Goal: Task Accomplishment & Management: Manage account settings

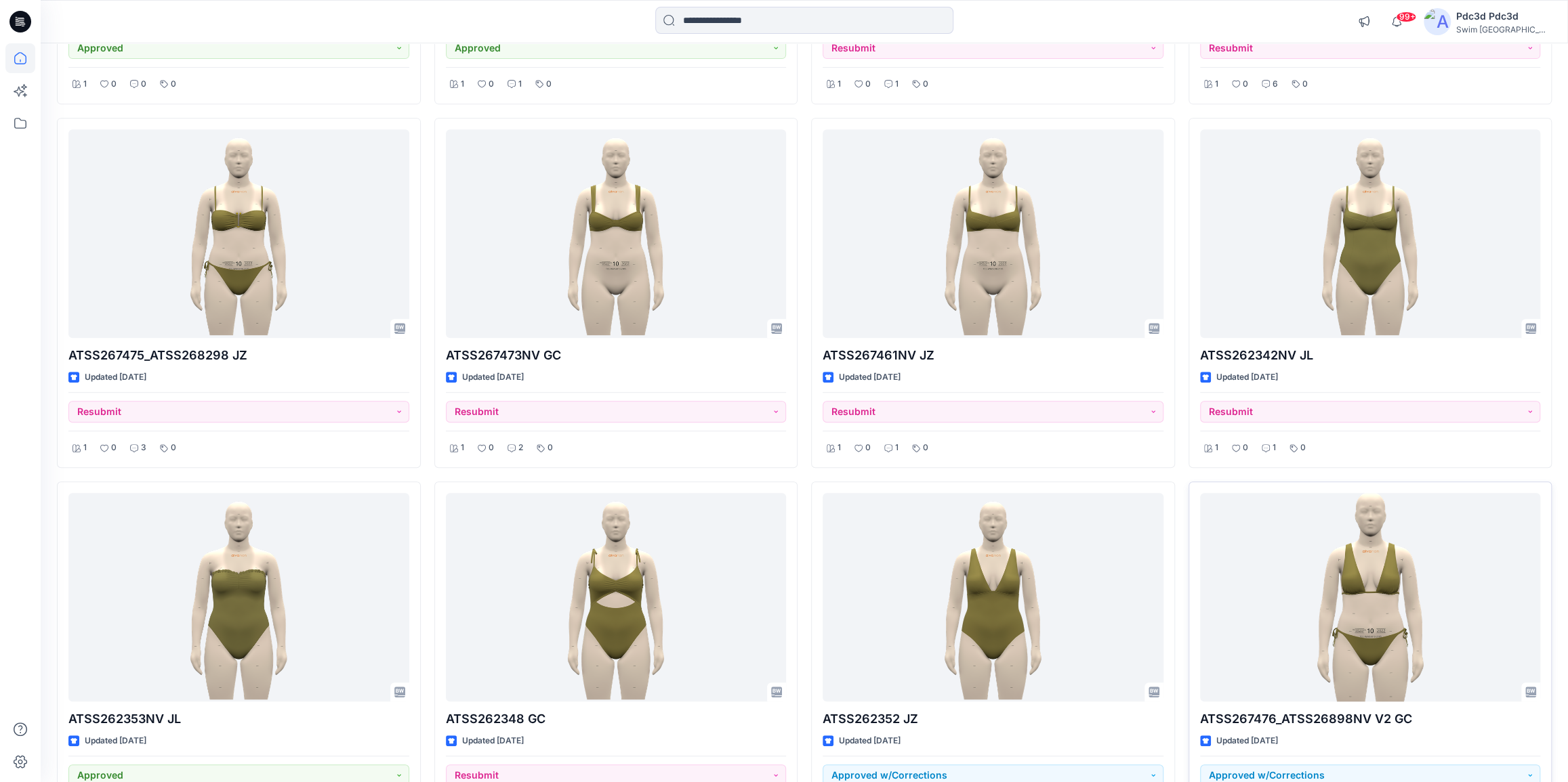
scroll to position [431, 0]
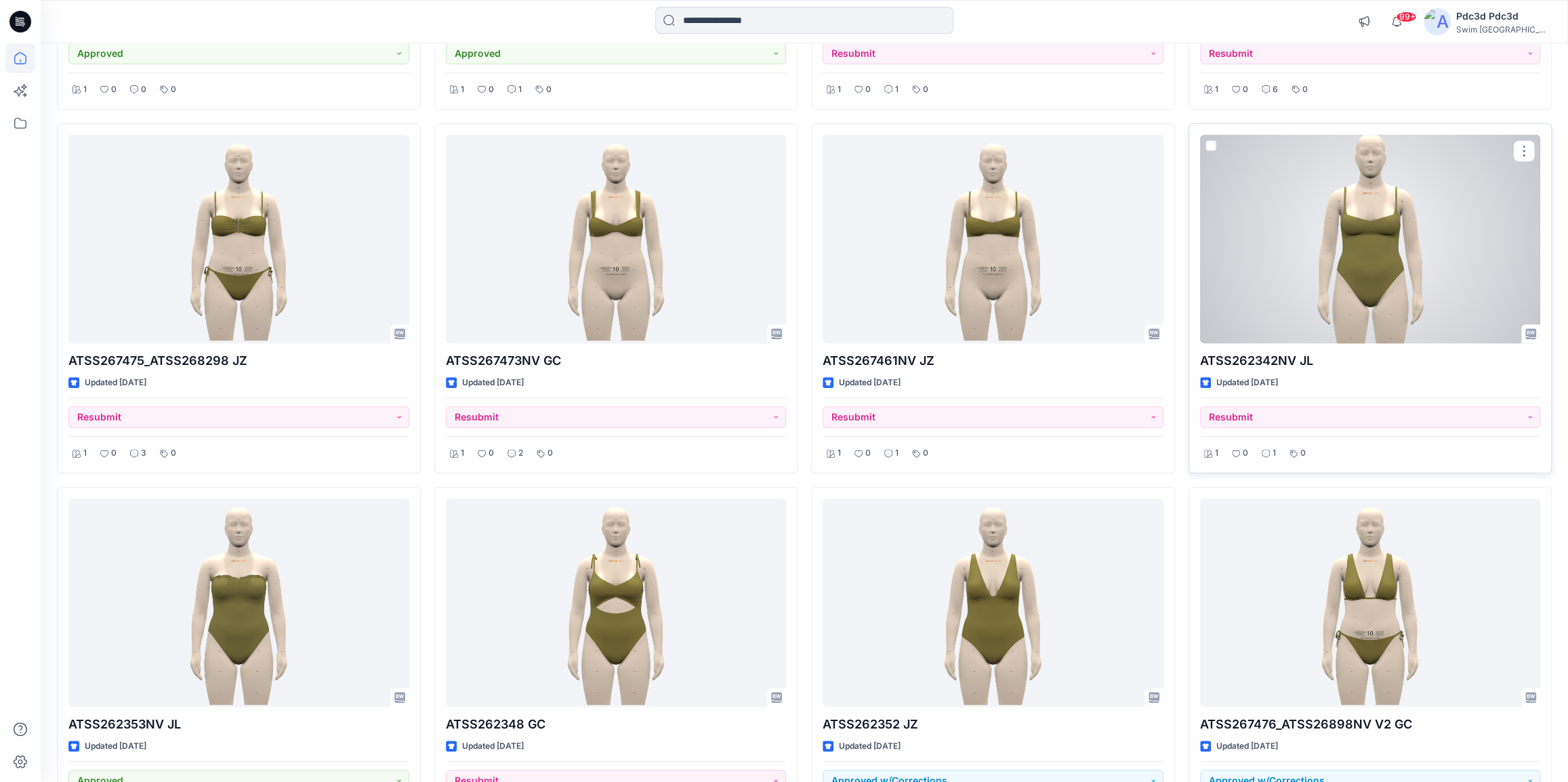
click at [1388, 272] on div at bounding box center [1371, 239] width 341 height 208
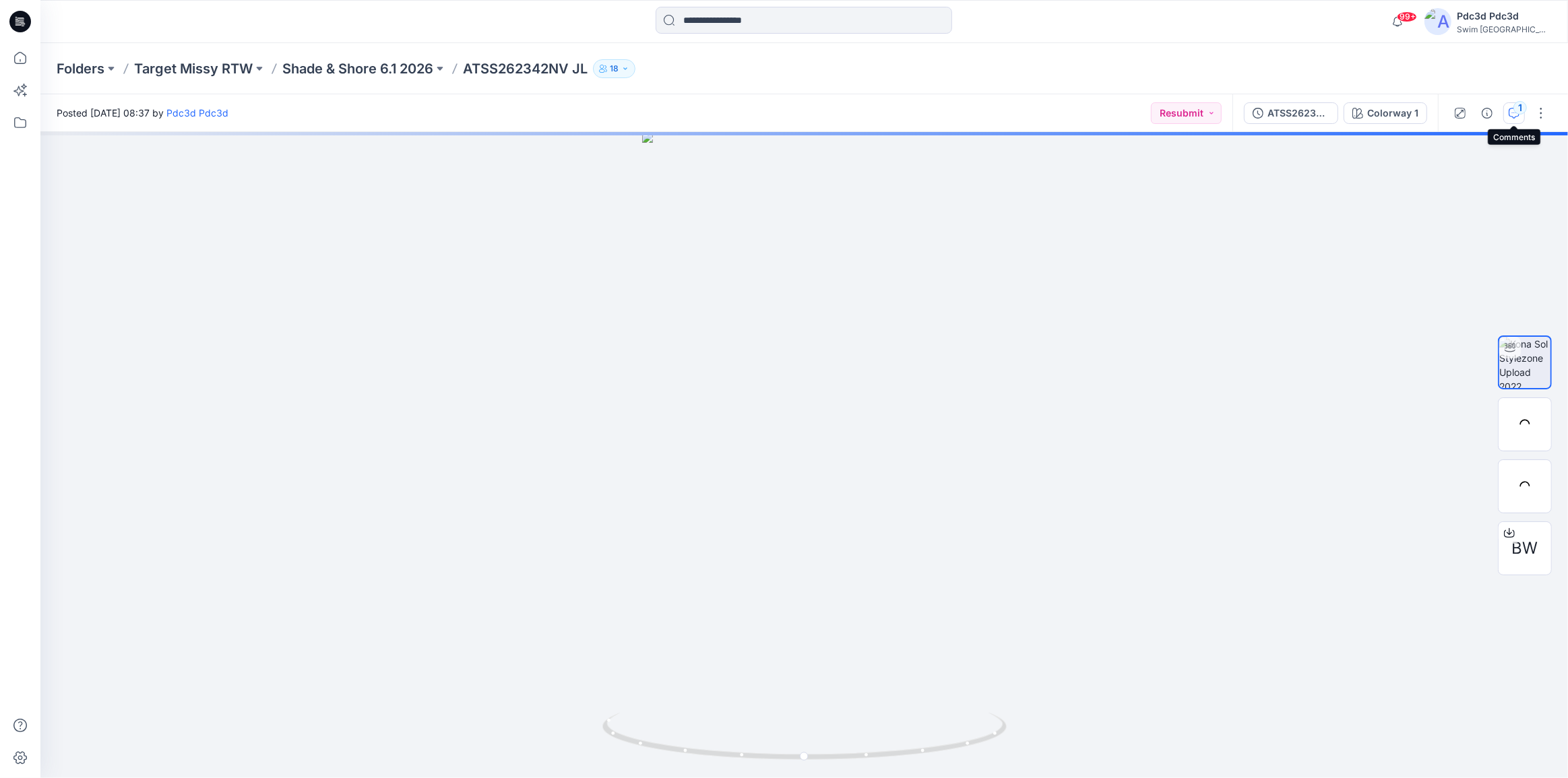
click at [1509, 114] on icon "button" at bounding box center [1514, 113] width 11 height 11
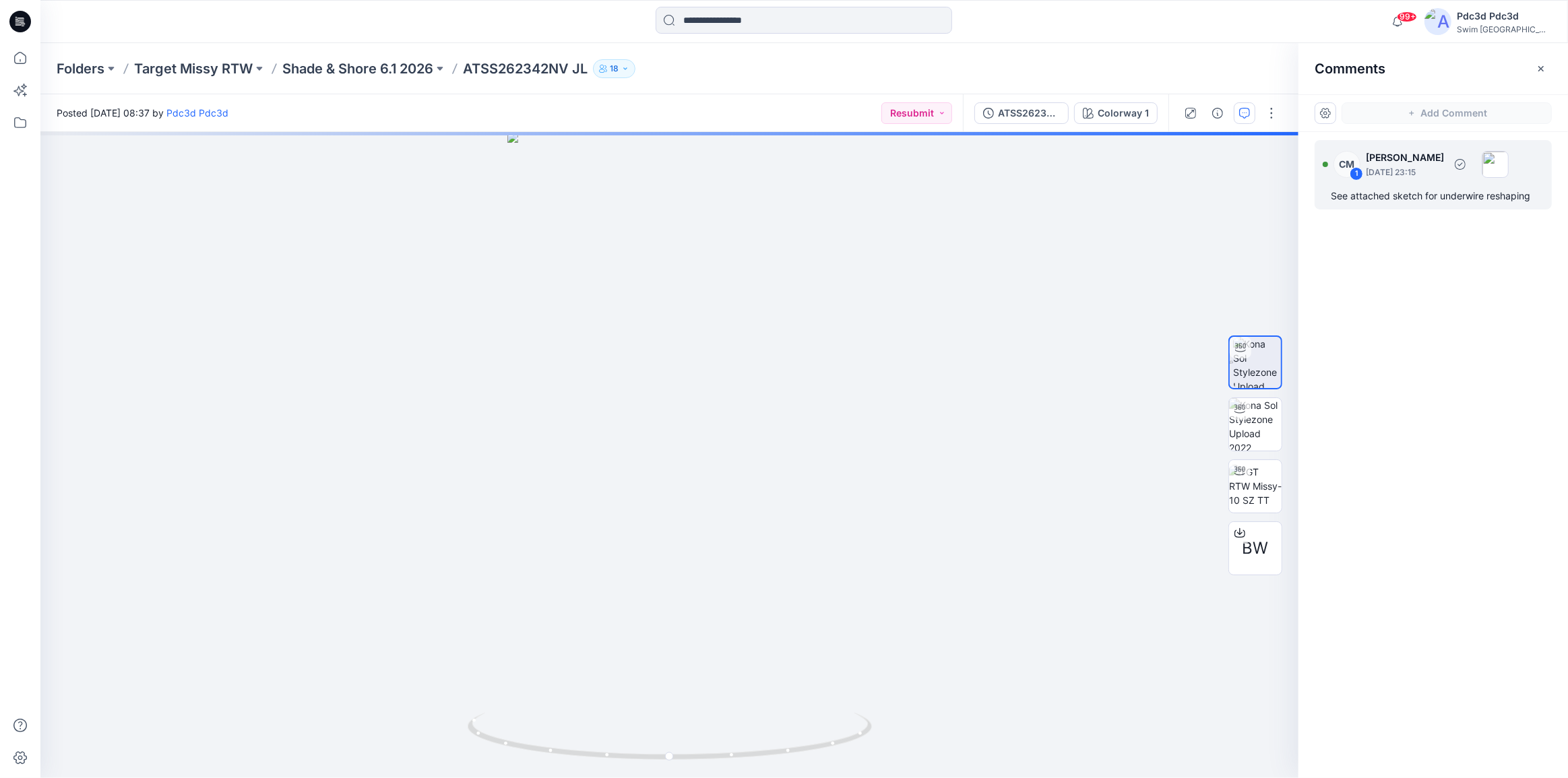
click at [1420, 191] on div "See attached sketch for underwire reshaping" at bounding box center [1433, 195] width 205 height 16
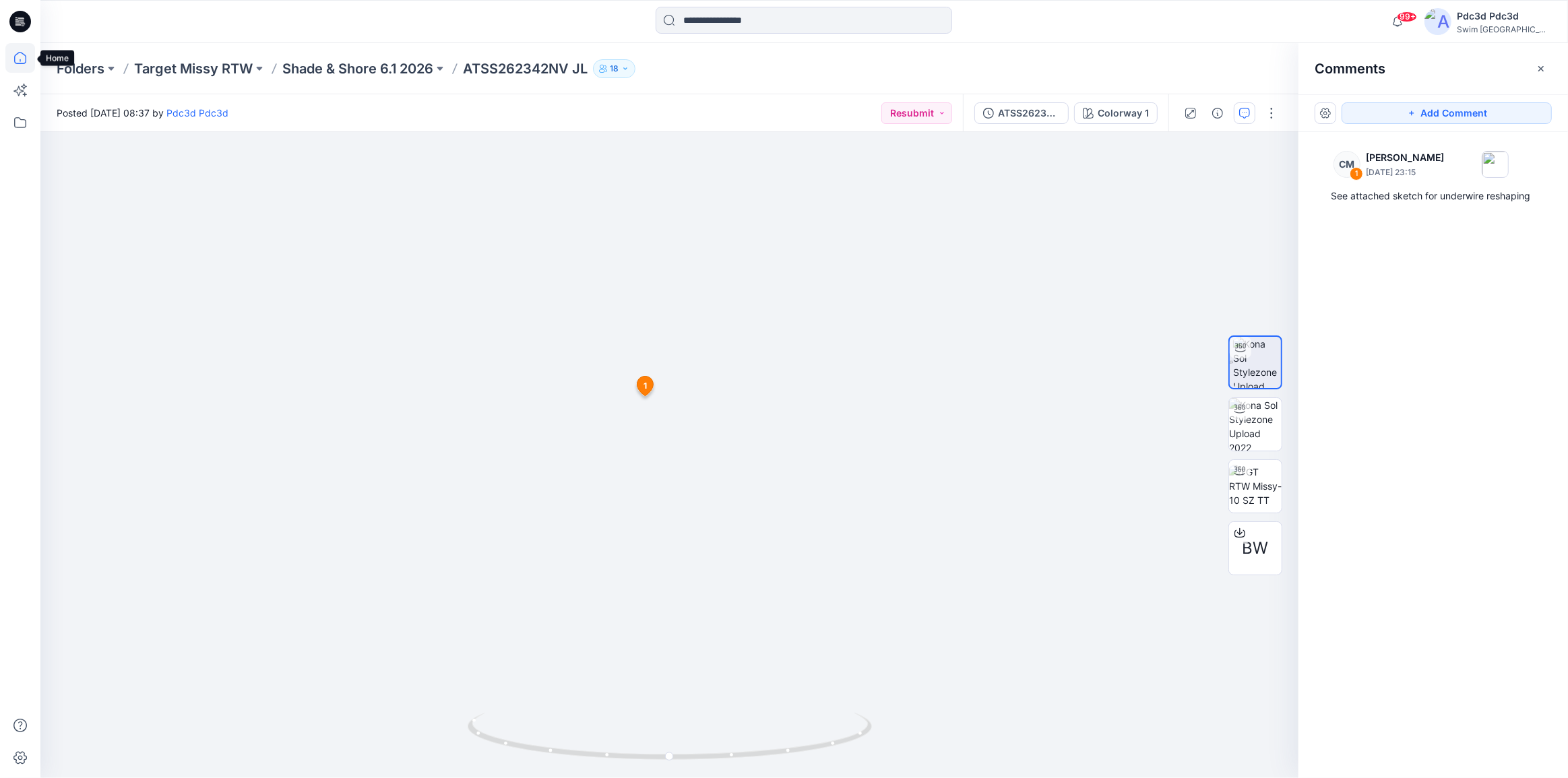
click at [20, 58] on icon at bounding box center [20, 58] width 29 height 29
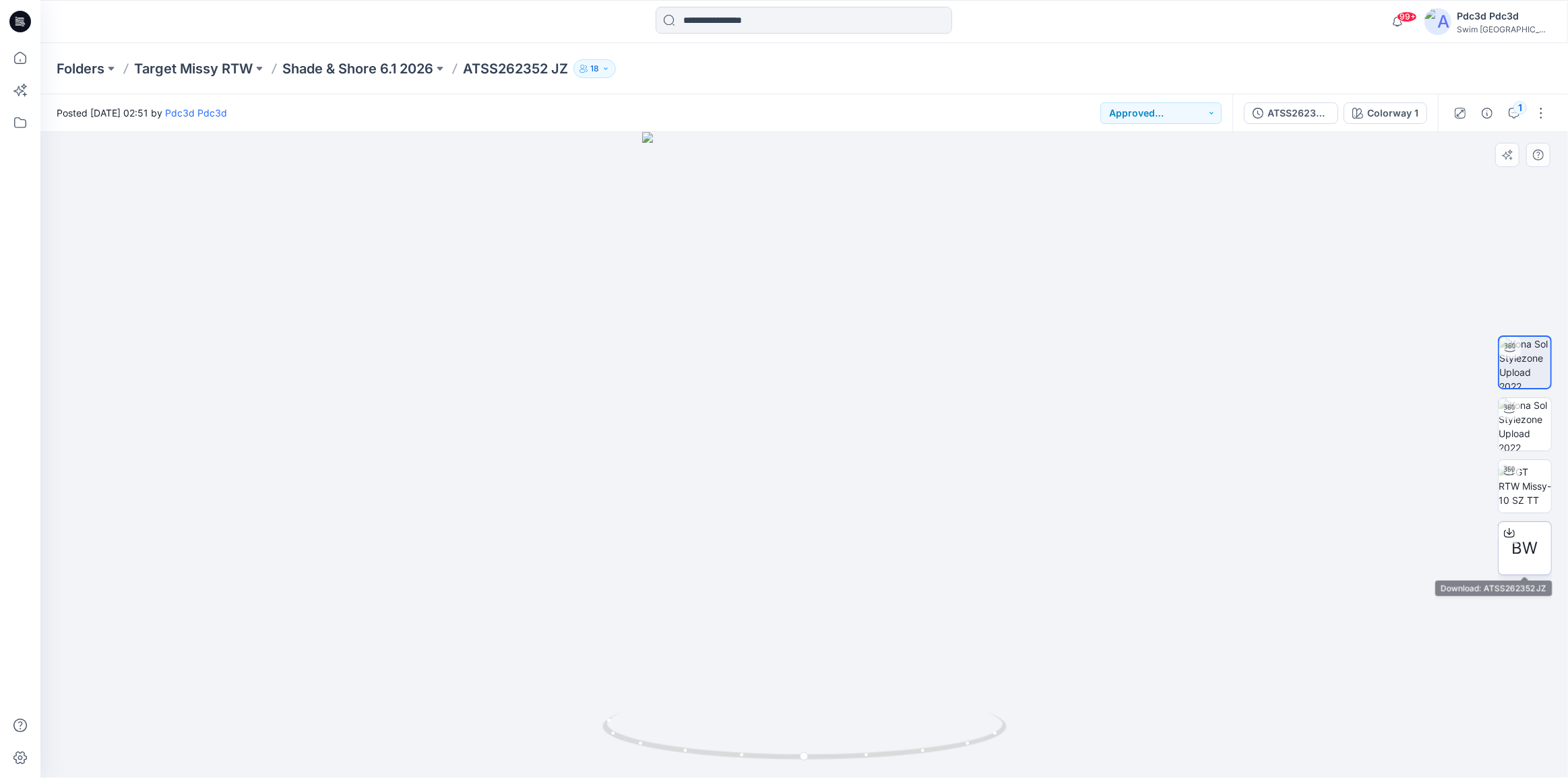
click at [1505, 528] on icon at bounding box center [1509, 533] width 11 height 11
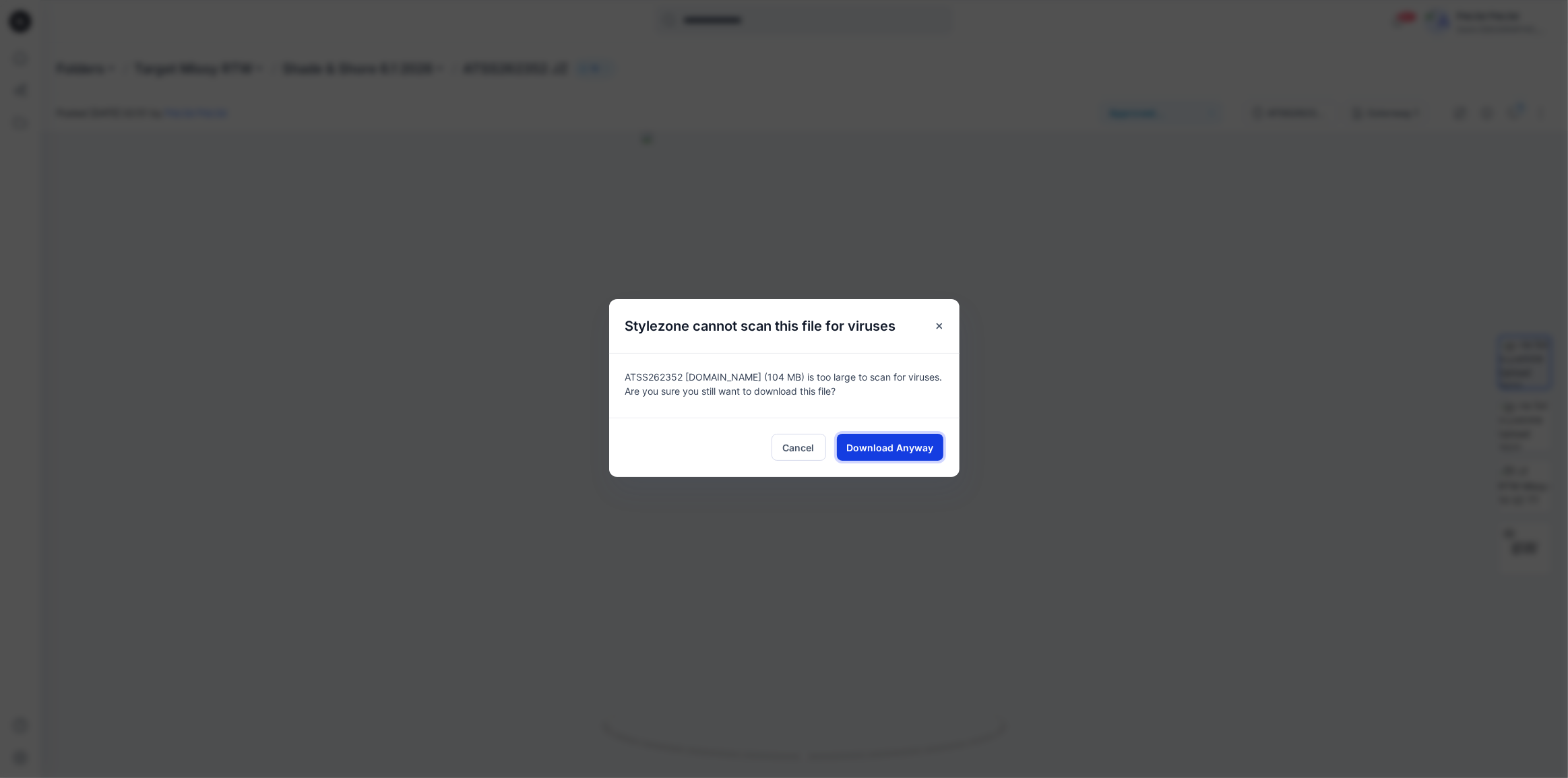
click at [896, 452] on span "Download Anyway" at bounding box center [889, 448] width 87 height 14
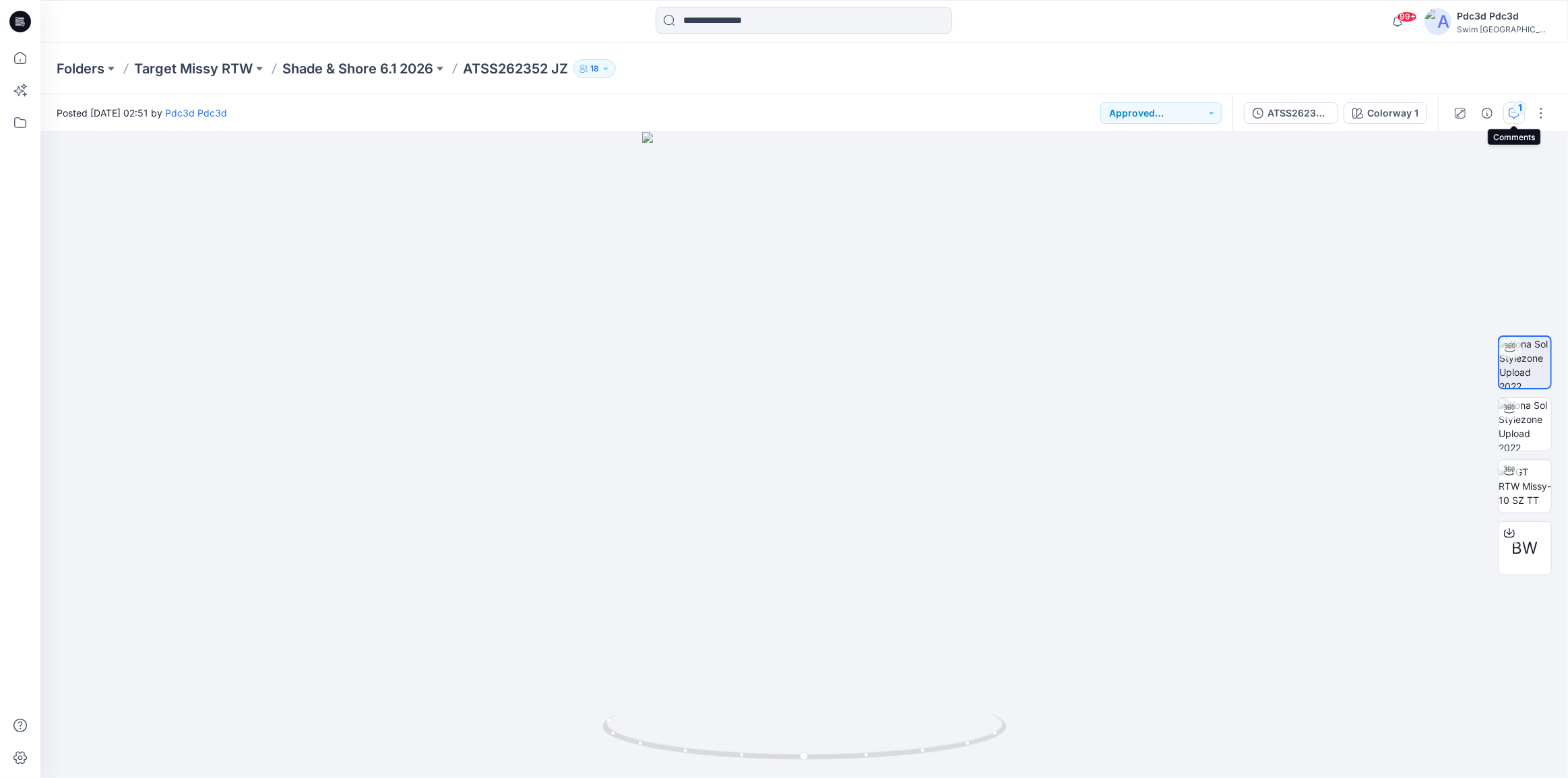
click at [1515, 114] on icon "button" at bounding box center [1514, 113] width 11 height 11
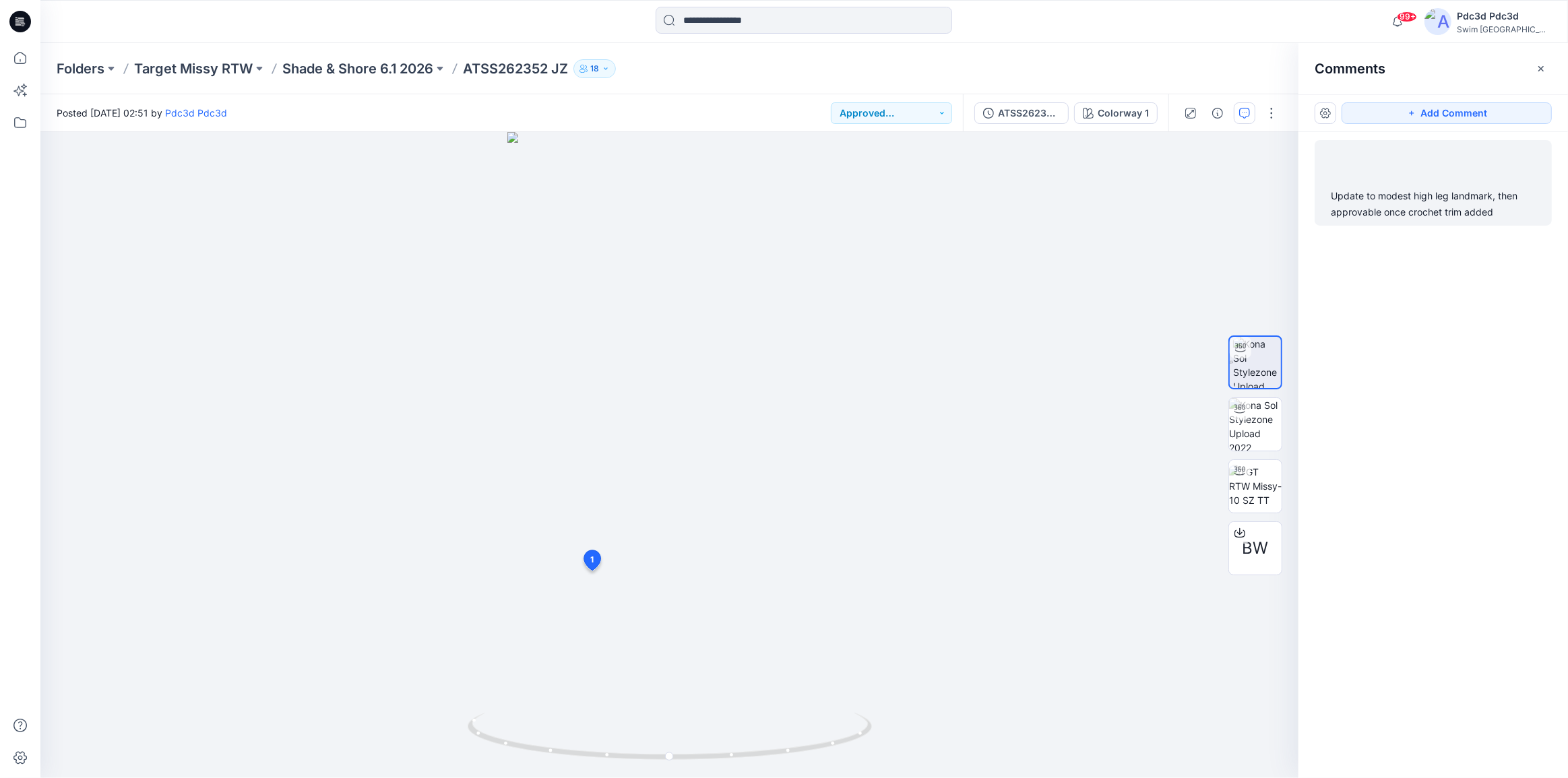
click at [1417, 201] on div "Update to modest high leg landmark, then approvable once crochet trim added" at bounding box center [1433, 204] width 205 height 33
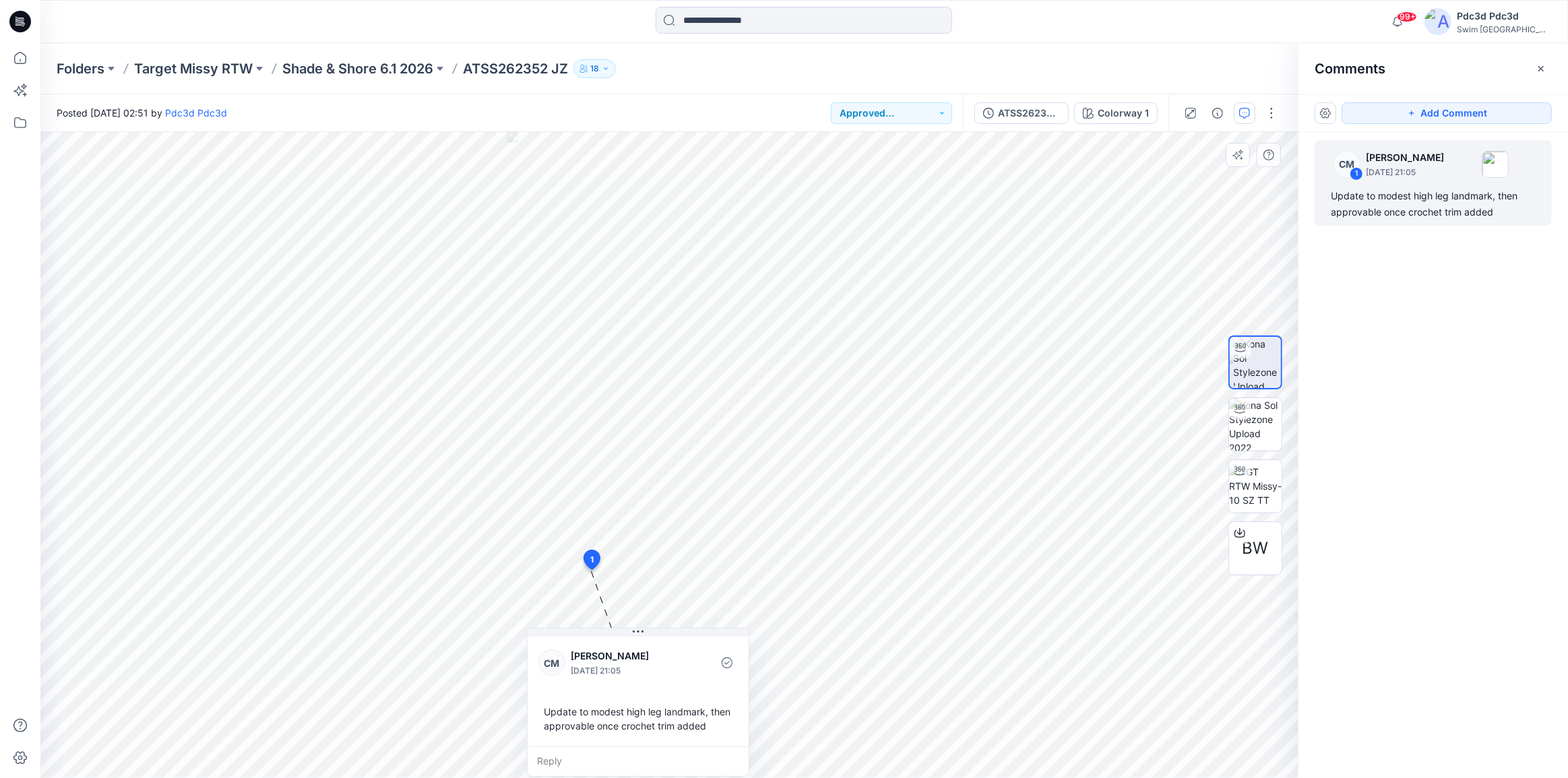
drag, startPoint x: 713, startPoint y: 580, endPoint x: 670, endPoint y: 691, distance: 119.0
click at [669, 693] on div "CM [PERSON_NAME] [DATE] 21:05 Update to modest high leg landmark, then approvab…" at bounding box center [638, 702] width 222 height 149
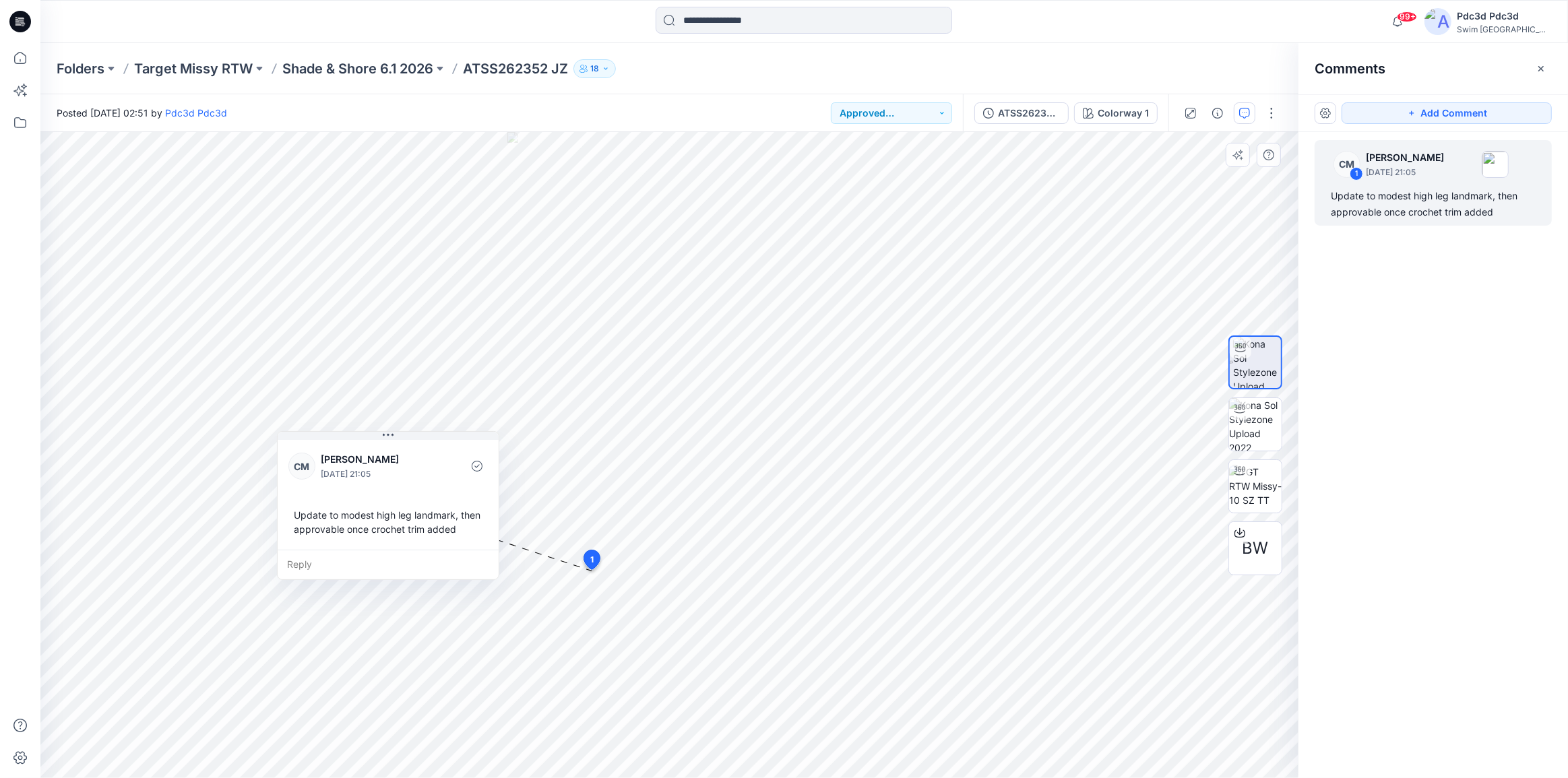
drag, startPoint x: 688, startPoint y: 645, endPoint x: 438, endPoint y: 448, distance: 318.3
click at [438, 448] on div at bounding box center [445, 466] width 30 height 37
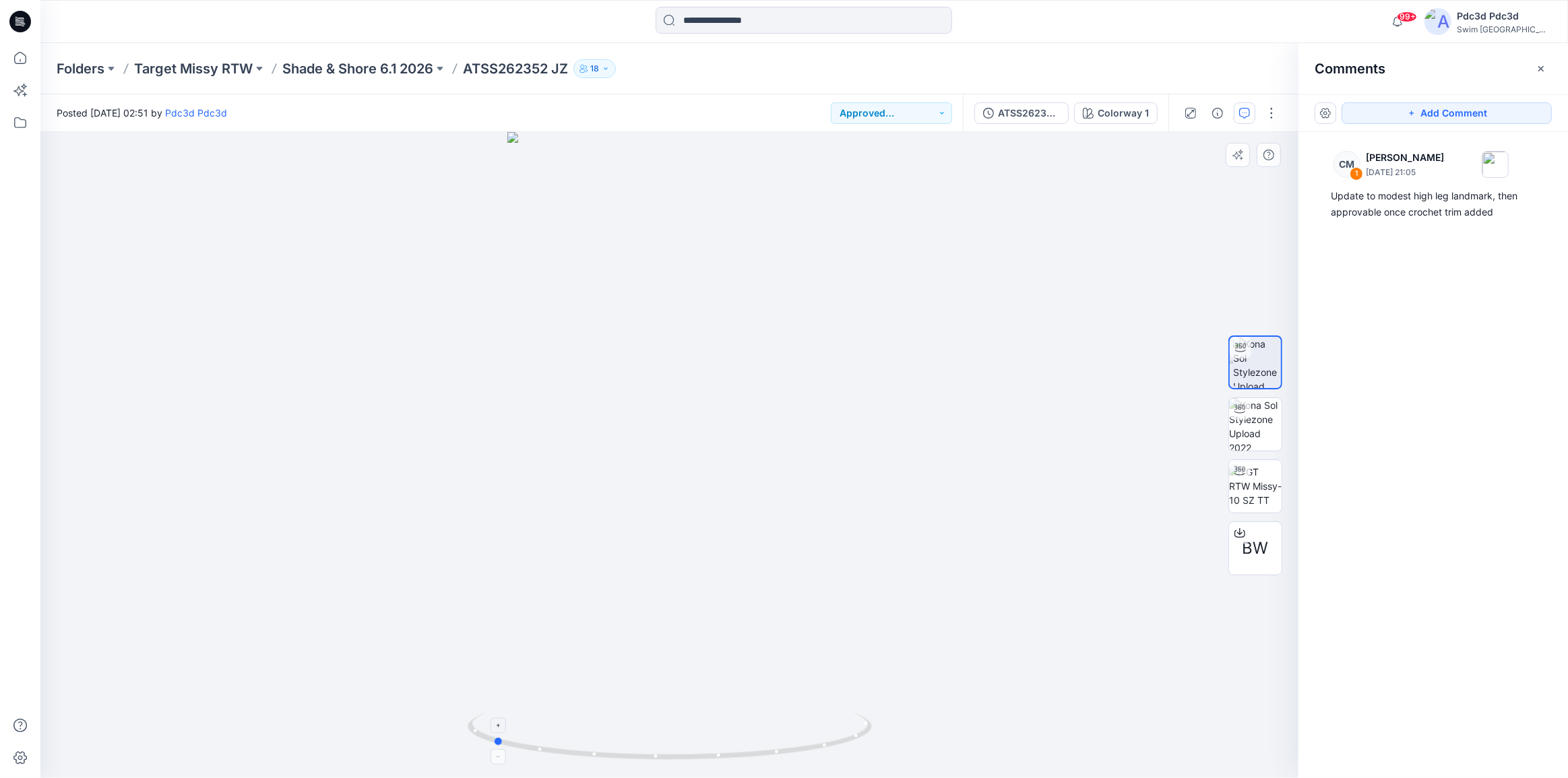
drag, startPoint x: 769, startPoint y: 760, endPoint x: 591, endPoint y: 735, distance: 179.7
click at [591, 735] on icon at bounding box center [671, 738] width 408 height 51
drag, startPoint x: 843, startPoint y: 747, endPoint x: 973, endPoint y: 709, distance: 135.4
click at [973, 709] on div at bounding box center [670, 454] width 1258 height 646
click at [1546, 65] on icon "button" at bounding box center [1540, 69] width 11 height 11
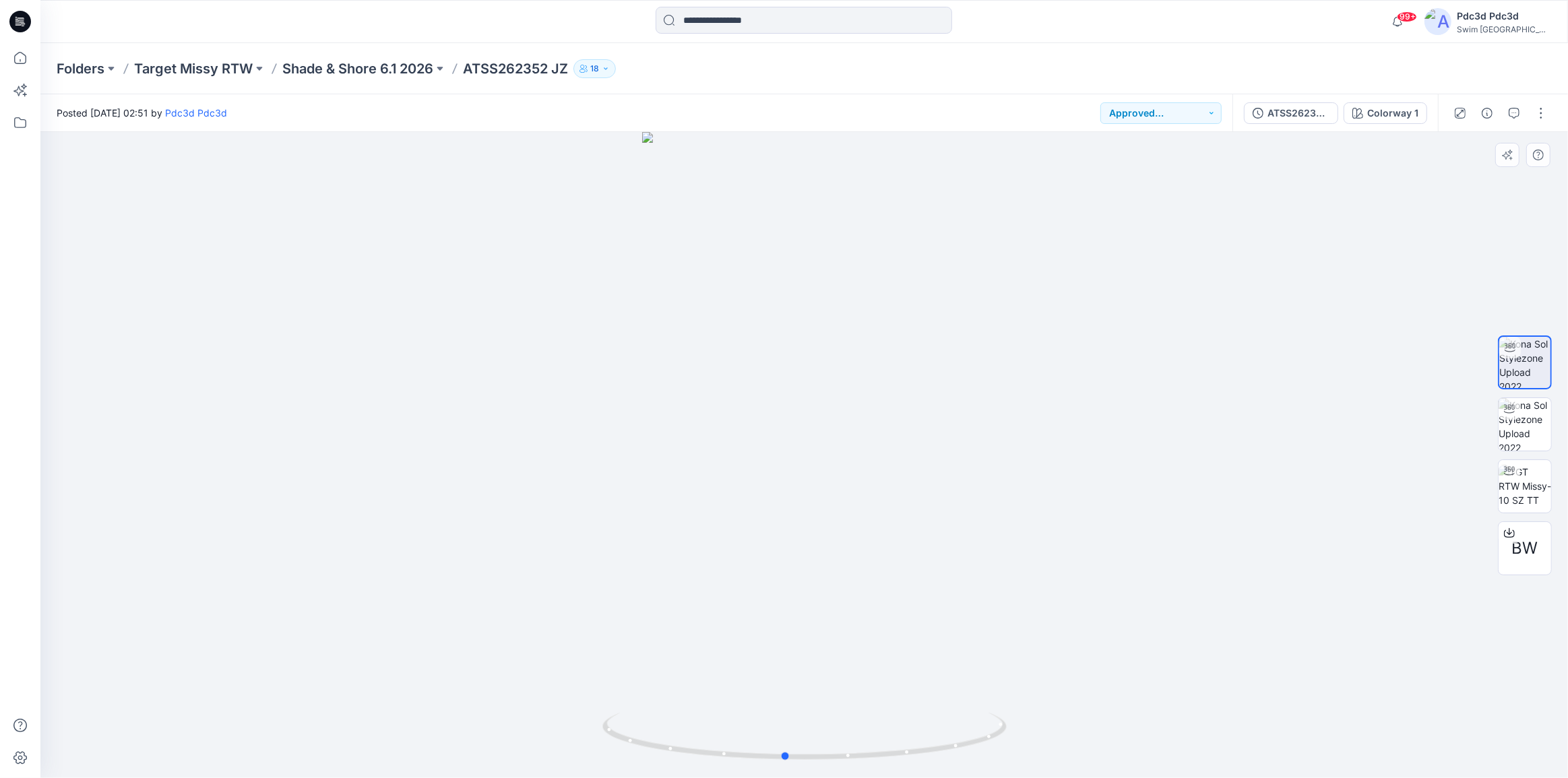
click at [834, 418] on div at bounding box center [804, 454] width 1528 height 646
click at [858, 721] on icon at bounding box center [806, 738] width 408 height 51
drag, startPoint x: 935, startPoint y: 750, endPoint x: 995, endPoint y: 749, distance: 60.0
click at [994, 749] on icon at bounding box center [806, 738] width 408 height 51
click at [1516, 495] on img at bounding box center [1524, 485] width 52 height 42
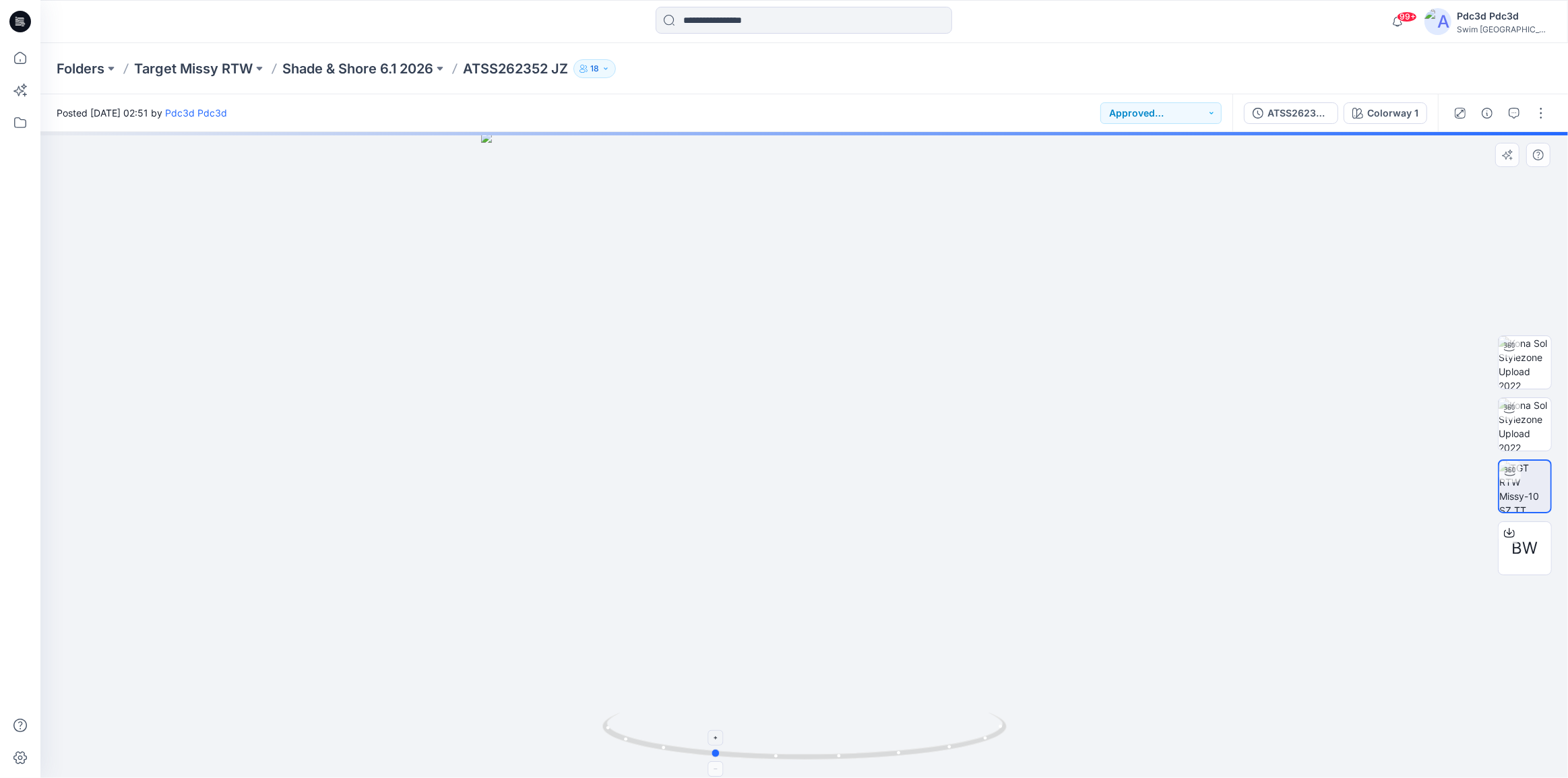
drag, startPoint x: 960, startPoint y: 750, endPoint x: 869, endPoint y: 753, distance: 91.0
click at [869, 753] on icon at bounding box center [806, 738] width 408 height 51
drag, startPoint x: 862, startPoint y: 759, endPoint x: 781, endPoint y: 756, distance: 81.1
click at [781, 756] on icon at bounding box center [806, 738] width 408 height 51
drag, startPoint x: 921, startPoint y: 750, endPoint x: 830, endPoint y: 750, distance: 91.0
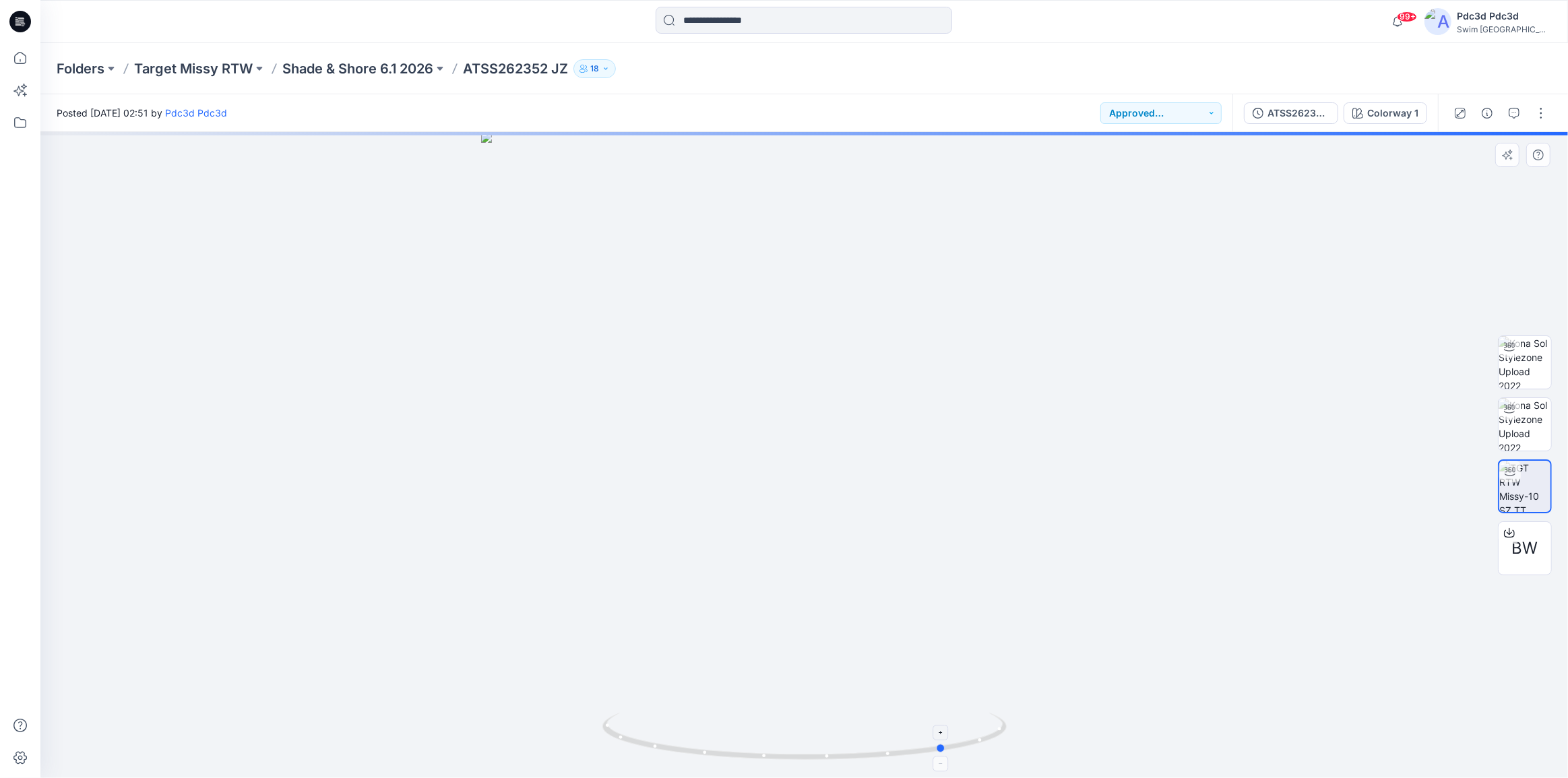
click at [830, 750] on icon at bounding box center [806, 738] width 408 height 51
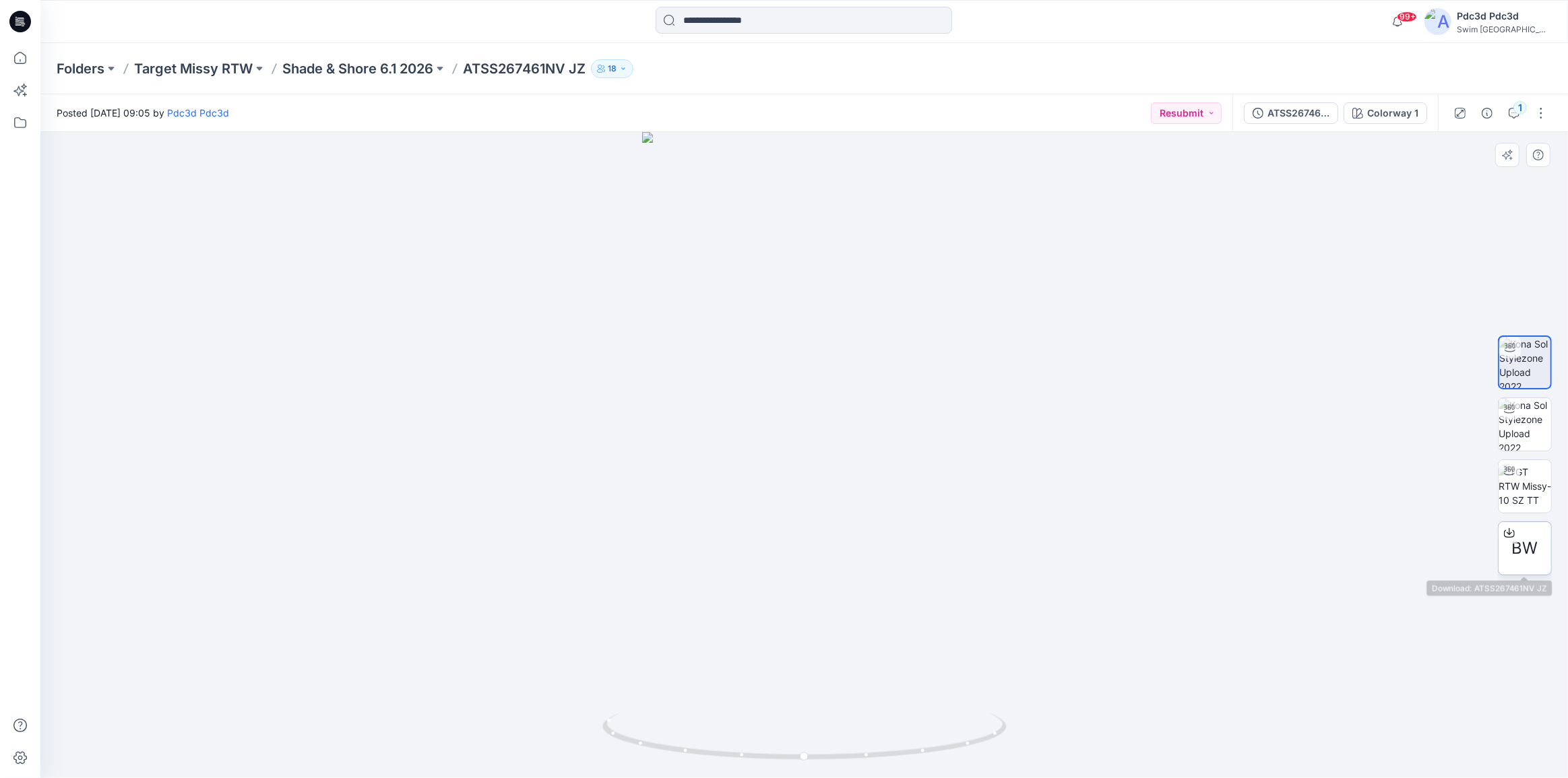
click at [1507, 531] on icon at bounding box center [1509, 533] width 11 height 11
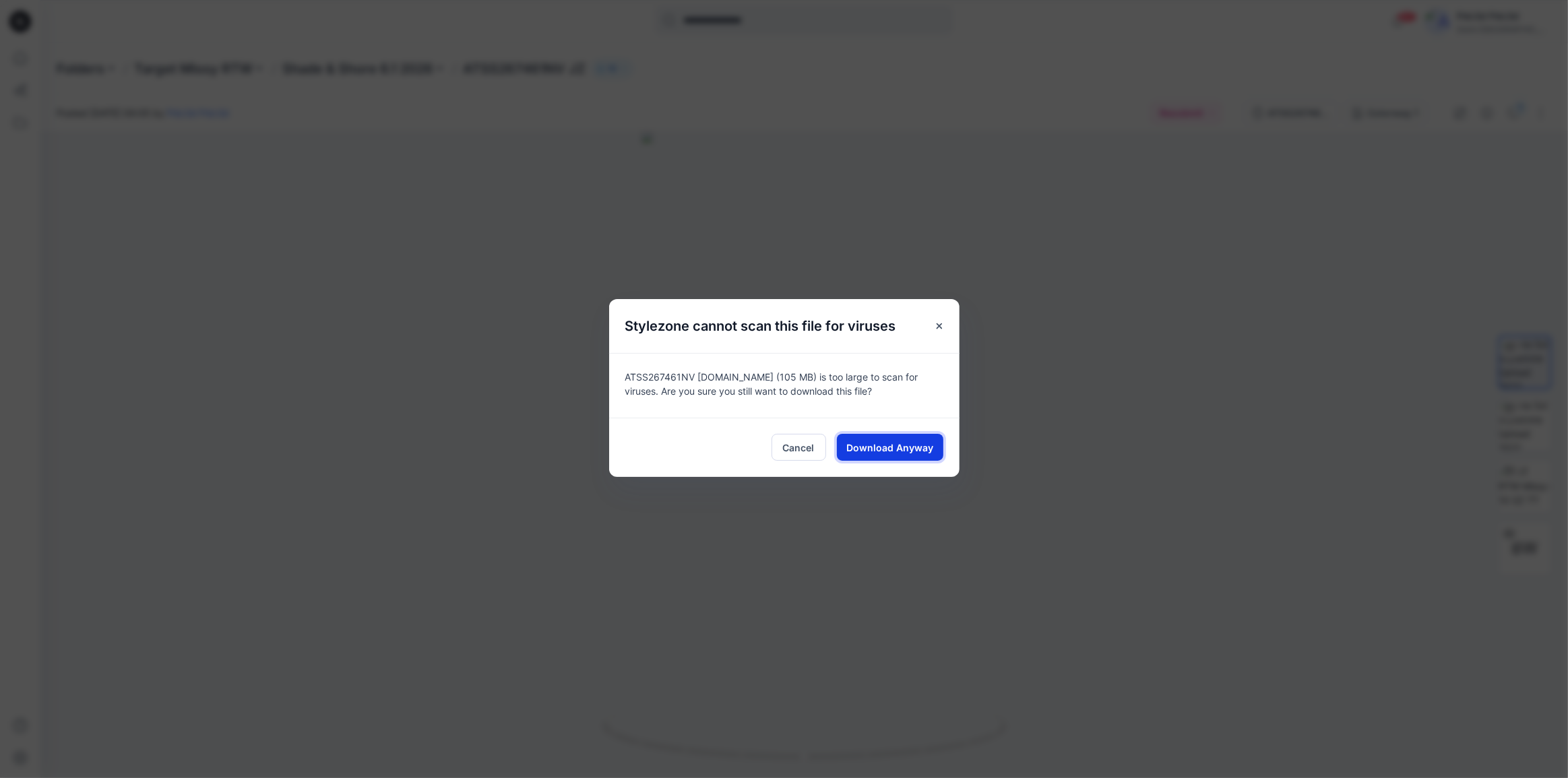
click at [867, 448] on span "Download Anyway" at bounding box center [889, 448] width 87 height 14
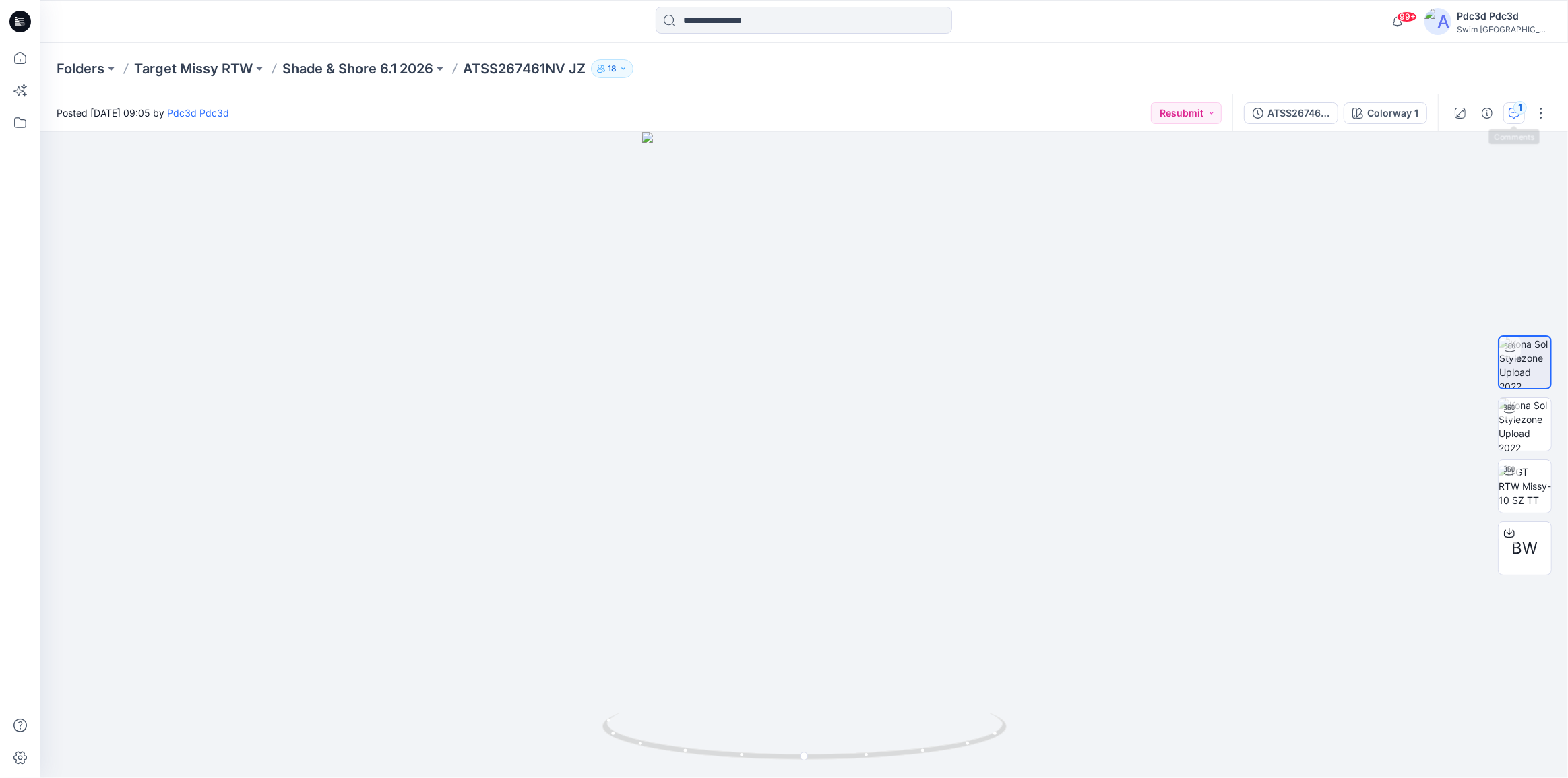
click at [1509, 108] on icon "button" at bounding box center [1514, 113] width 11 height 11
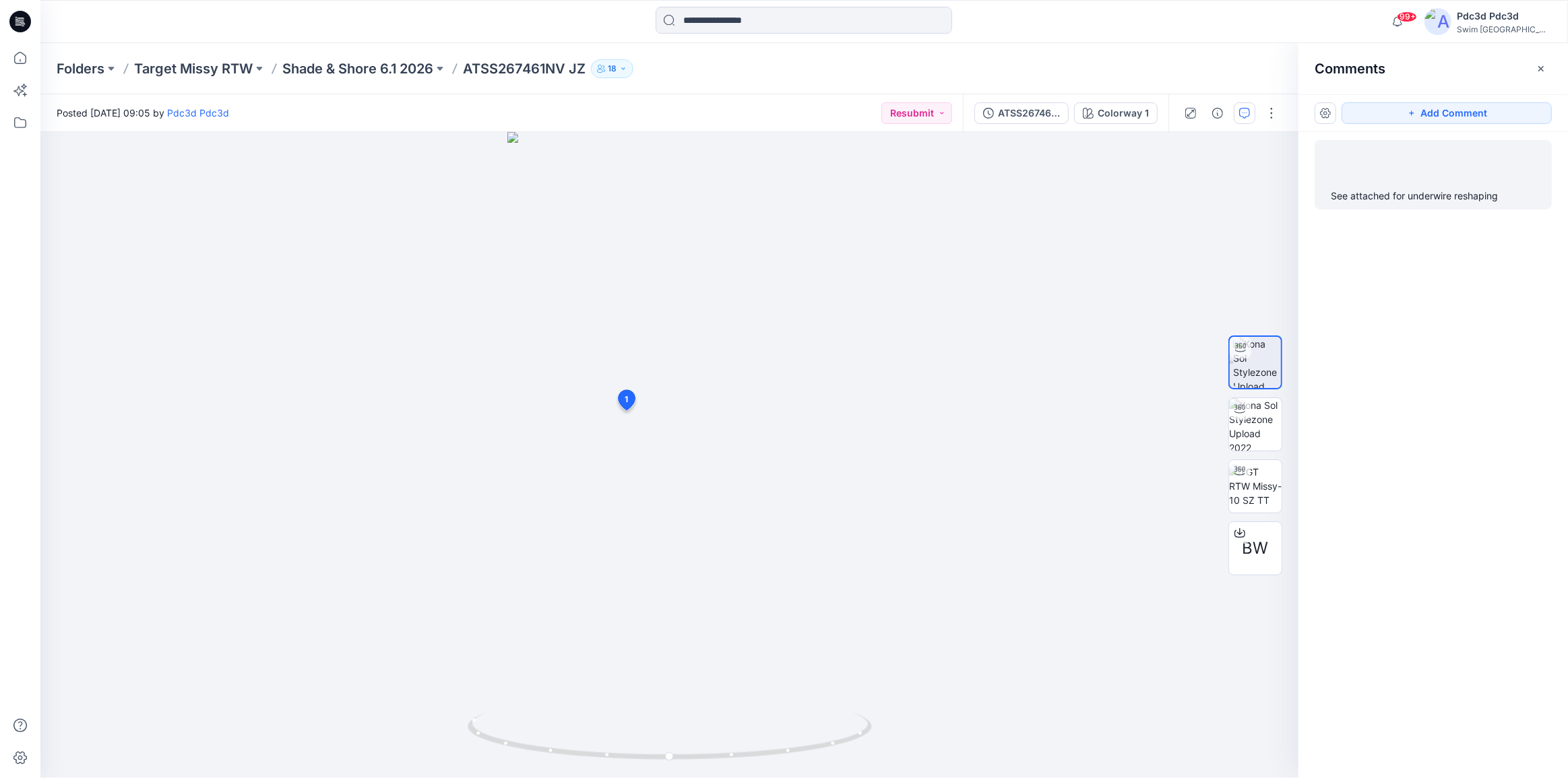
click at [1386, 189] on div "See attached for underwire reshaping" at bounding box center [1433, 195] width 205 height 16
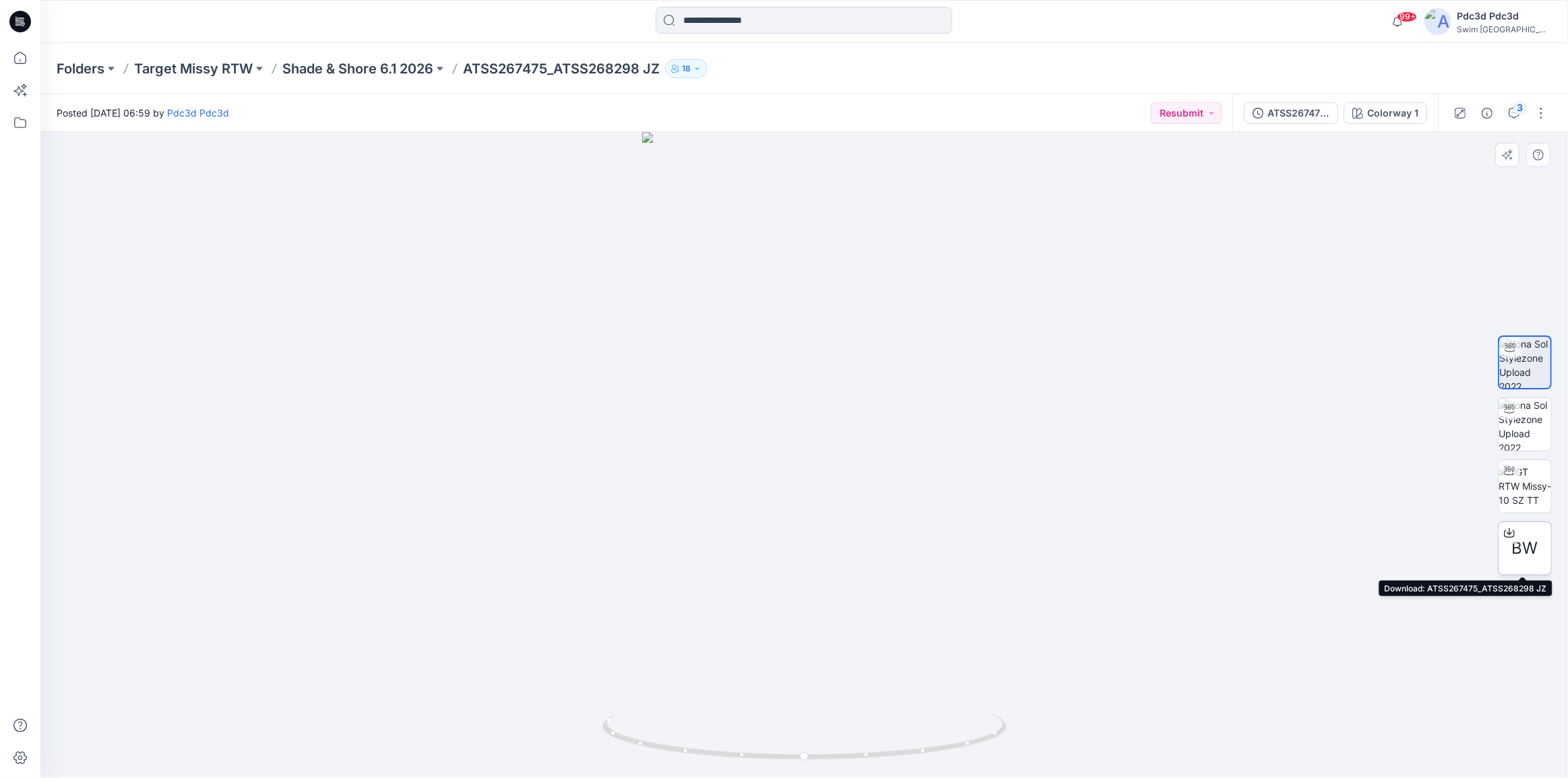
click at [1505, 529] on icon at bounding box center [1509, 533] width 11 height 8
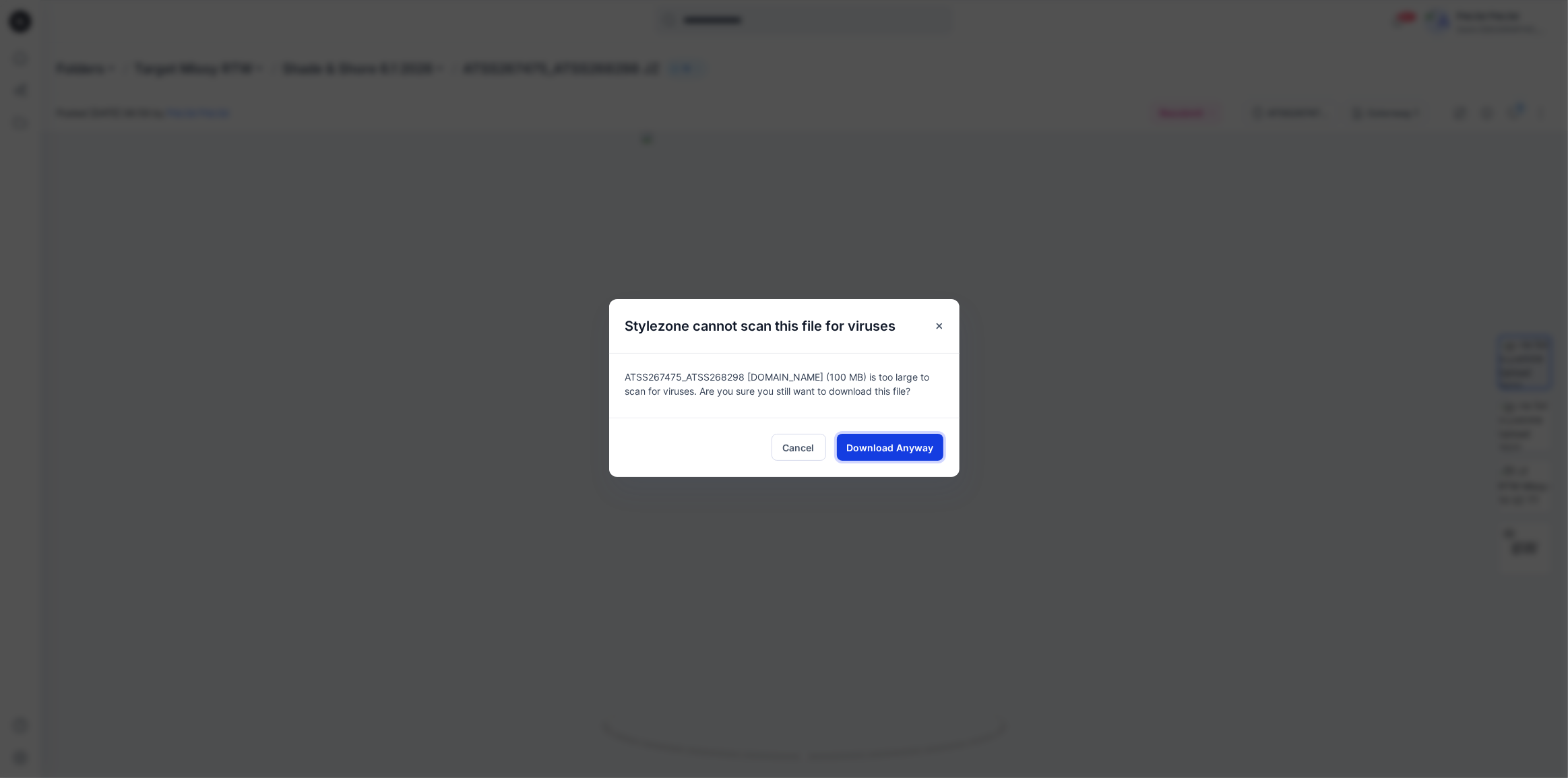
click at [913, 443] on span "Download Anyway" at bounding box center [889, 448] width 87 height 14
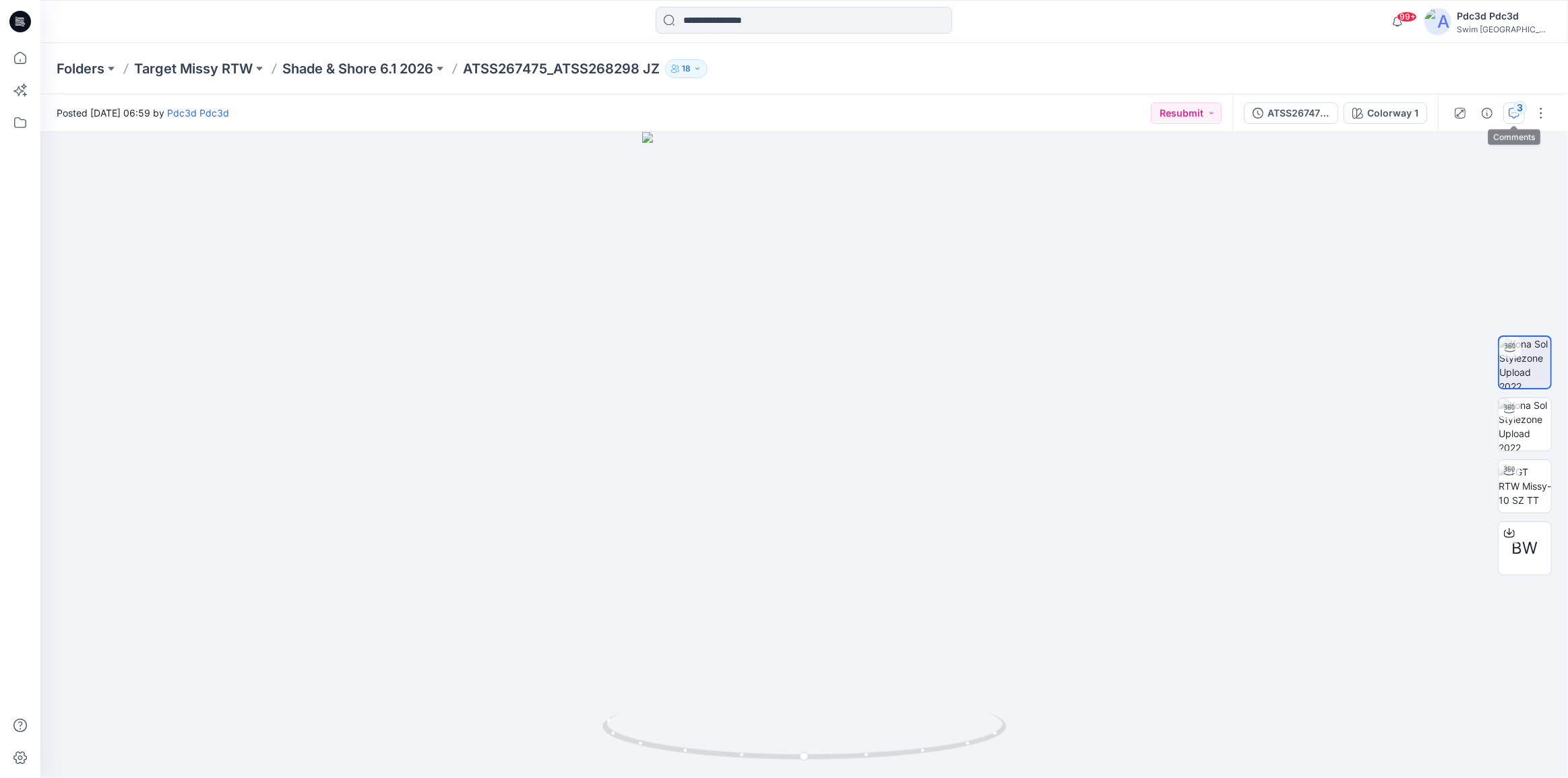
click at [1513, 113] on icon "button" at bounding box center [1514, 113] width 11 height 11
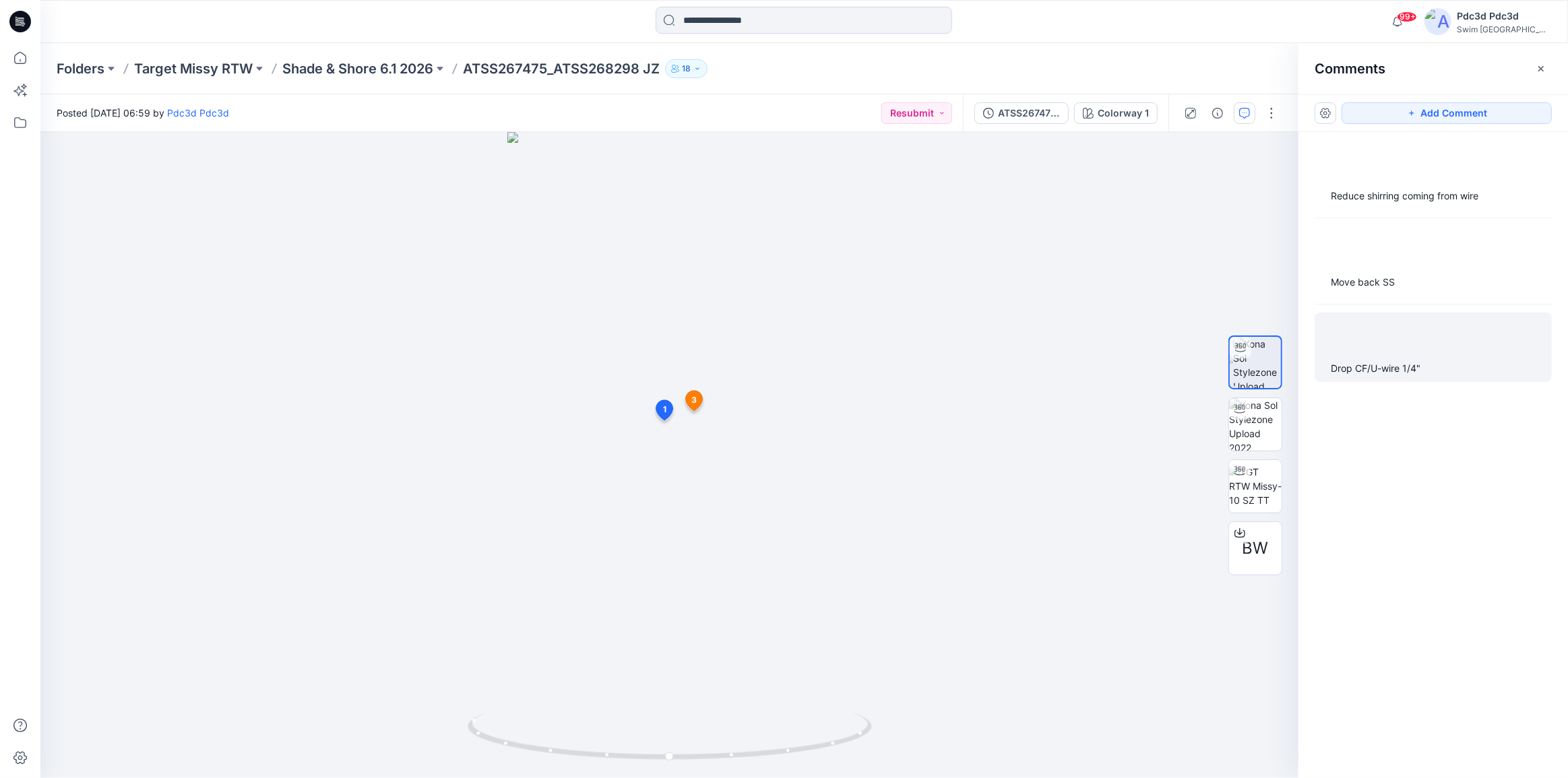
click at [1369, 374] on div "Drop CF/U-wire 1/4"" at bounding box center [1433, 368] width 205 height 16
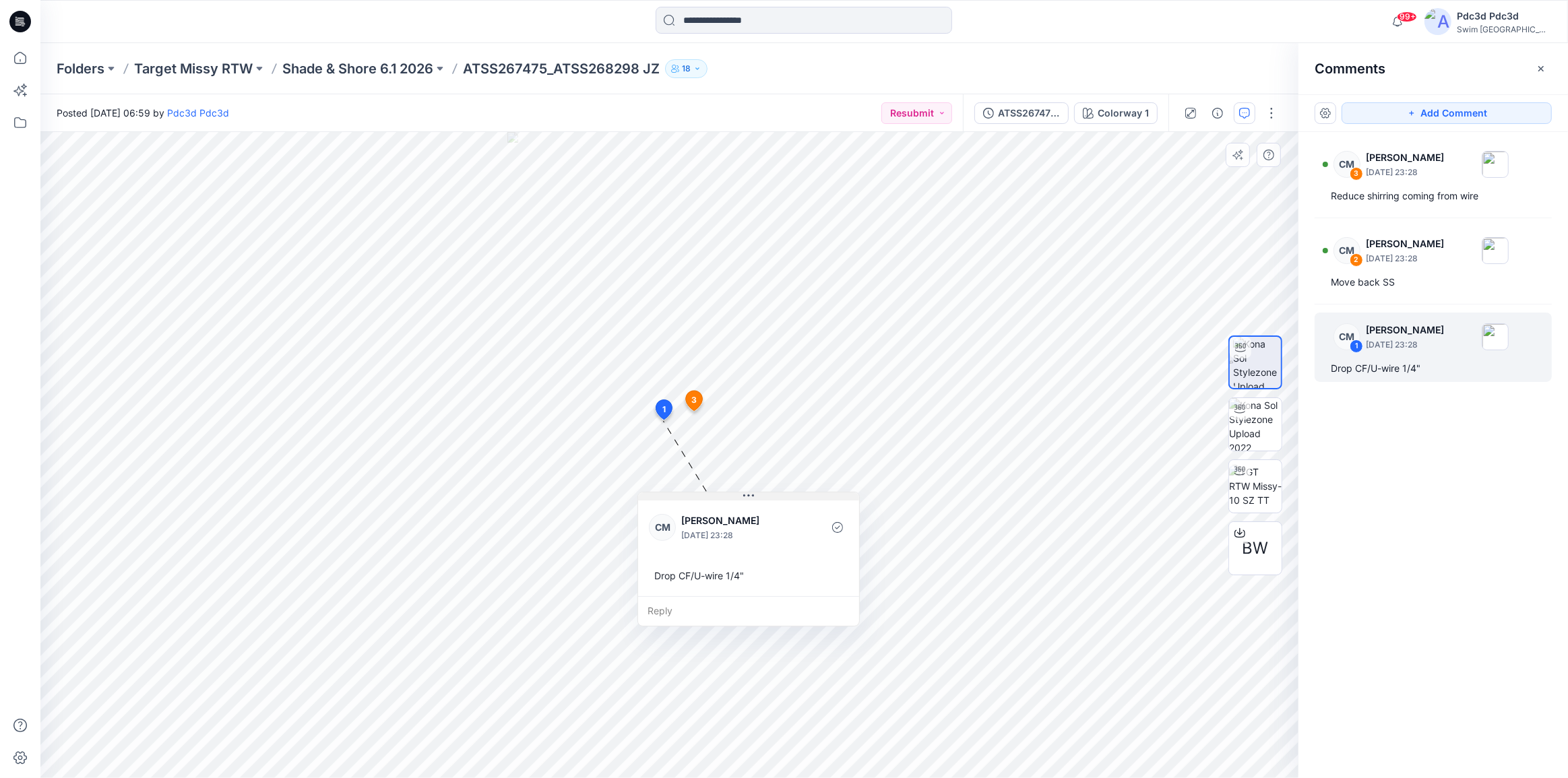
drag, startPoint x: 781, startPoint y: 436, endPoint x: 776, endPoint y: 496, distance: 60.2
click at [776, 496] on button at bounding box center [748, 496] width 221 height 8
click at [1446, 286] on div "Move back SS" at bounding box center [1433, 282] width 205 height 16
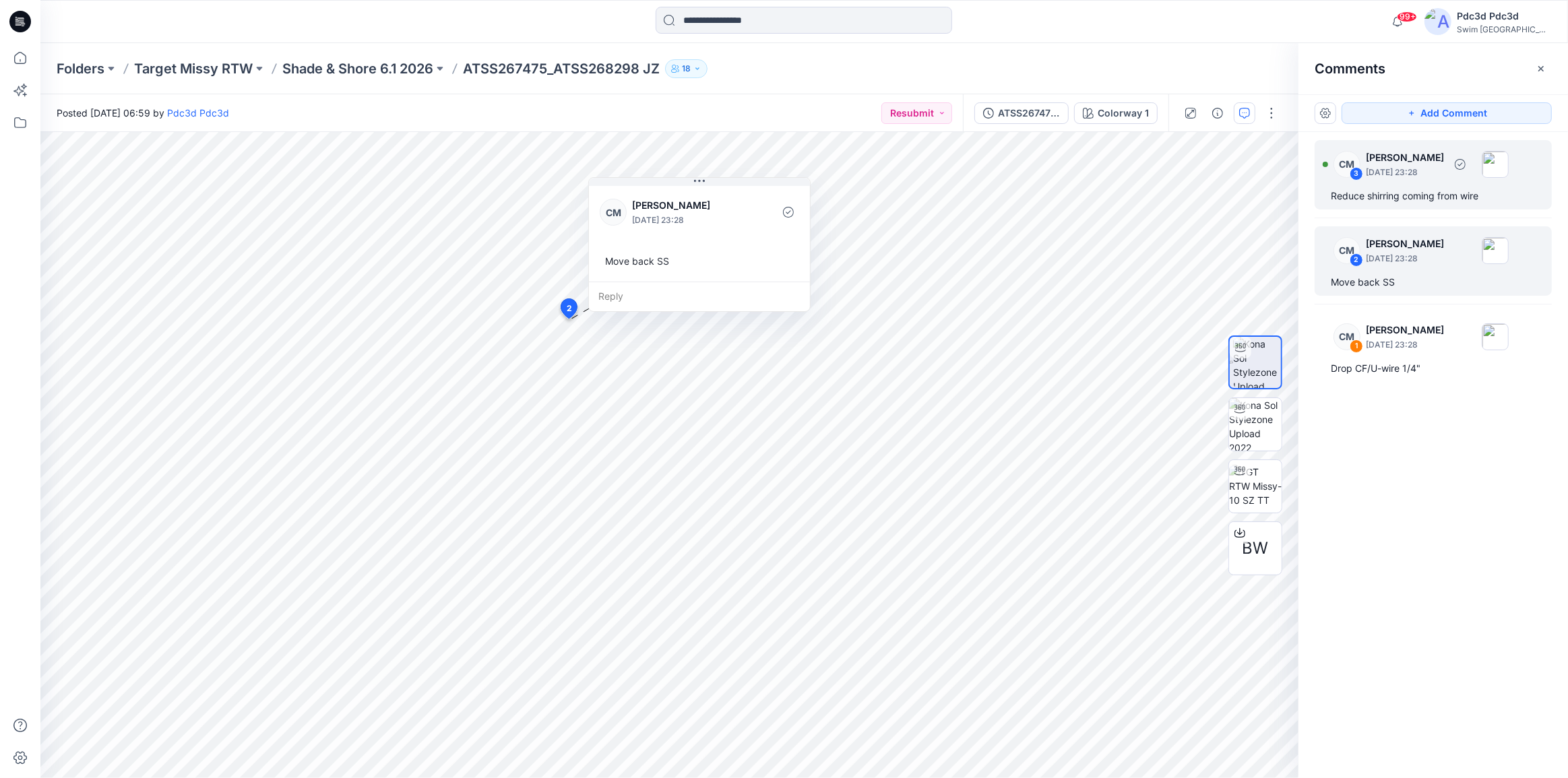
click at [1407, 188] on div "Reduce shirring coming from wire" at bounding box center [1433, 195] width 205 height 16
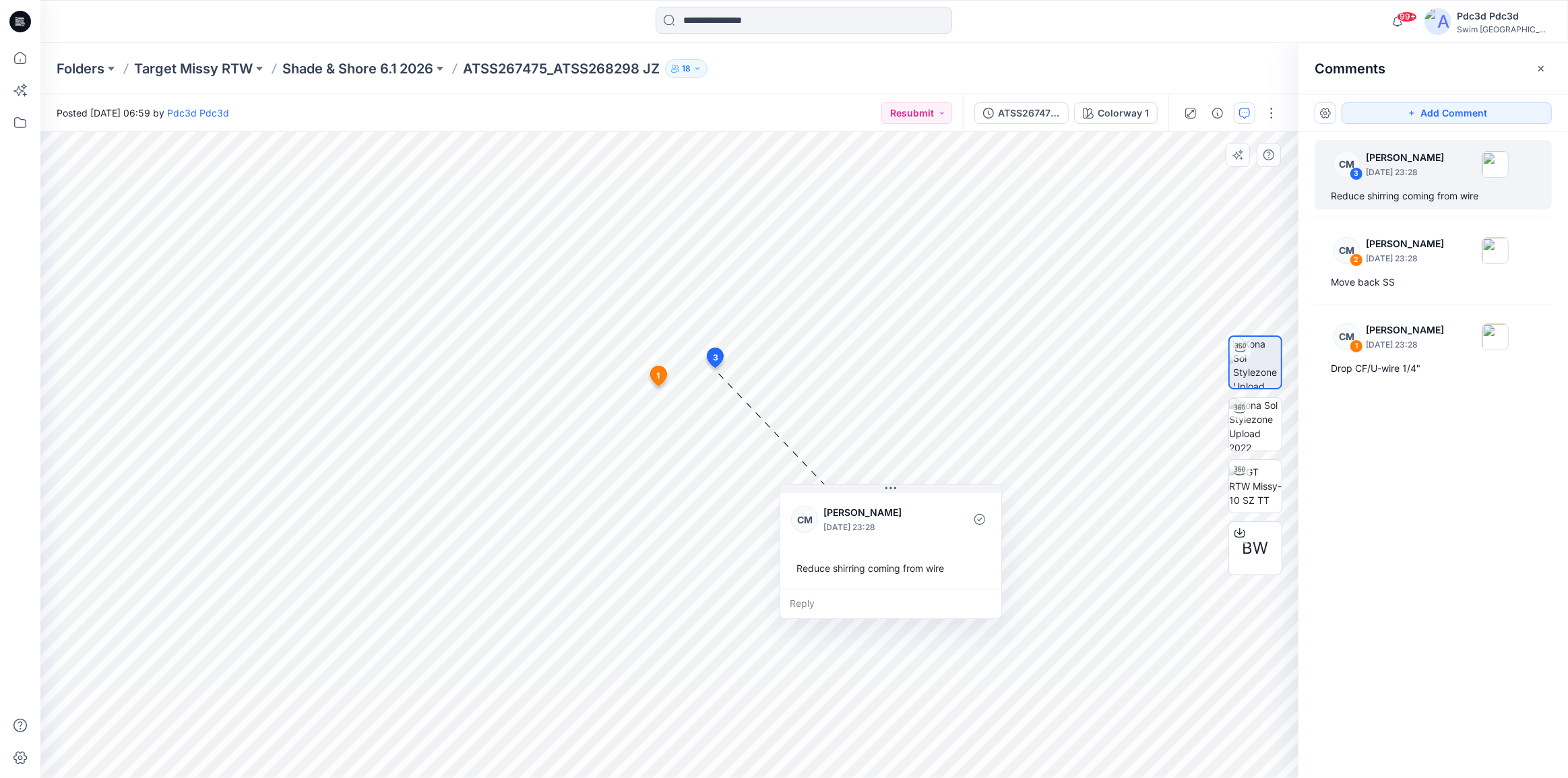
drag, startPoint x: 772, startPoint y: 383, endPoint x: 858, endPoint y: 493, distance: 139.6
click at [858, 493] on div "CM Caitlin Magrane September 12, 2025 23:28 Reduce shirring coming from wire" at bounding box center [891, 540] width 221 height 98
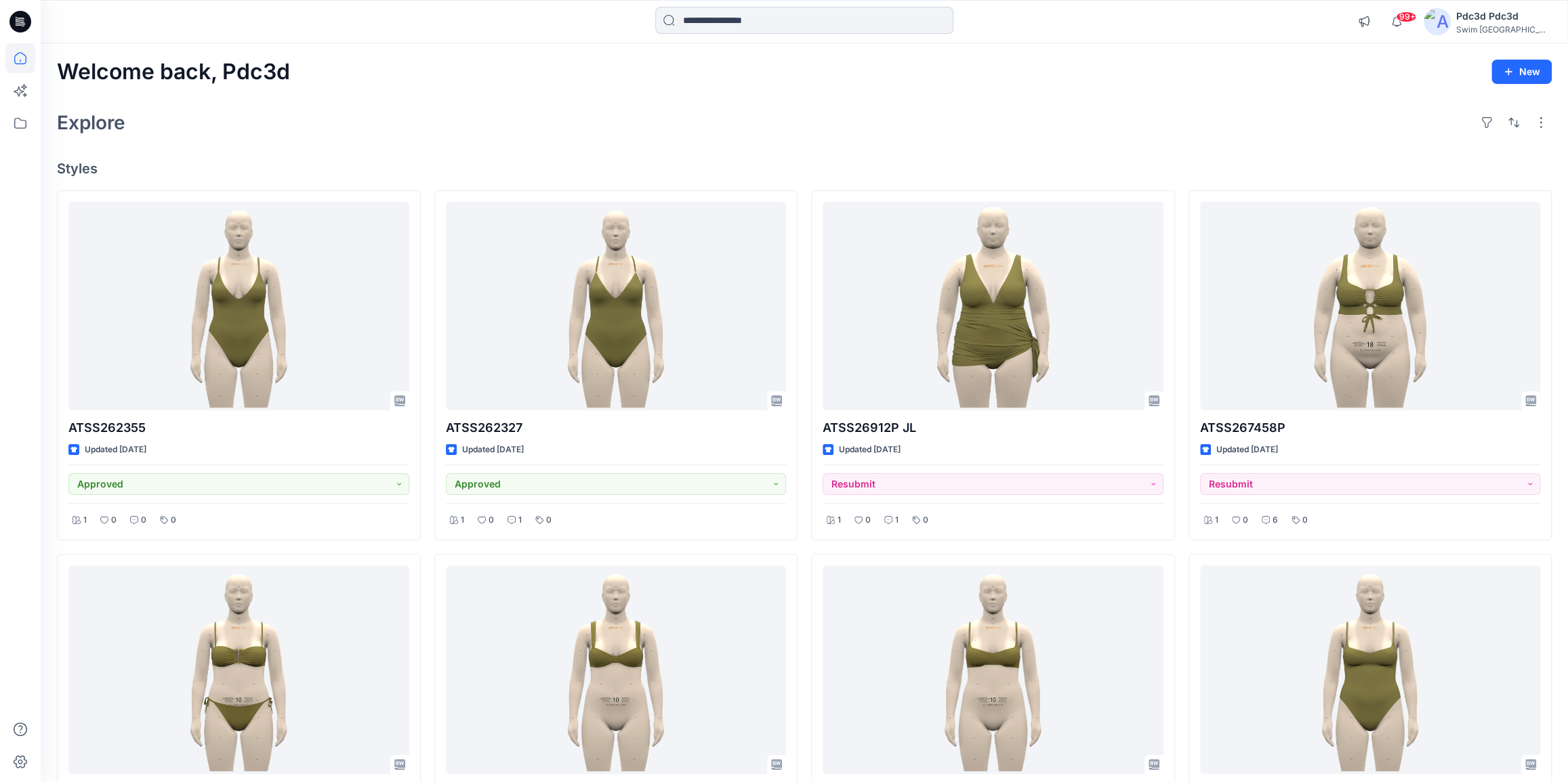
click at [751, 20] on input at bounding box center [804, 20] width 298 height 27
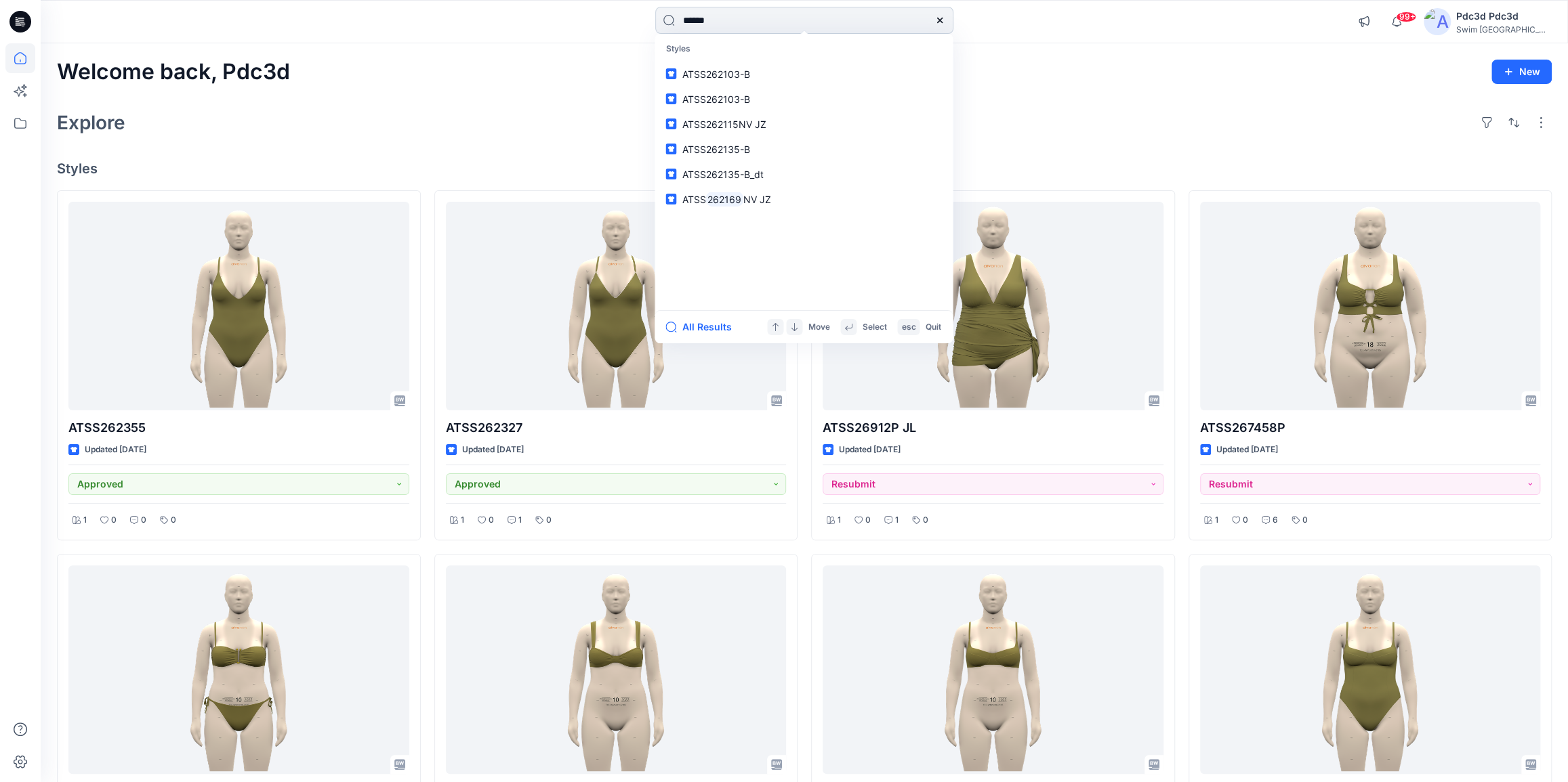
type input "******"
click at [752, 155] on p "ATSS 262169 NV JZ" at bounding box center [726, 149] width 89 height 14
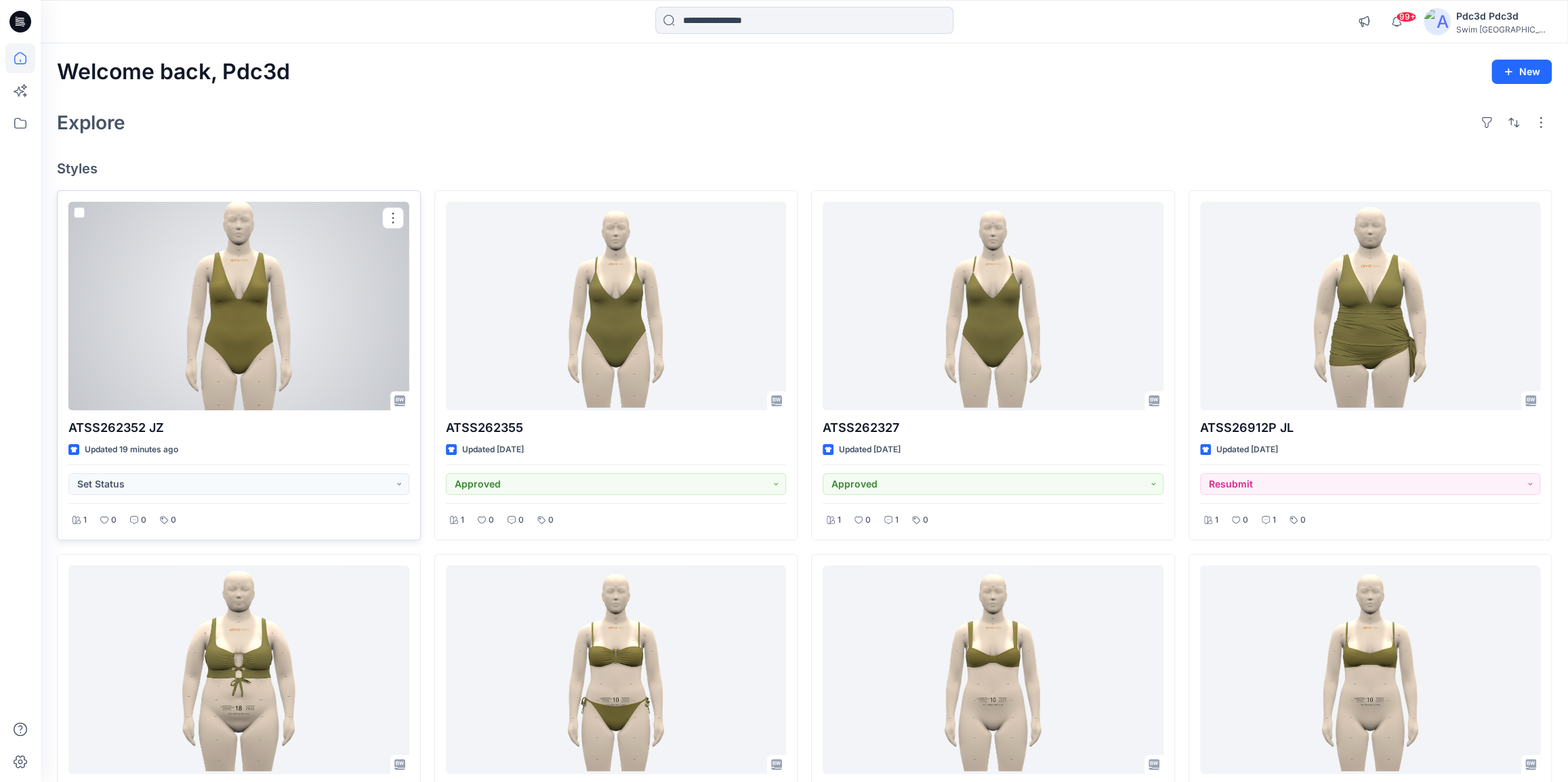
click at [292, 291] on div at bounding box center [239, 305] width 341 height 208
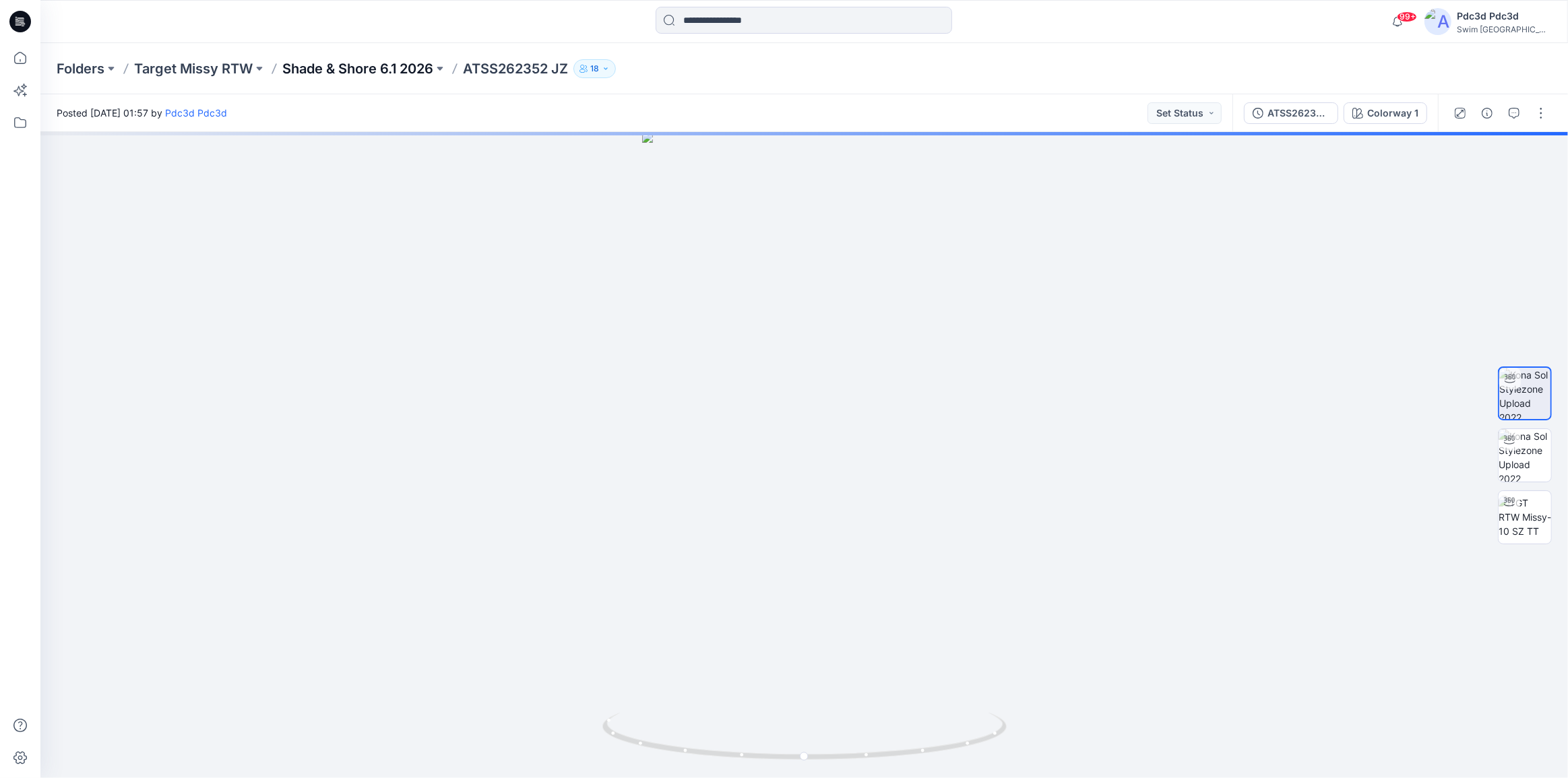
click at [400, 65] on p "Shade & Shore 6.1 2026" at bounding box center [357, 69] width 151 height 19
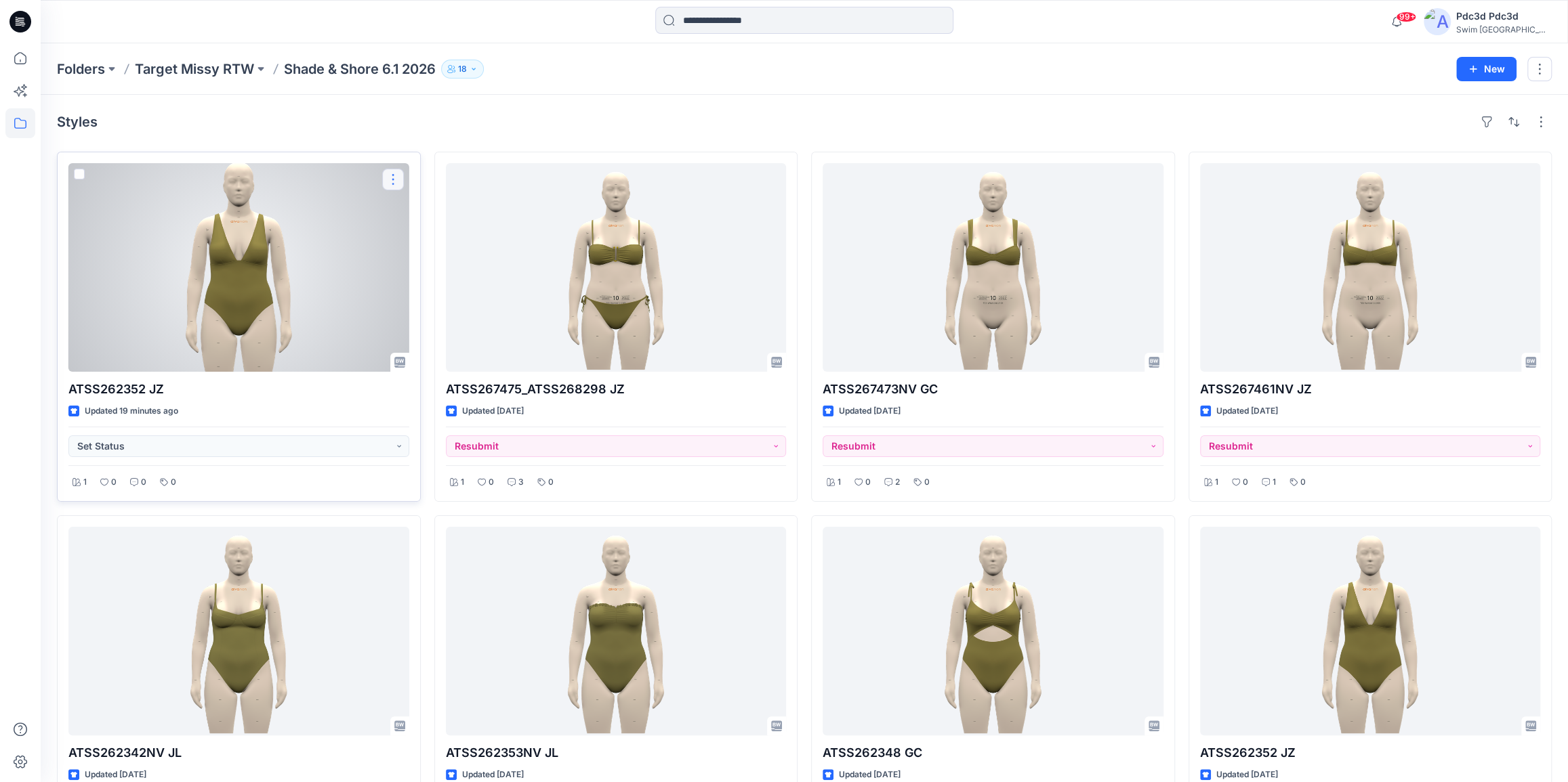
click at [388, 183] on button "button" at bounding box center [393, 179] width 22 height 22
click at [410, 208] on p "Edit" at bounding box center [418, 211] width 17 height 14
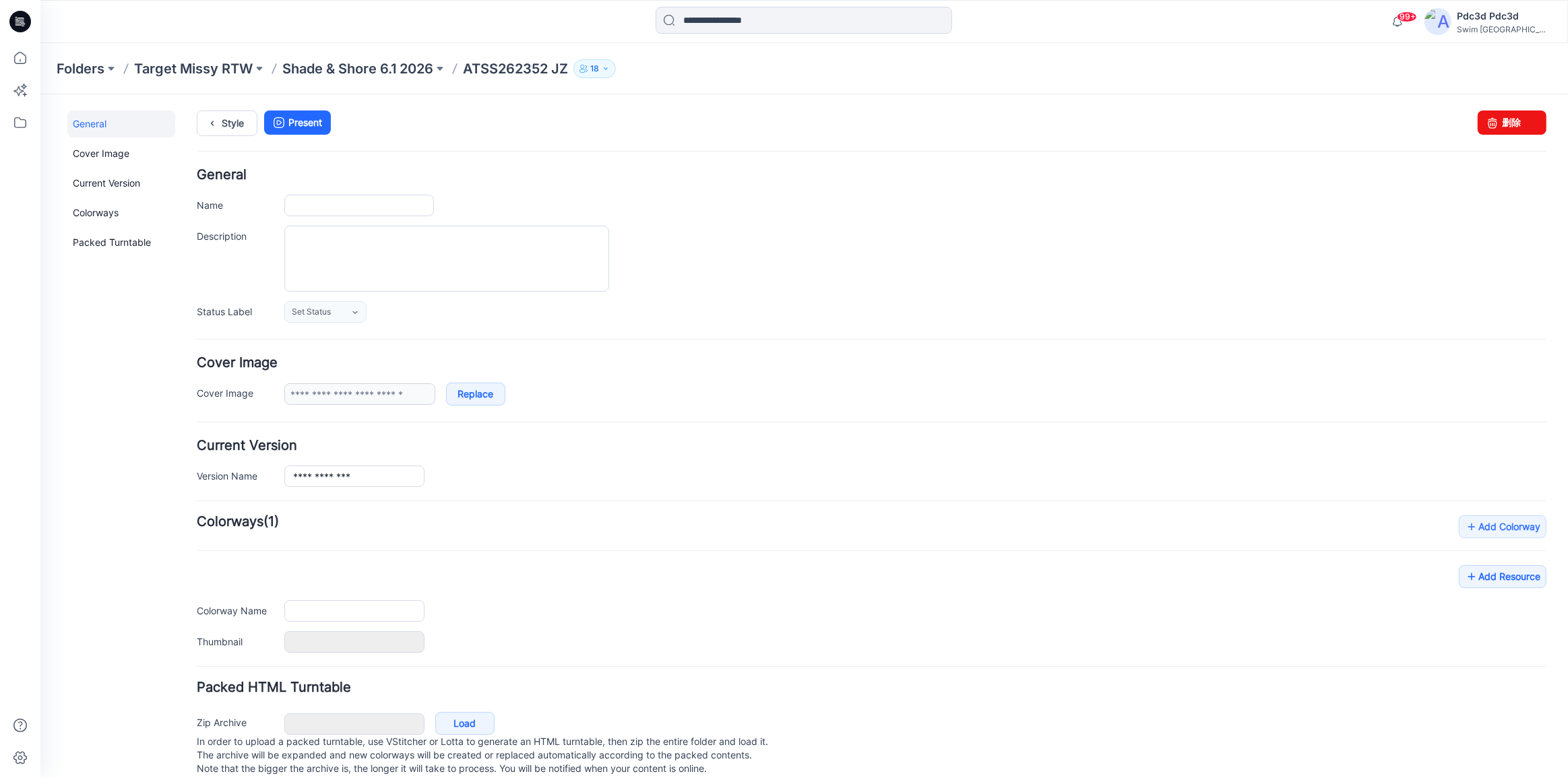
type input "**********"
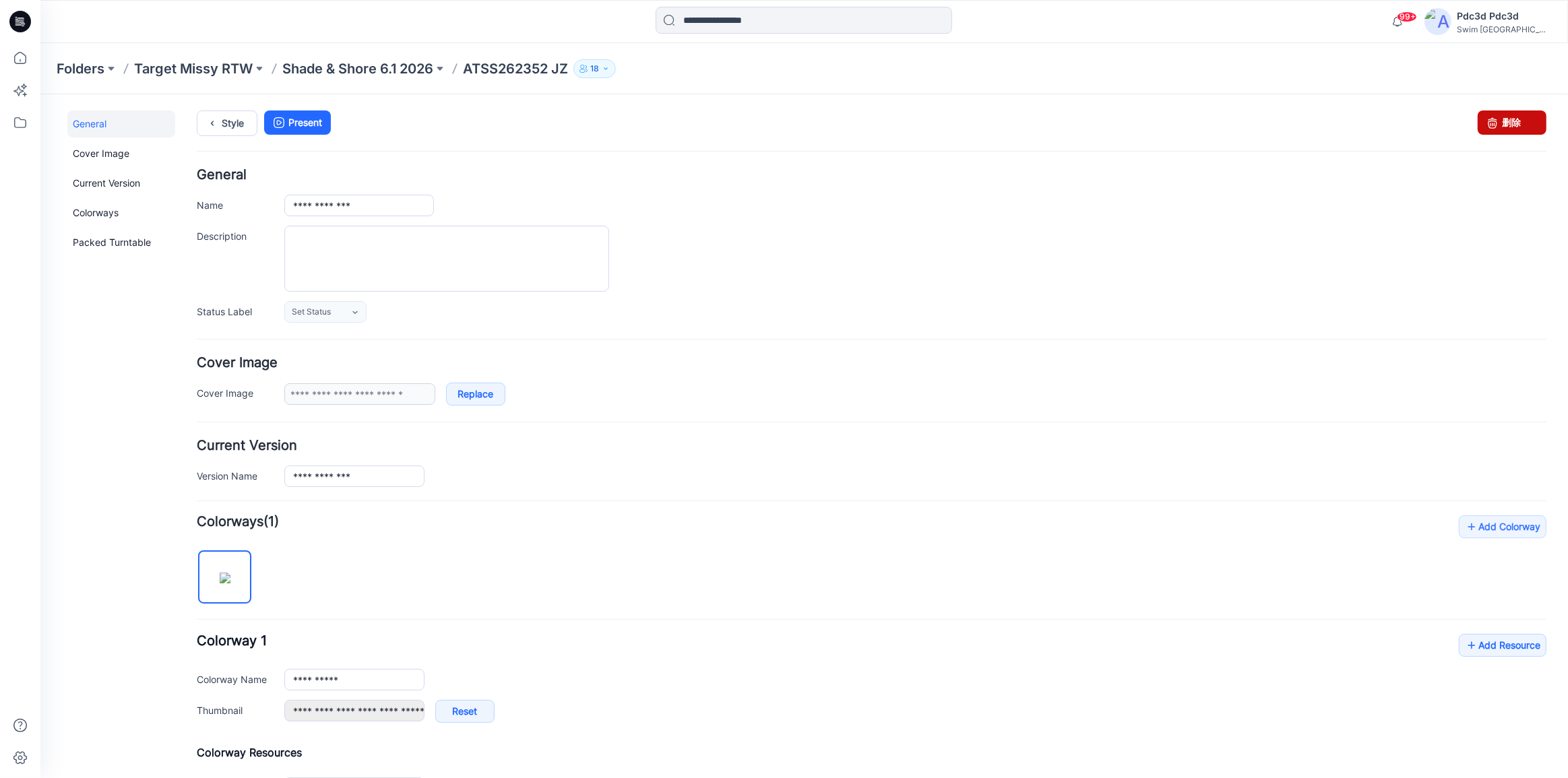
drag, startPoint x: 1513, startPoint y: 126, endPoint x: 885, endPoint y: 133, distance: 628.0
click at [1513, 126] on link "删除" at bounding box center [1512, 122] width 69 height 24
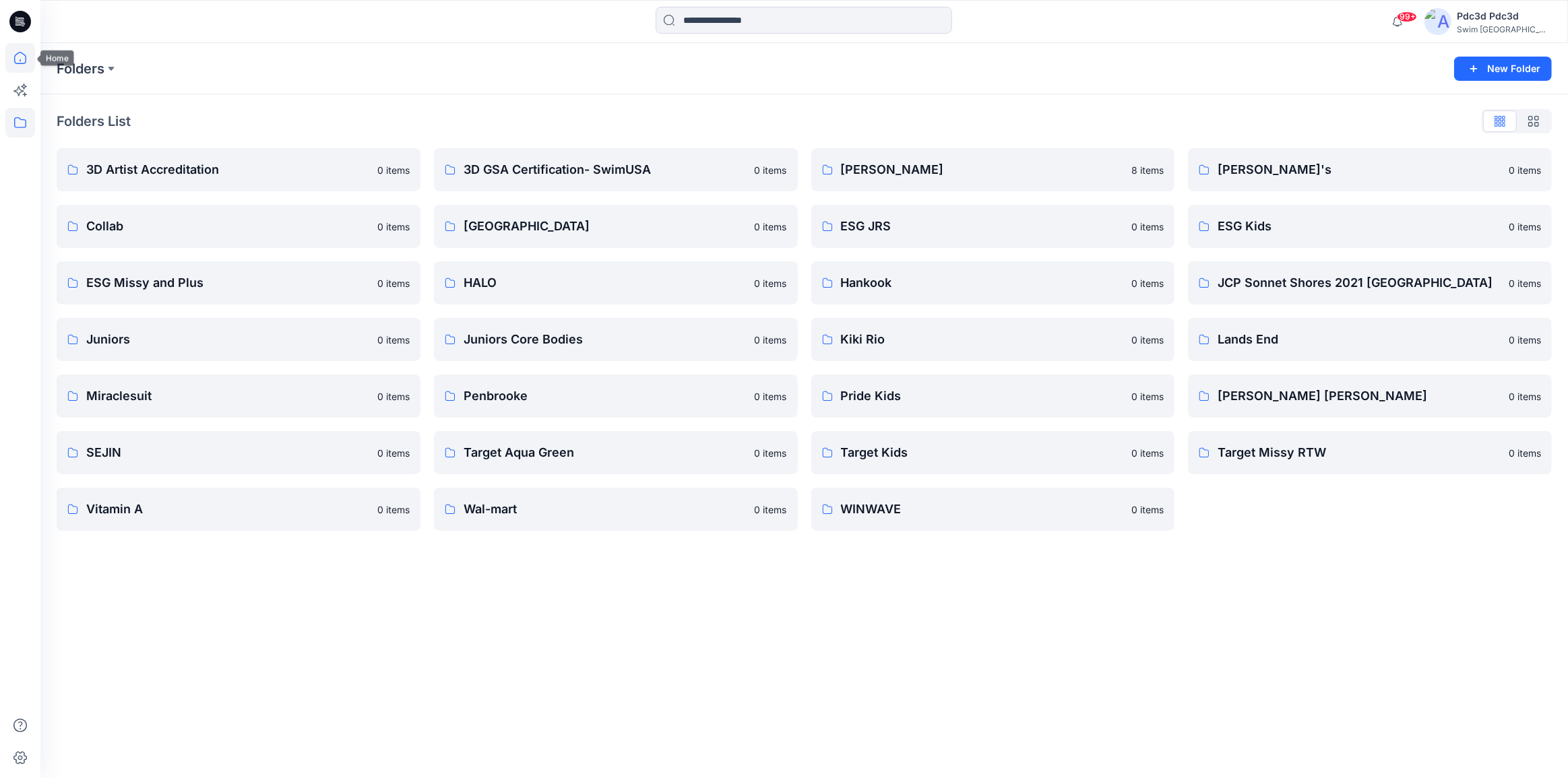
click at [15, 52] on icon at bounding box center [20, 58] width 29 height 29
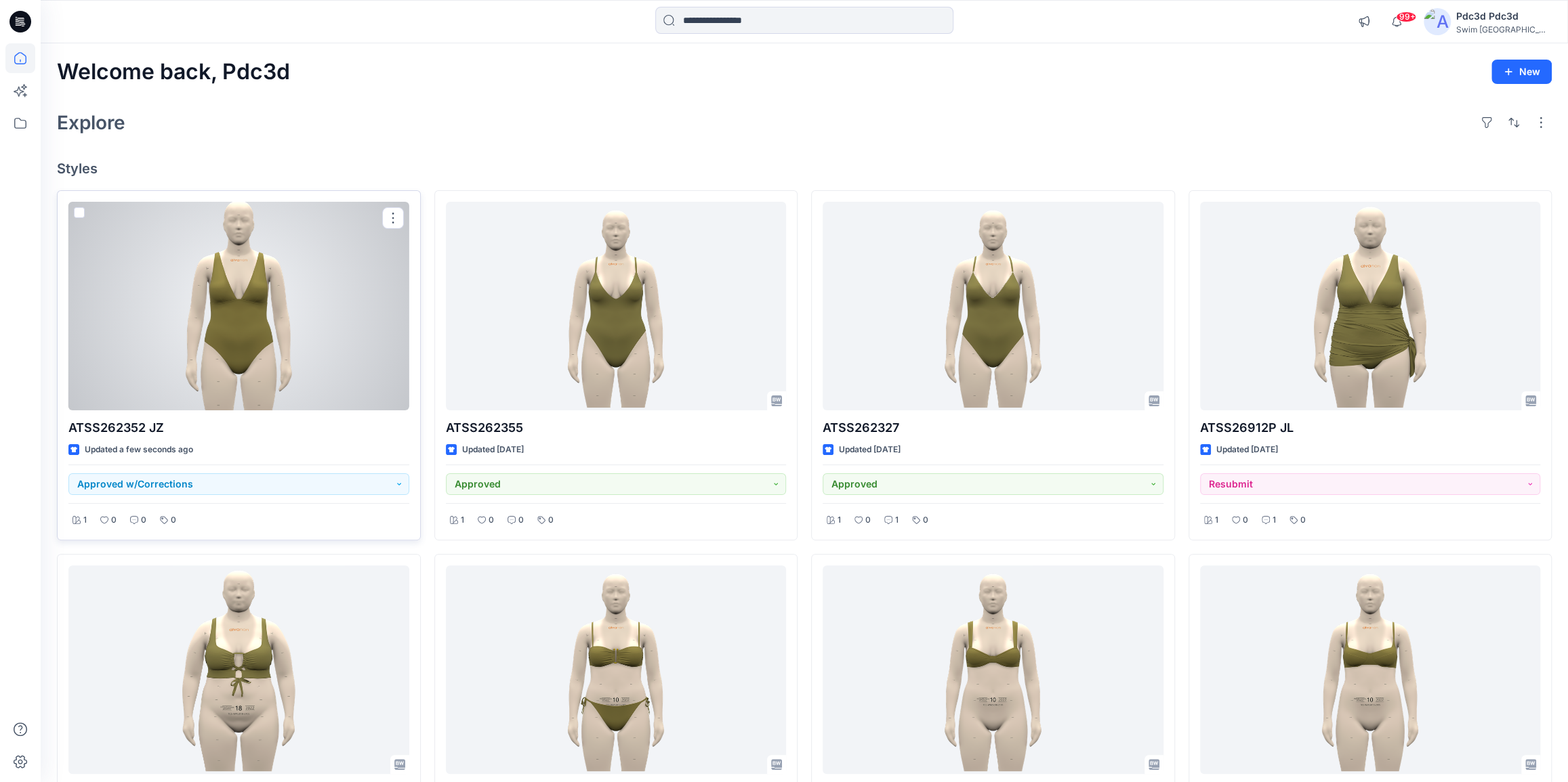
click at [189, 332] on div at bounding box center [239, 305] width 341 height 208
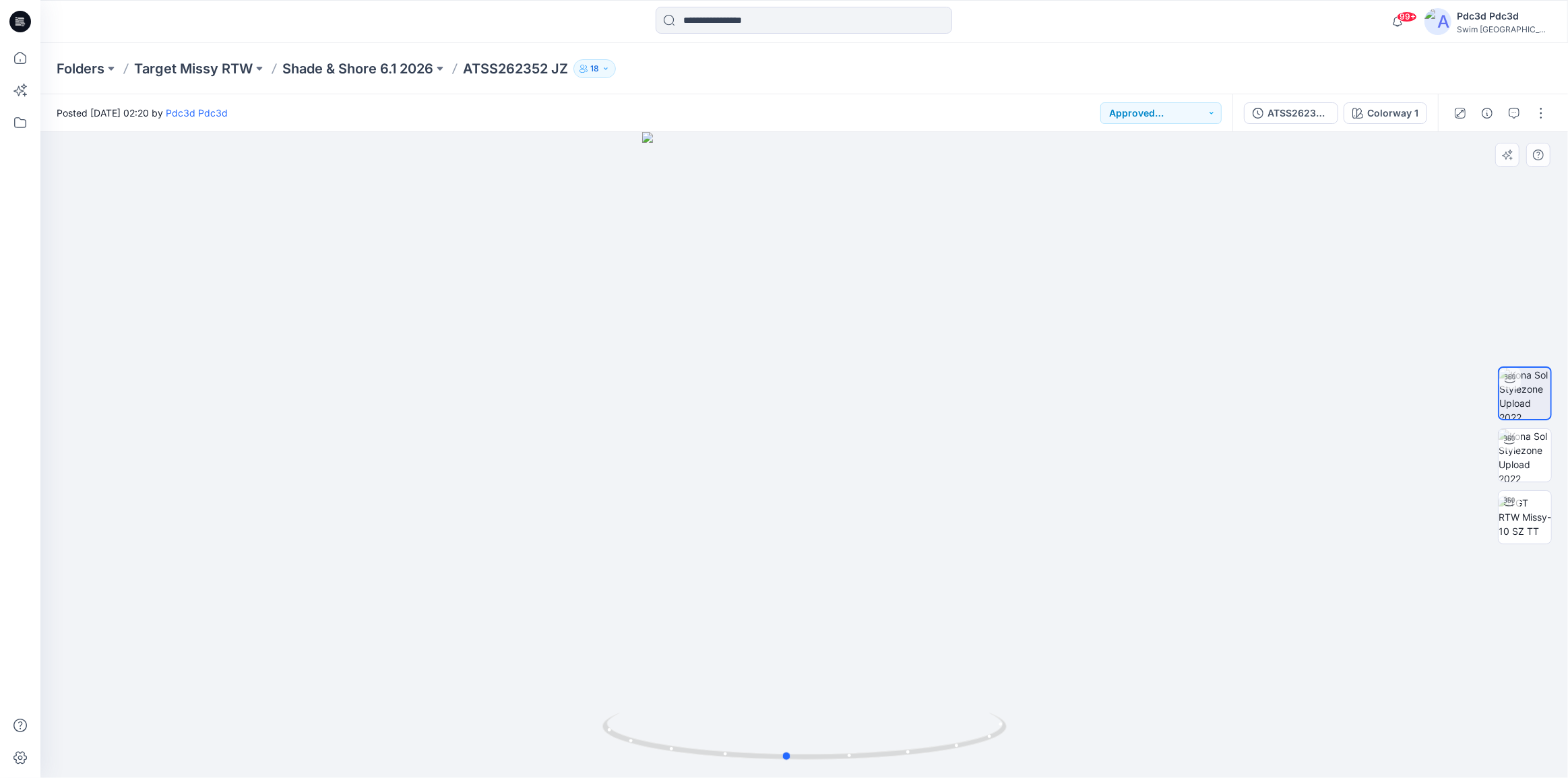
drag, startPoint x: 954, startPoint y: 746, endPoint x: 1439, endPoint y: 545, distance: 525.0
click at [937, 749] on icon at bounding box center [806, 738] width 408 height 51
click at [1510, 516] on img at bounding box center [1524, 516] width 52 height 42
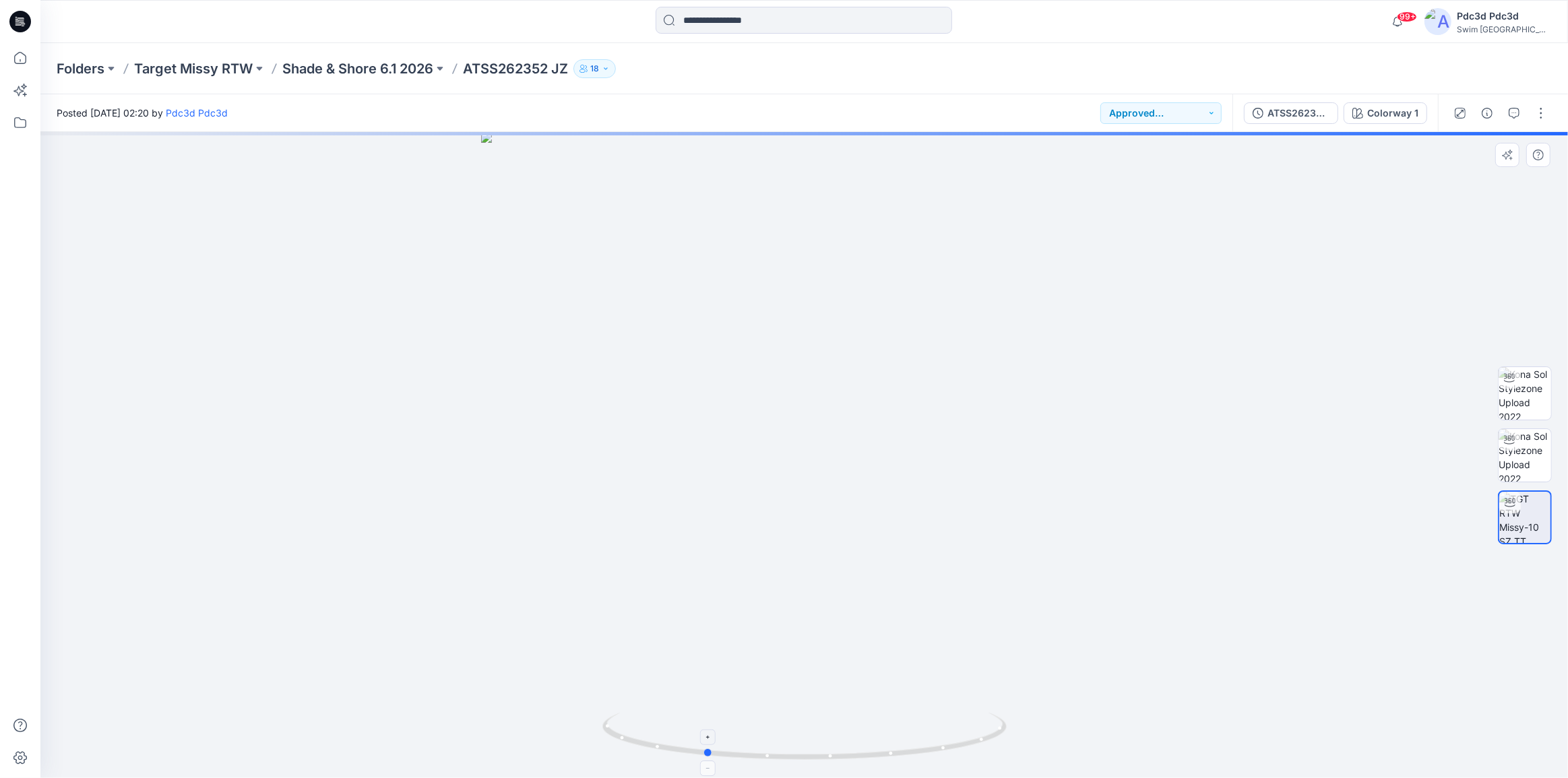
drag, startPoint x: 925, startPoint y: 750, endPoint x: 825, endPoint y: 756, distance: 100.2
click at [825, 756] on icon at bounding box center [806, 738] width 408 height 51
drag, startPoint x: 939, startPoint y: 750, endPoint x: 843, endPoint y: 738, distance: 96.7
click at [843, 738] on icon at bounding box center [806, 738] width 408 height 51
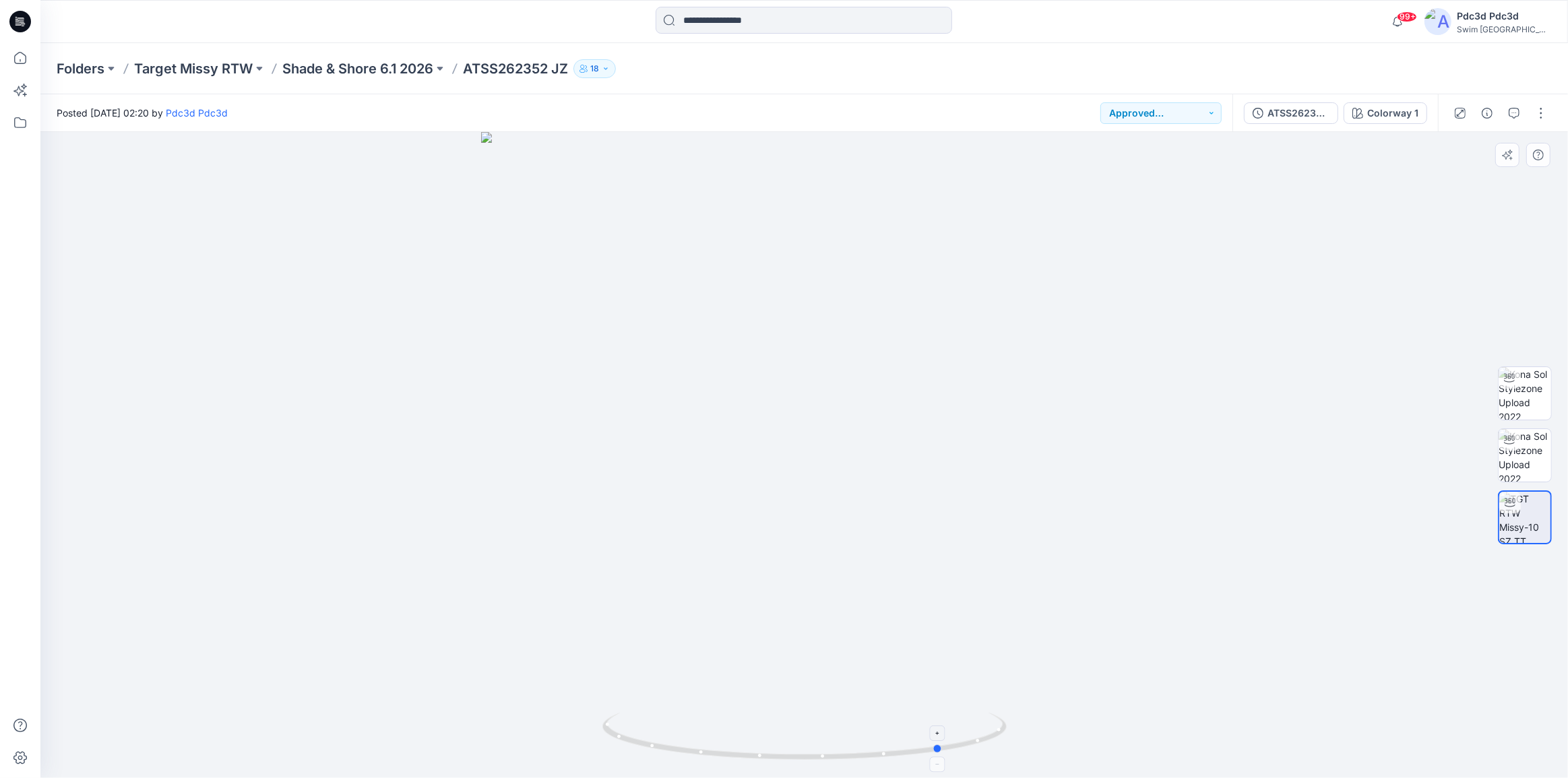
drag, startPoint x: 951, startPoint y: 751, endPoint x: 880, endPoint y: 748, distance: 71.1
click at [880, 748] on icon at bounding box center [806, 738] width 408 height 51
click at [1213, 114] on button "Approved w/Corrections" at bounding box center [1161, 113] width 121 height 22
click at [1148, 175] on p "For Review" at bounding box center [1154, 176] width 48 height 17
click at [1538, 118] on button "button" at bounding box center [1540, 113] width 22 height 22
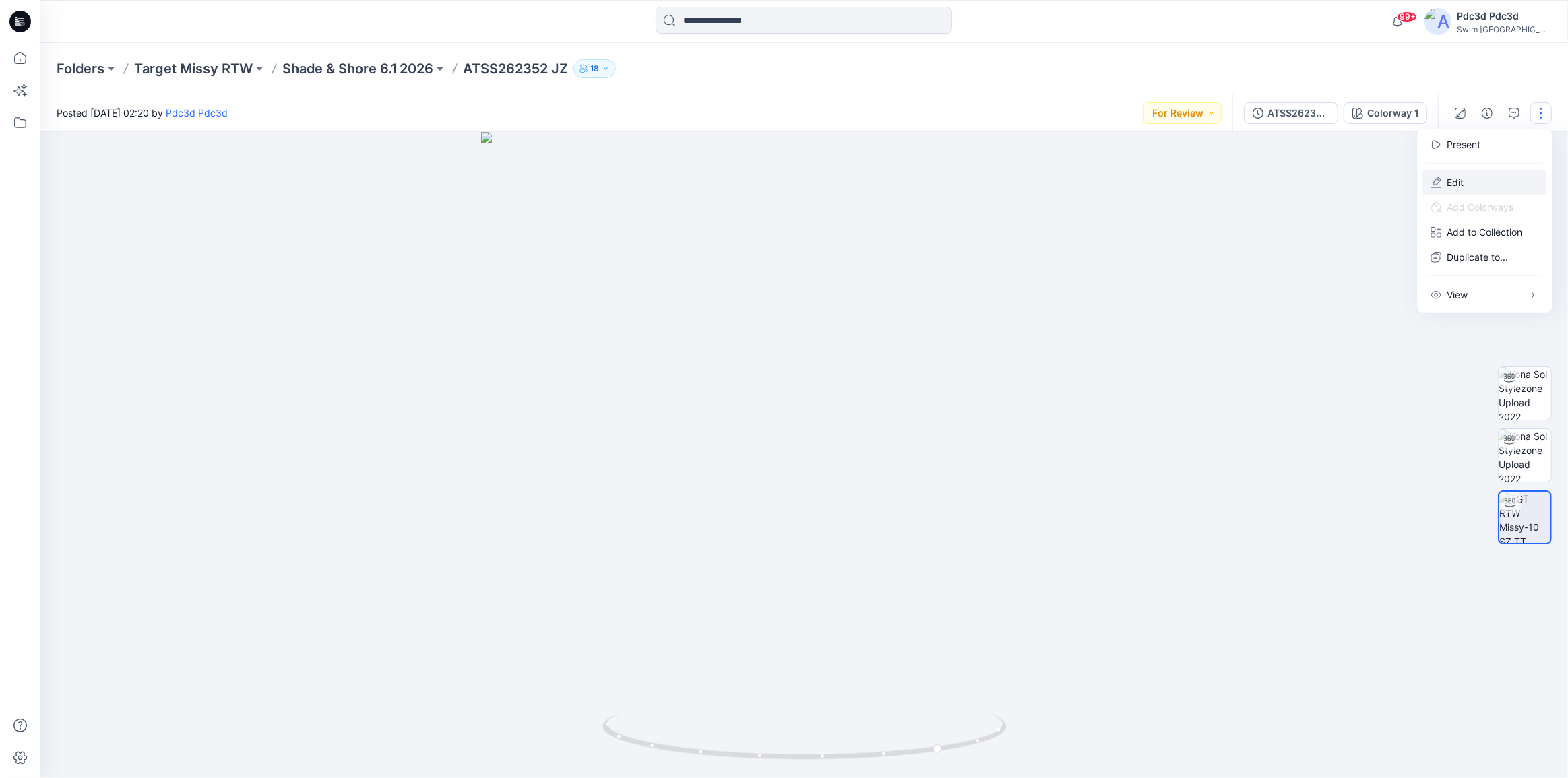
click at [1467, 185] on button "Edit" at bounding box center [1485, 182] width 124 height 25
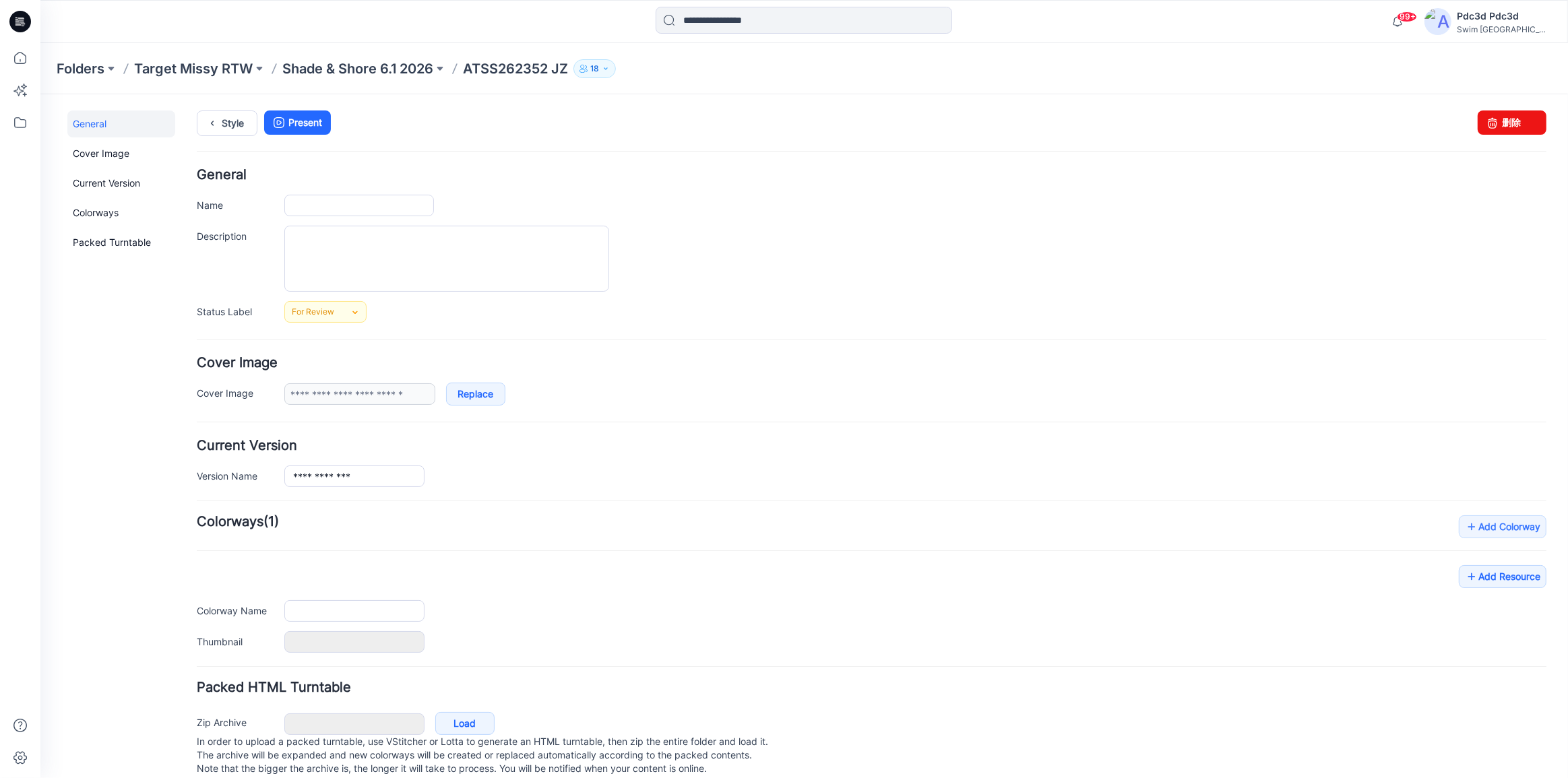
type input "**********"
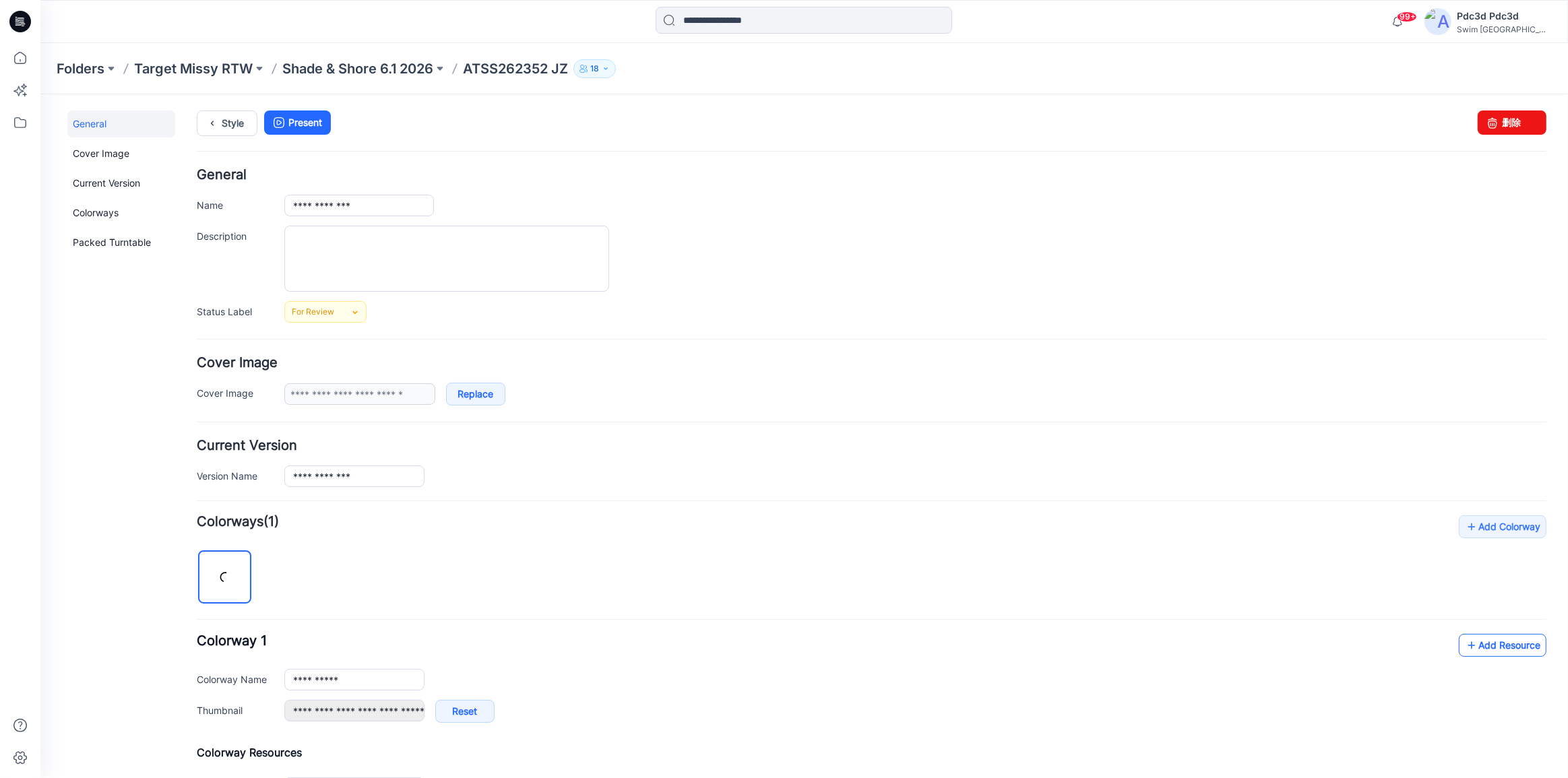
click at [1465, 642] on icon at bounding box center [1472, 645] width 14 height 22
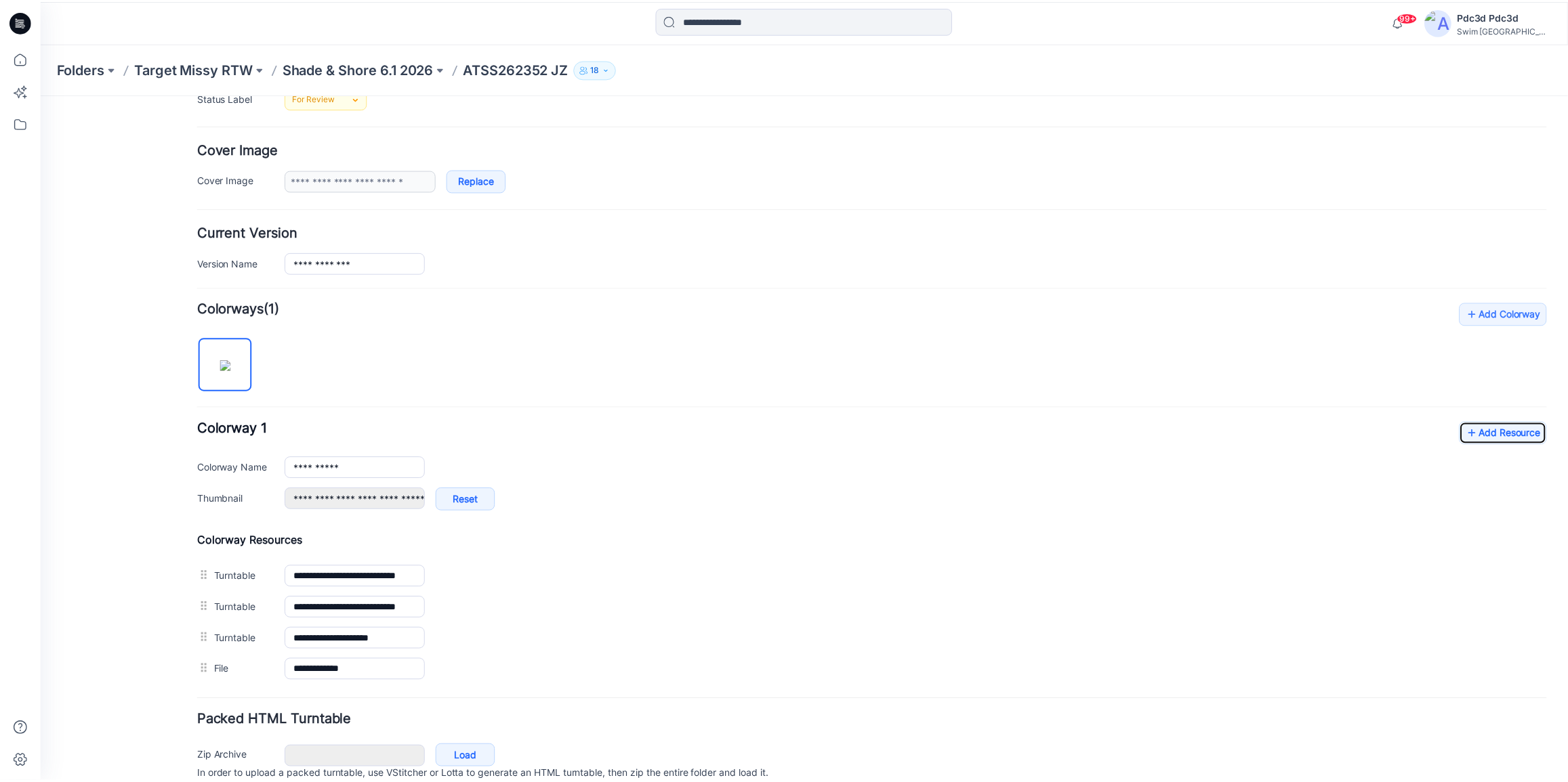
scroll to position [273, 0]
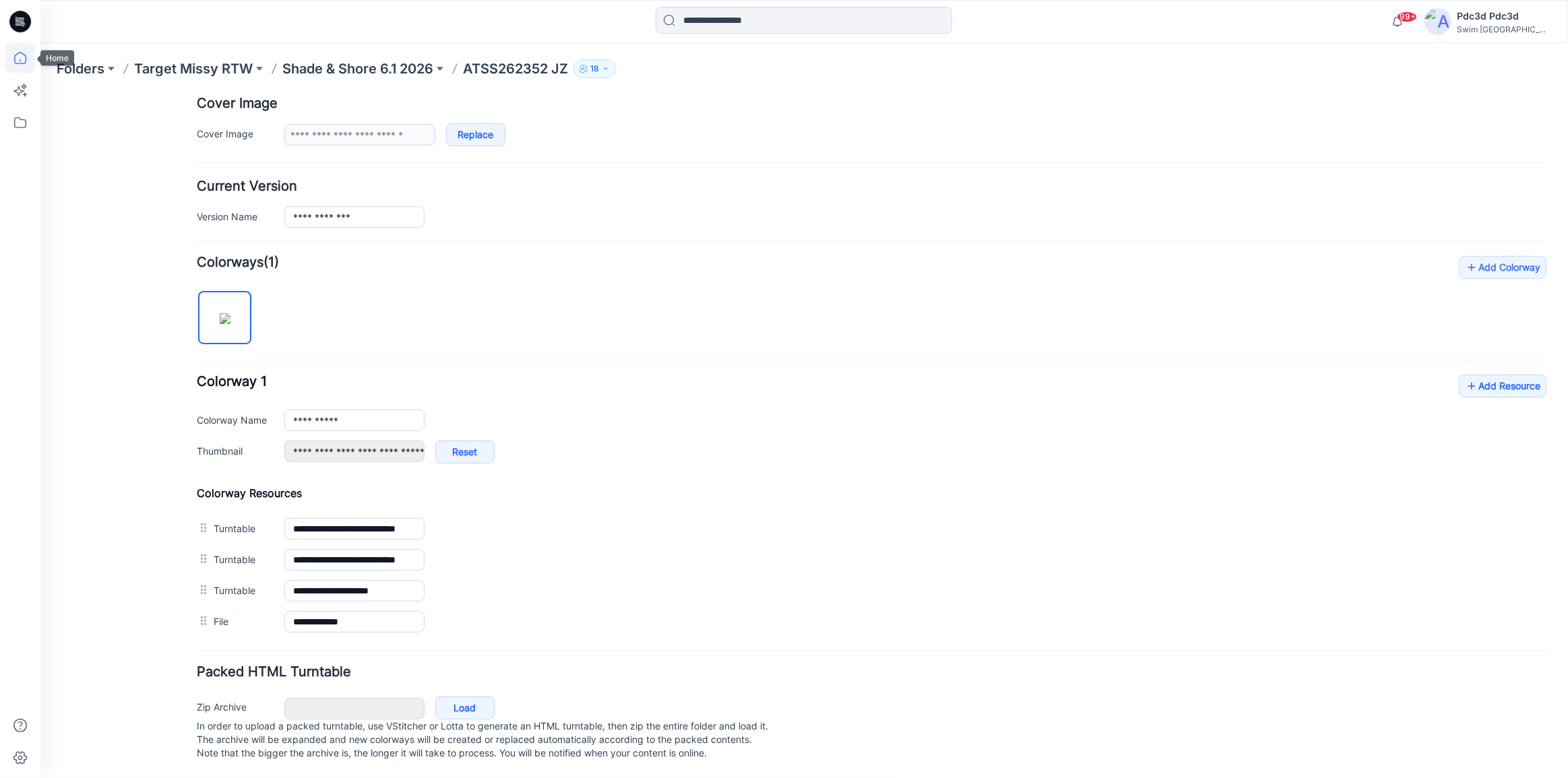
click at [15, 54] on icon at bounding box center [20, 58] width 29 height 29
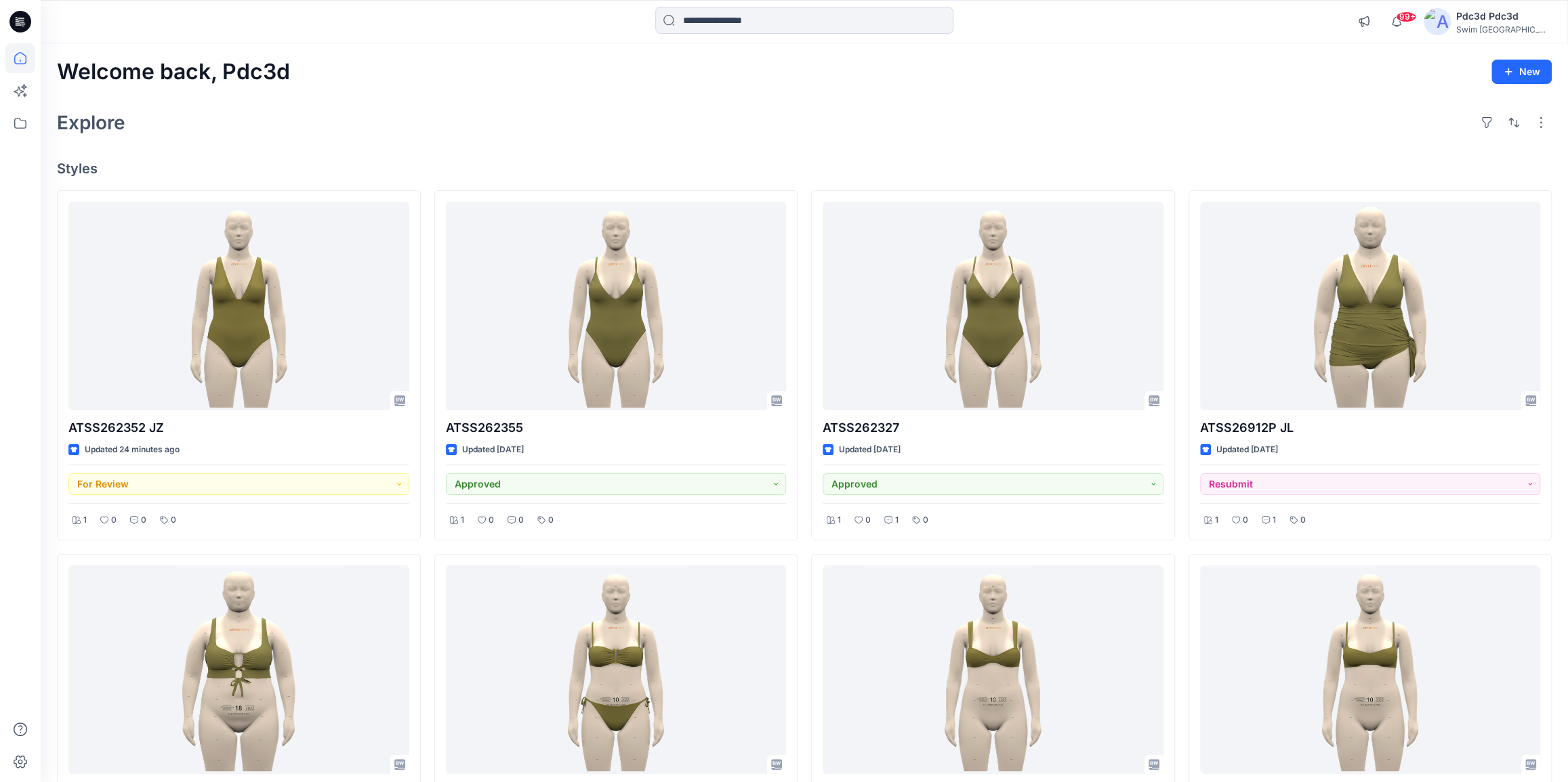
click at [1152, 99] on div "Welcome back, Pdc3d New Explore Styles ATSS262352 JZ Updated 24 minutes ago For…" at bounding box center [804, 688] width 1527 height 1290
click at [363, 177] on div "Welcome back, Pdc3d New Explore Styles ATSS262352 JZ Updated 39 minutes ago For…" at bounding box center [804, 688] width 1527 height 1290
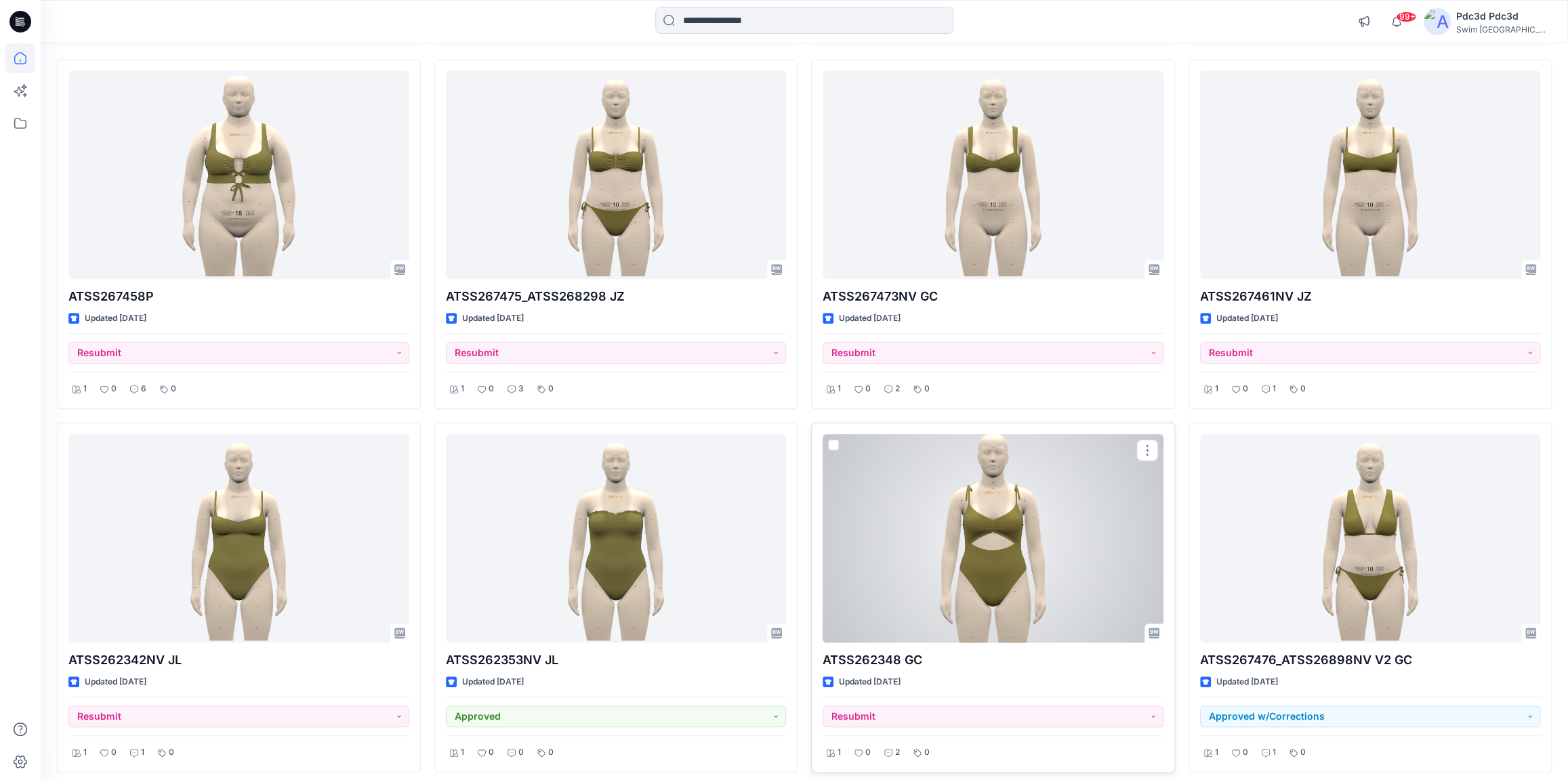
scroll to position [548, 0]
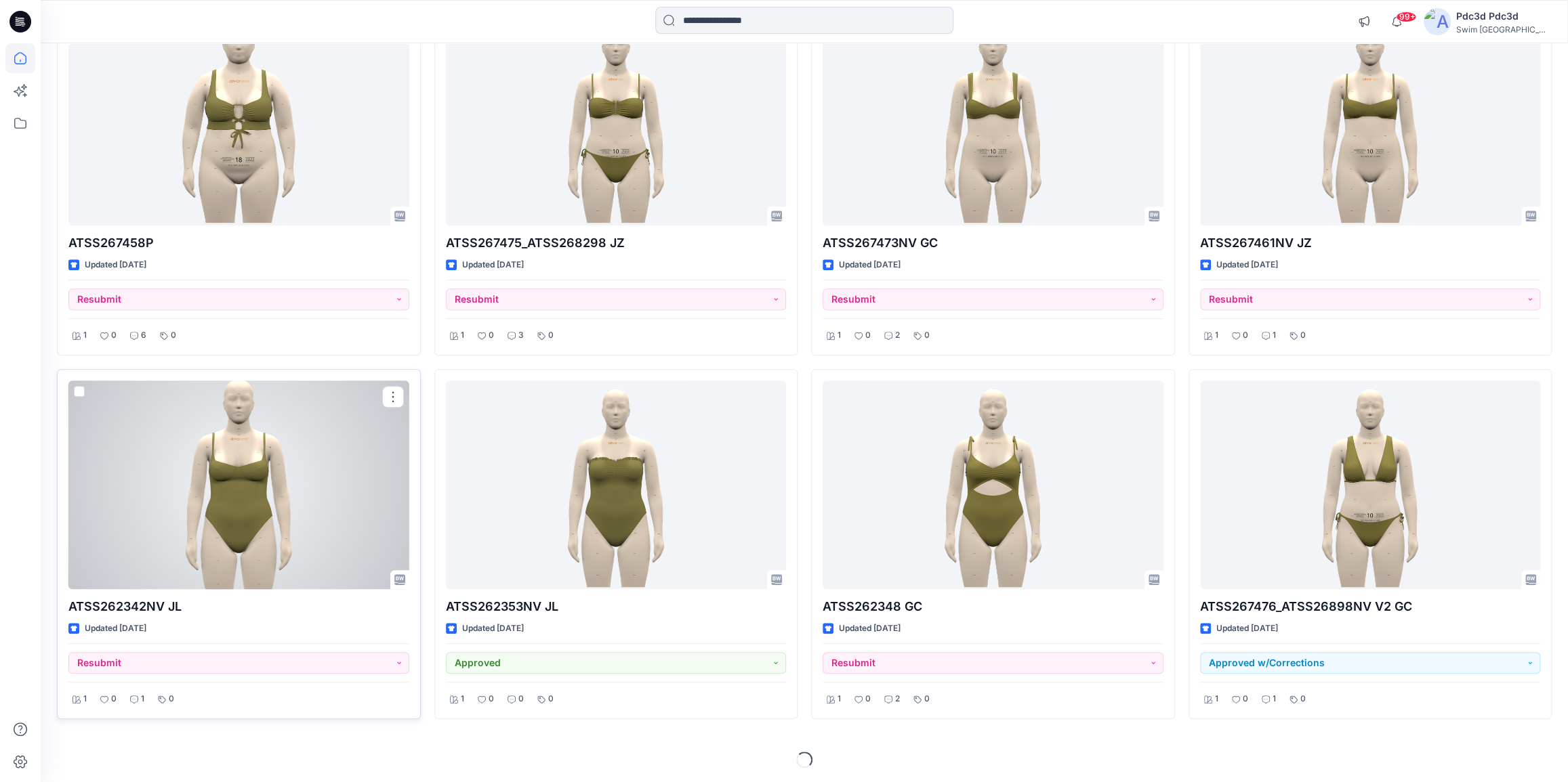
click at [247, 497] on div at bounding box center [239, 484] width 341 height 208
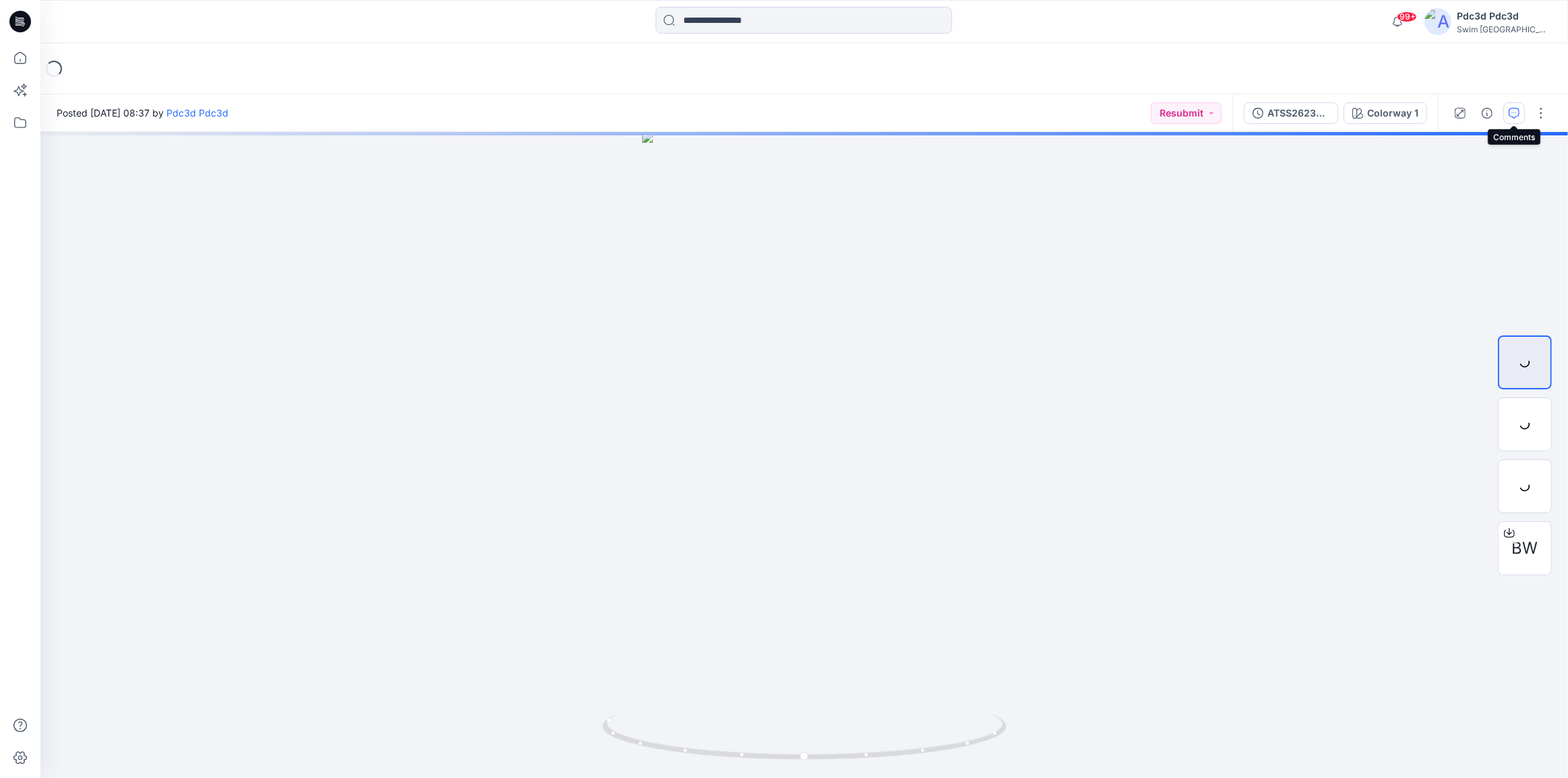
click at [1519, 109] on icon "button" at bounding box center [1514, 113] width 11 height 11
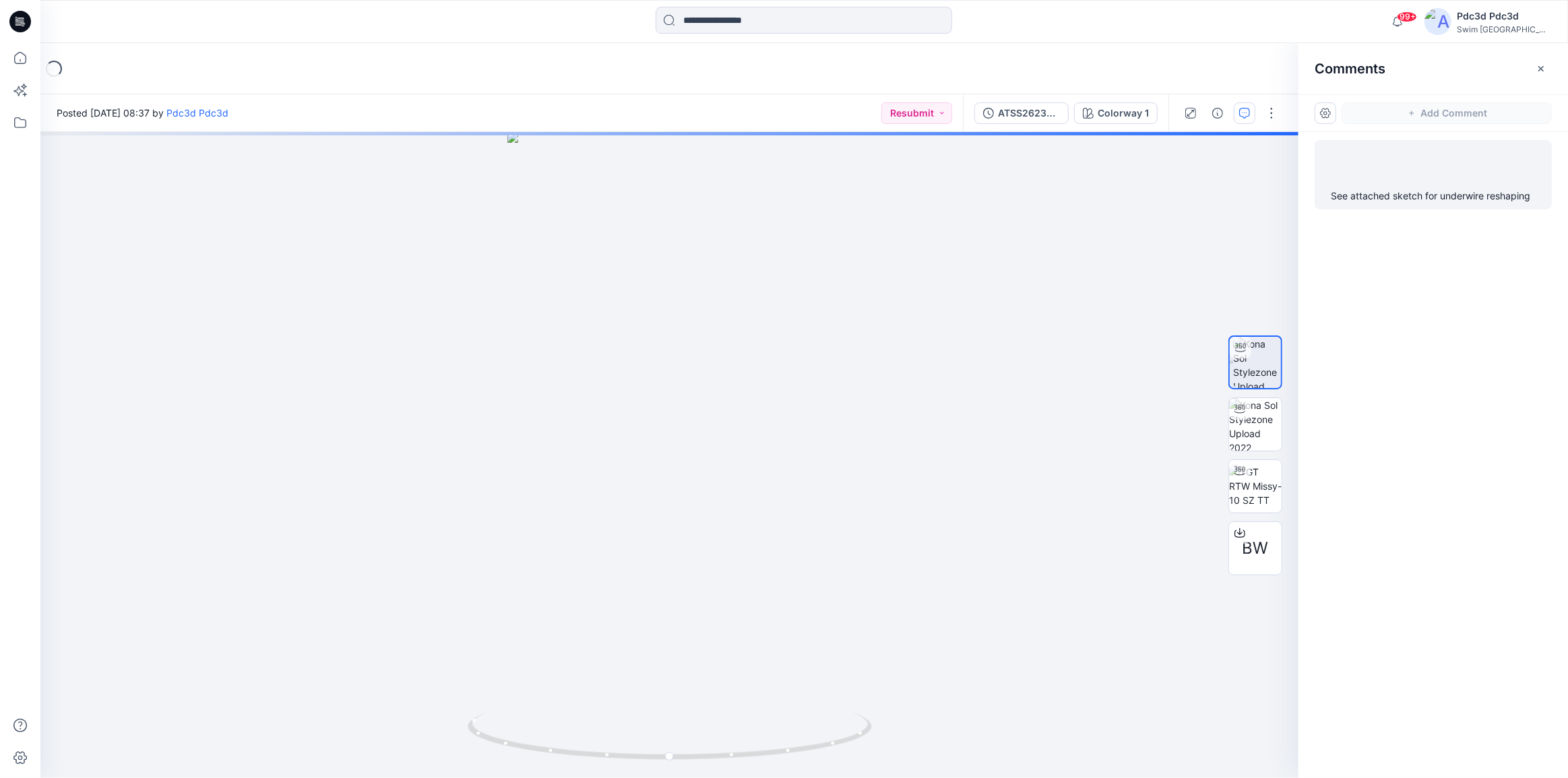
click at [1426, 207] on div "See attached sketch for underwire reshaping" at bounding box center [1434, 175] width 238 height 70
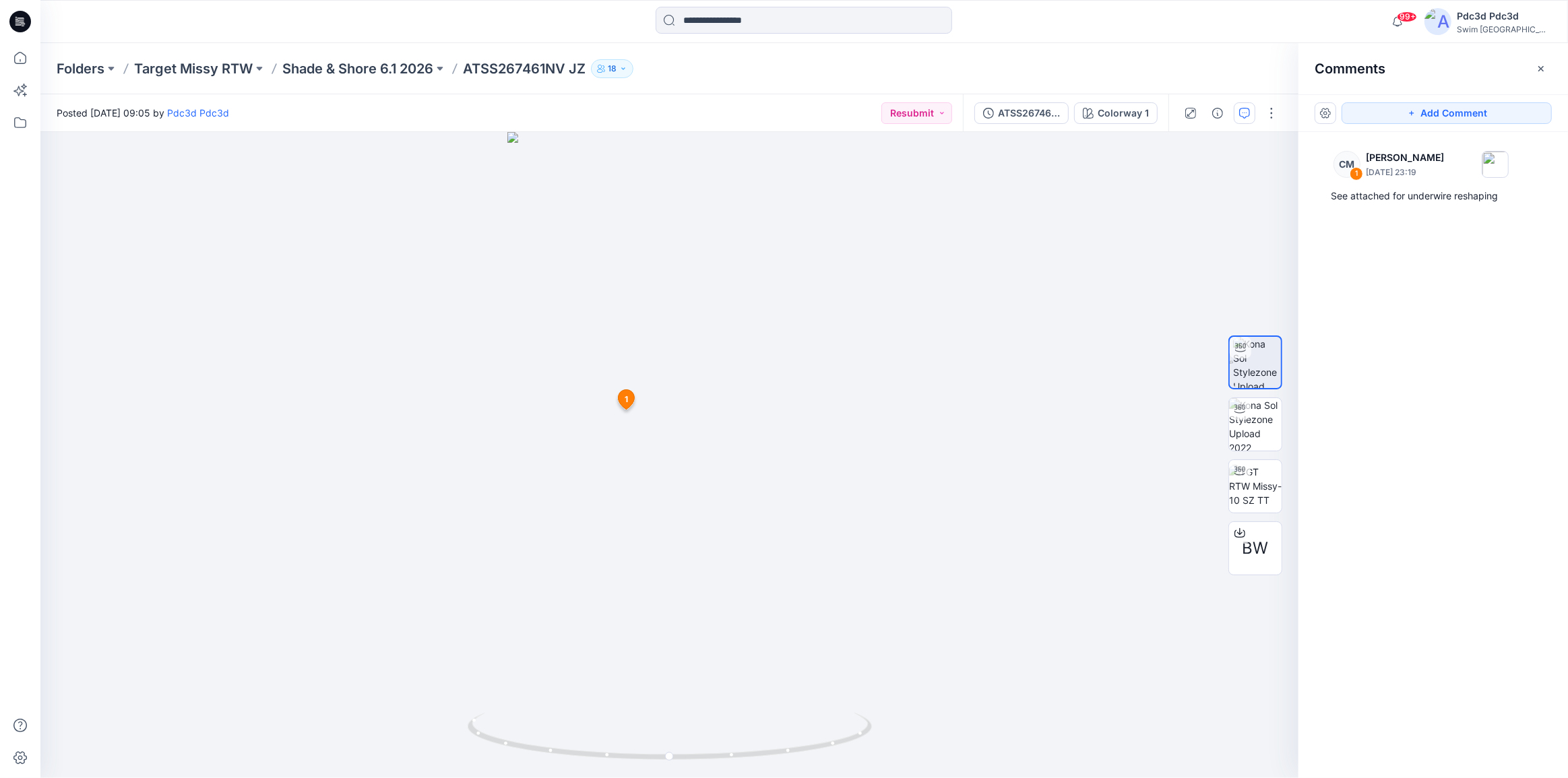
click at [1535, 65] on button "button" at bounding box center [1540, 68] width 22 height 22
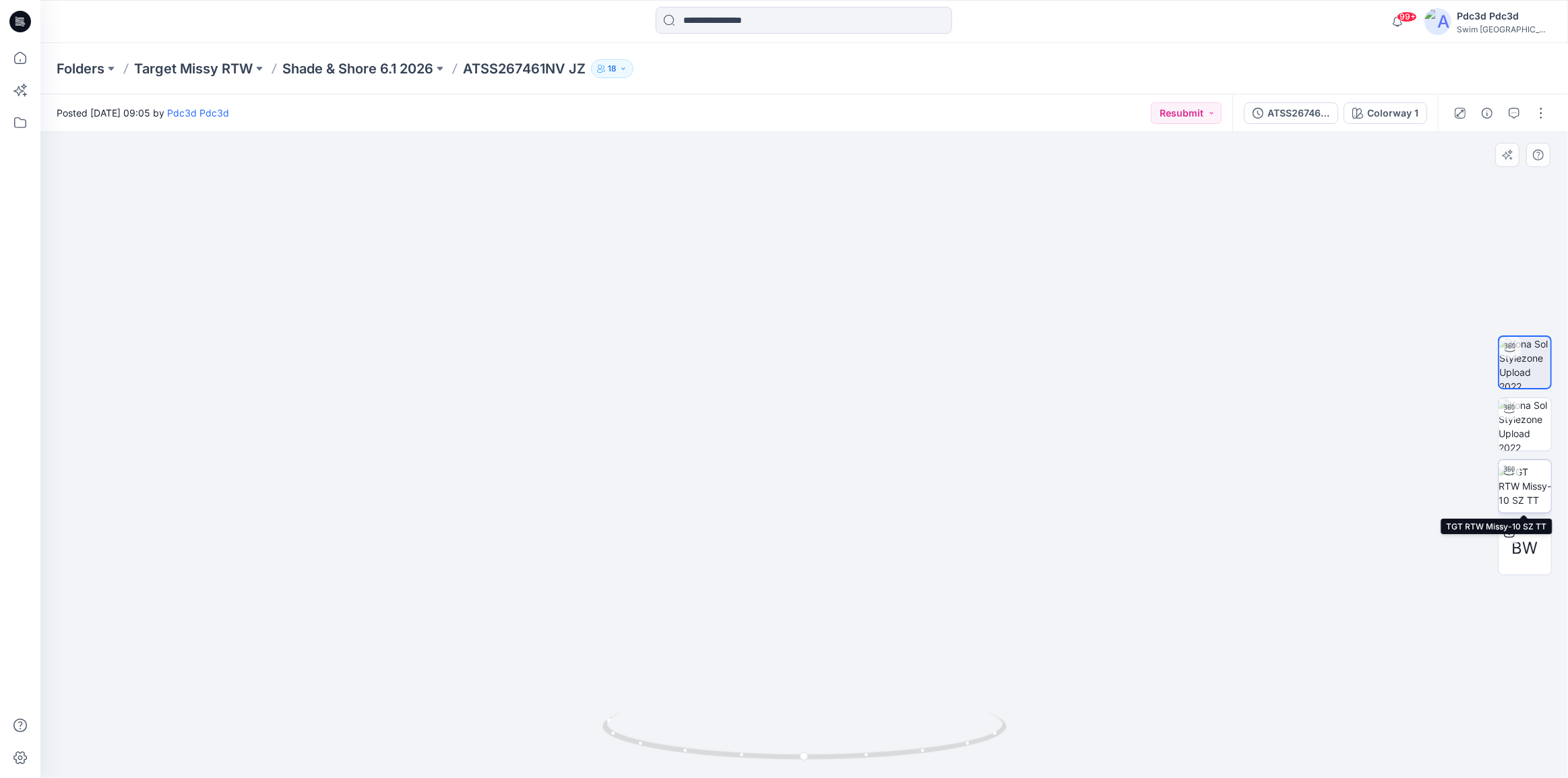
click at [1522, 489] on img at bounding box center [1524, 485] width 52 height 42
click at [1528, 374] on img at bounding box center [1524, 362] width 52 height 52
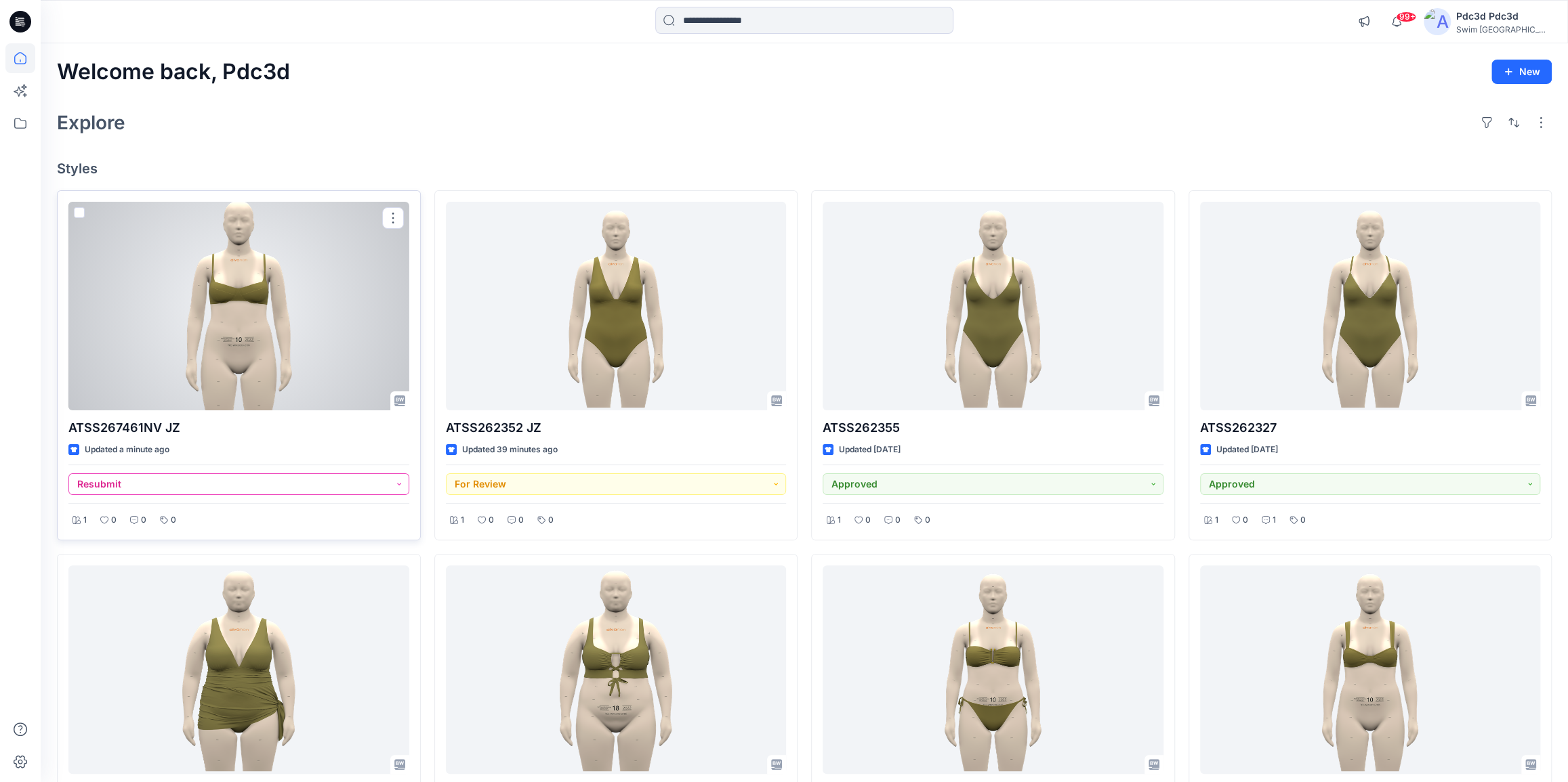
drag, startPoint x: 402, startPoint y: 485, endPoint x: 379, endPoint y: 486, distance: 23.0
click at [402, 485] on button "Resubmit" at bounding box center [239, 484] width 341 height 22
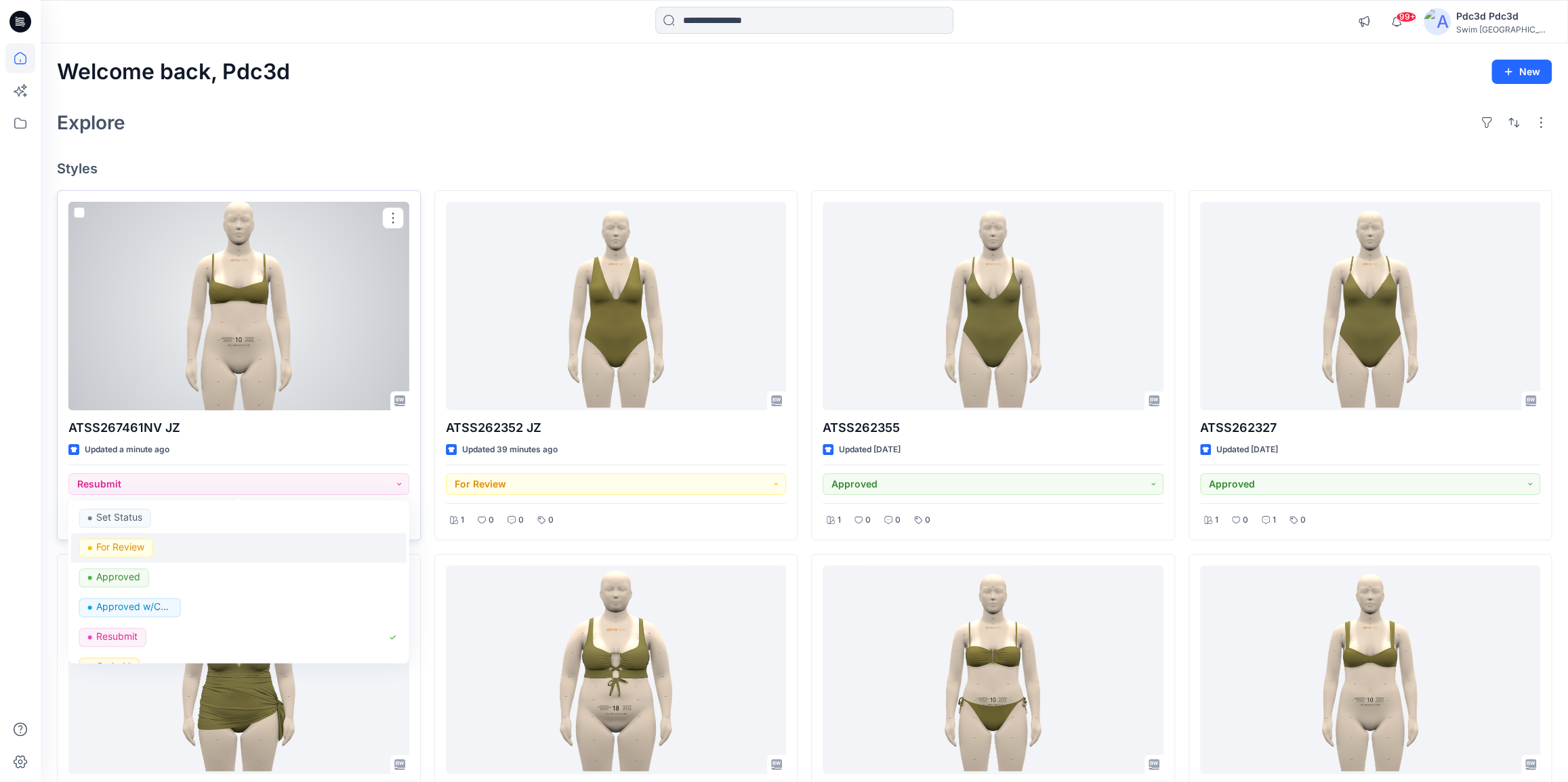
click at [137, 551] on p "For Review" at bounding box center [120, 547] width 48 height 17
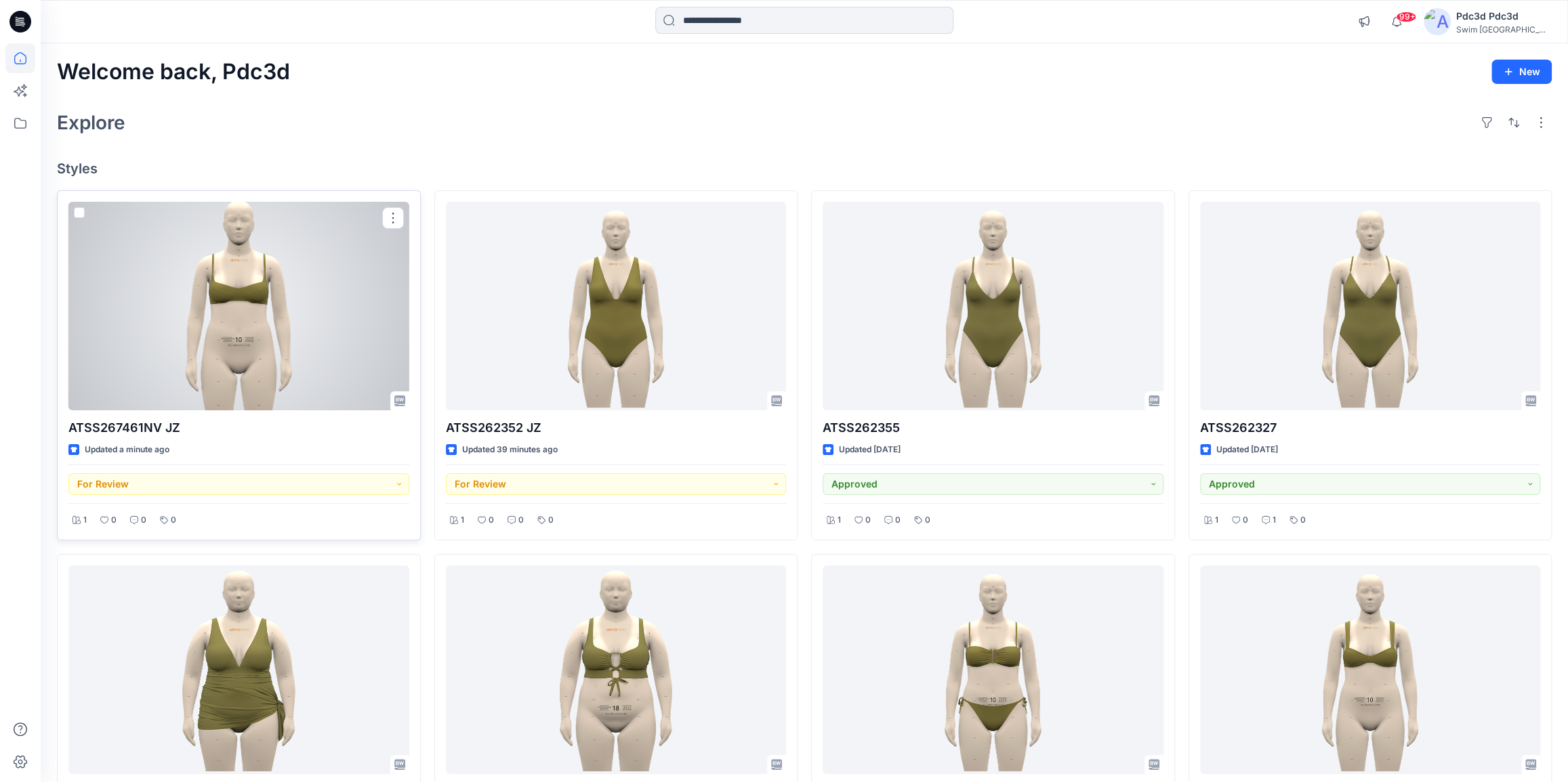
click at [228, 330] on div at bounding box center [239, 305] width 341 height 208
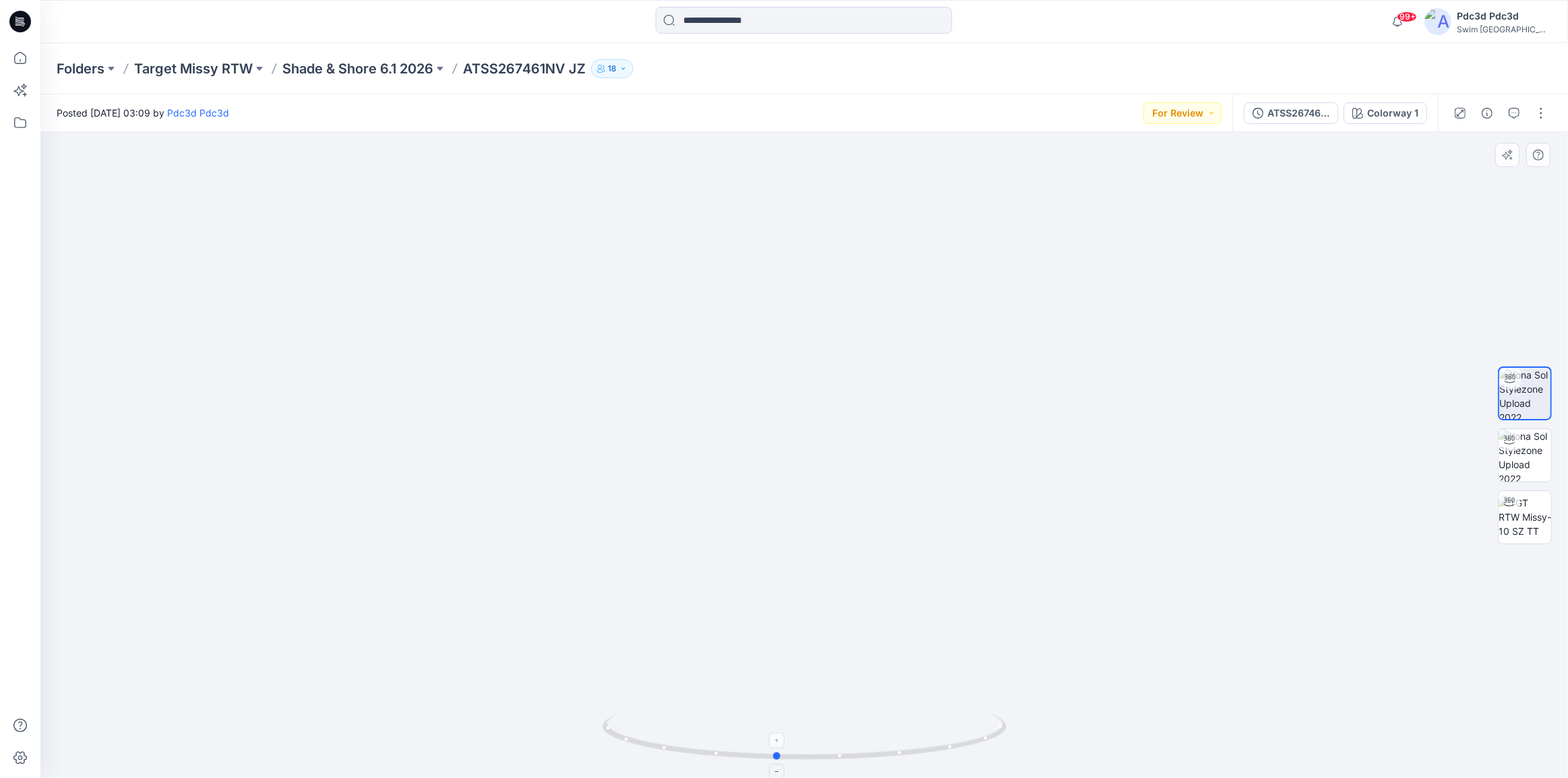
drag, startPoint x: 941, startPoint y: 756, endPoint x: 924, endPoint y: 759, distance: 17.3
click at [924, 759] on icon at bounding box center [806, 738] width 408 height 51
drag, startPoint x: 927, startPoint y: 753, endPoint x: 978, endPoint y: 748, distance: 51.2
click at [970, 755] on icon at bounding box center [806, 738] width 408 height 51
click at [1258, 114] on icon "button" at bounding box center [1257, 113] width 11 height 11
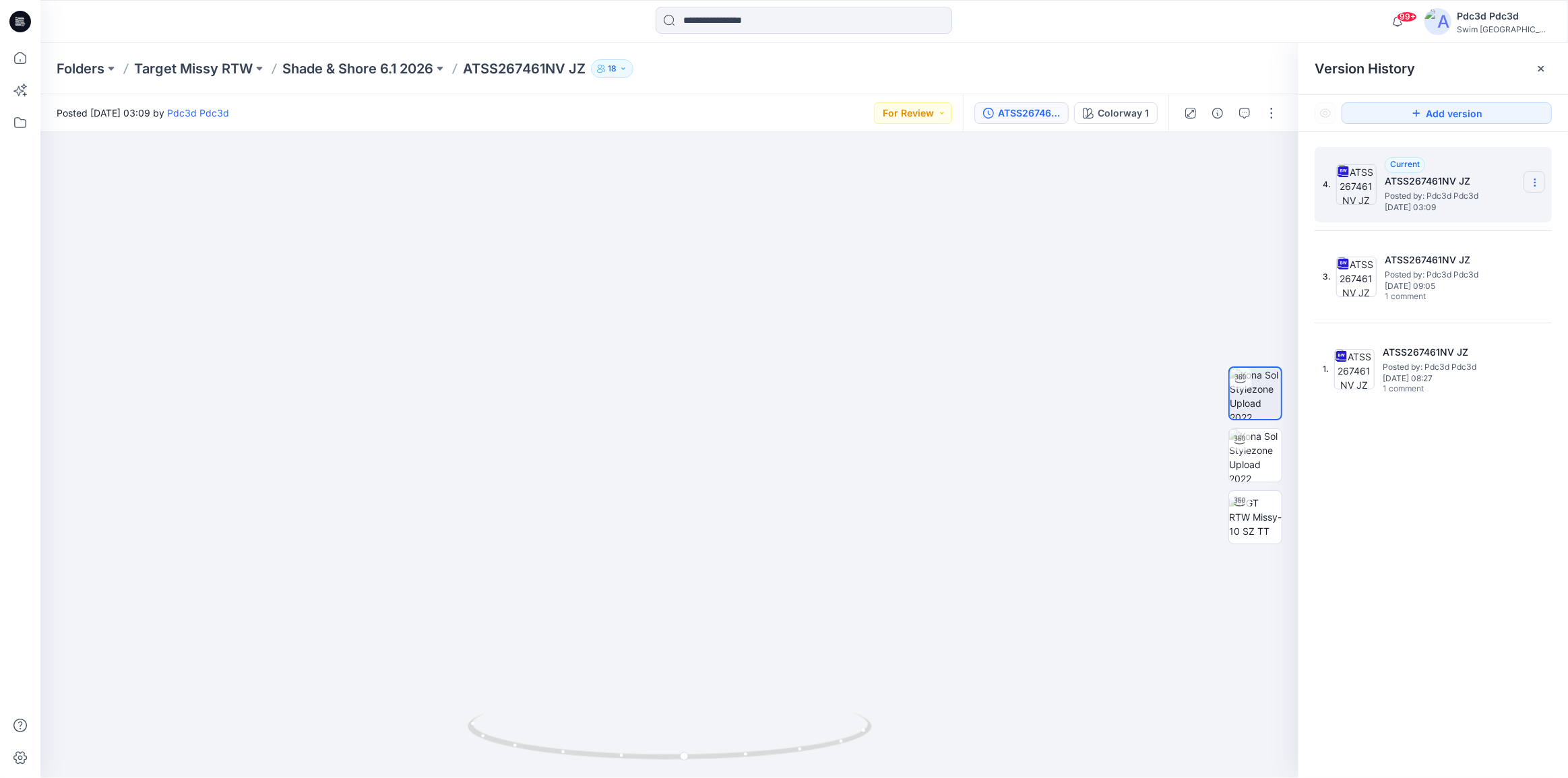
click at [1536, 179] on icon at bounding box center [1534, 182] width 11 height 11
click at [1430, 299] on span "Delete Version" at bounding box center [1441, 295] width 63 height 16
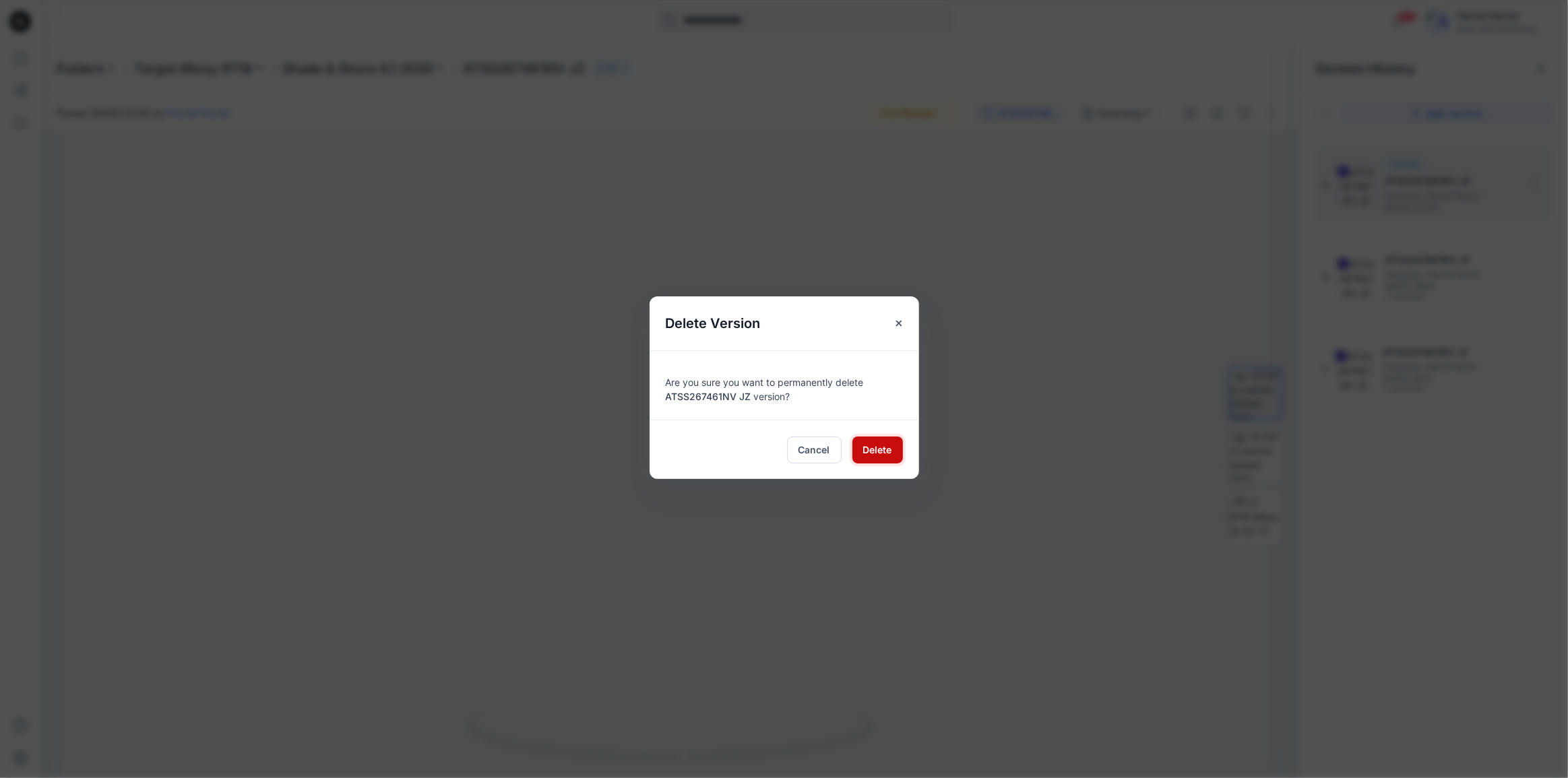
click at [864, 443] on span "Delete" at bounding box center [878, 449] width 29 height 14
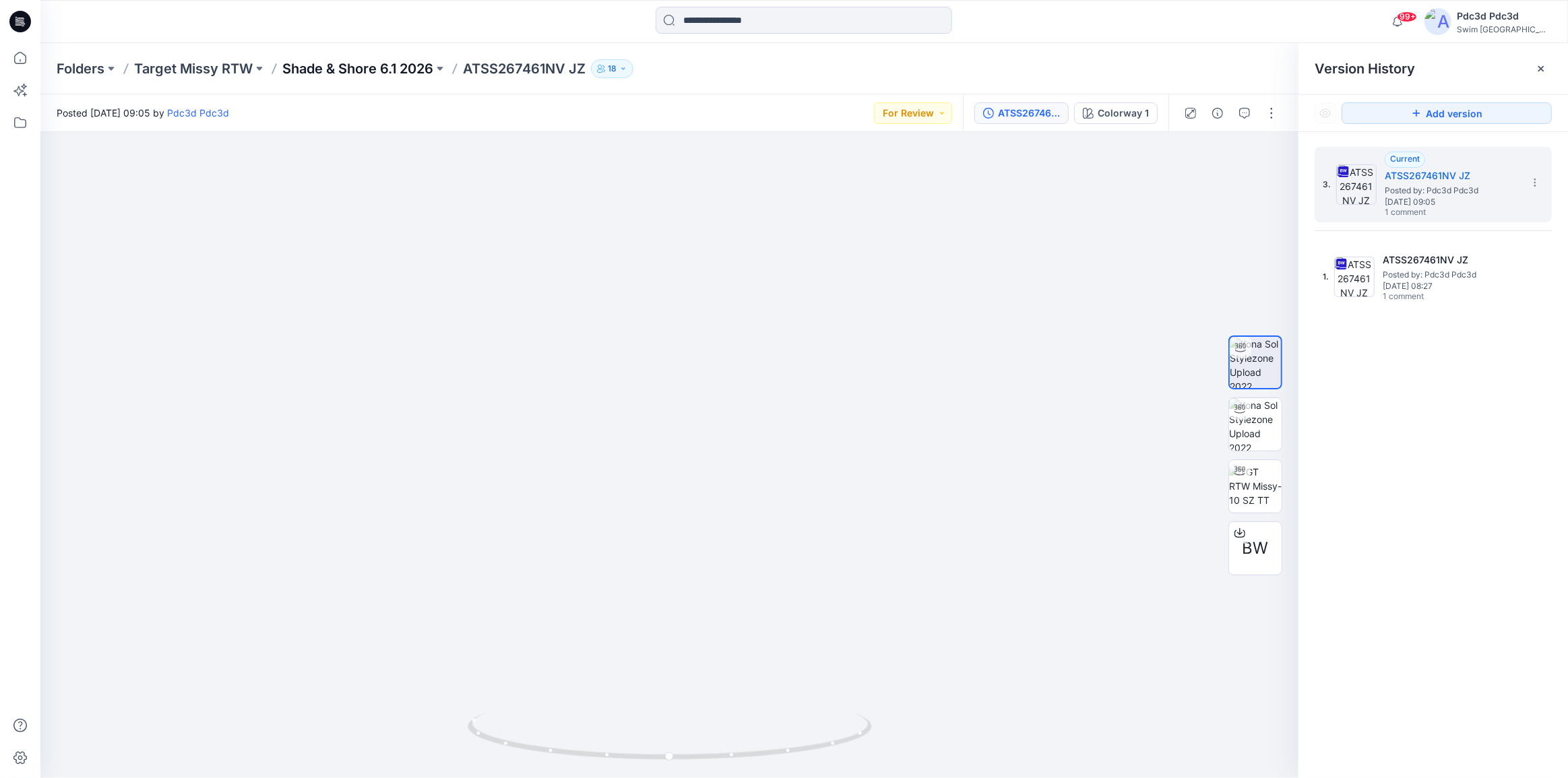
click at [381, 65] on p "Shade & Shore 6.1 2026" at bounding box center [357, 69] width 151 height 19
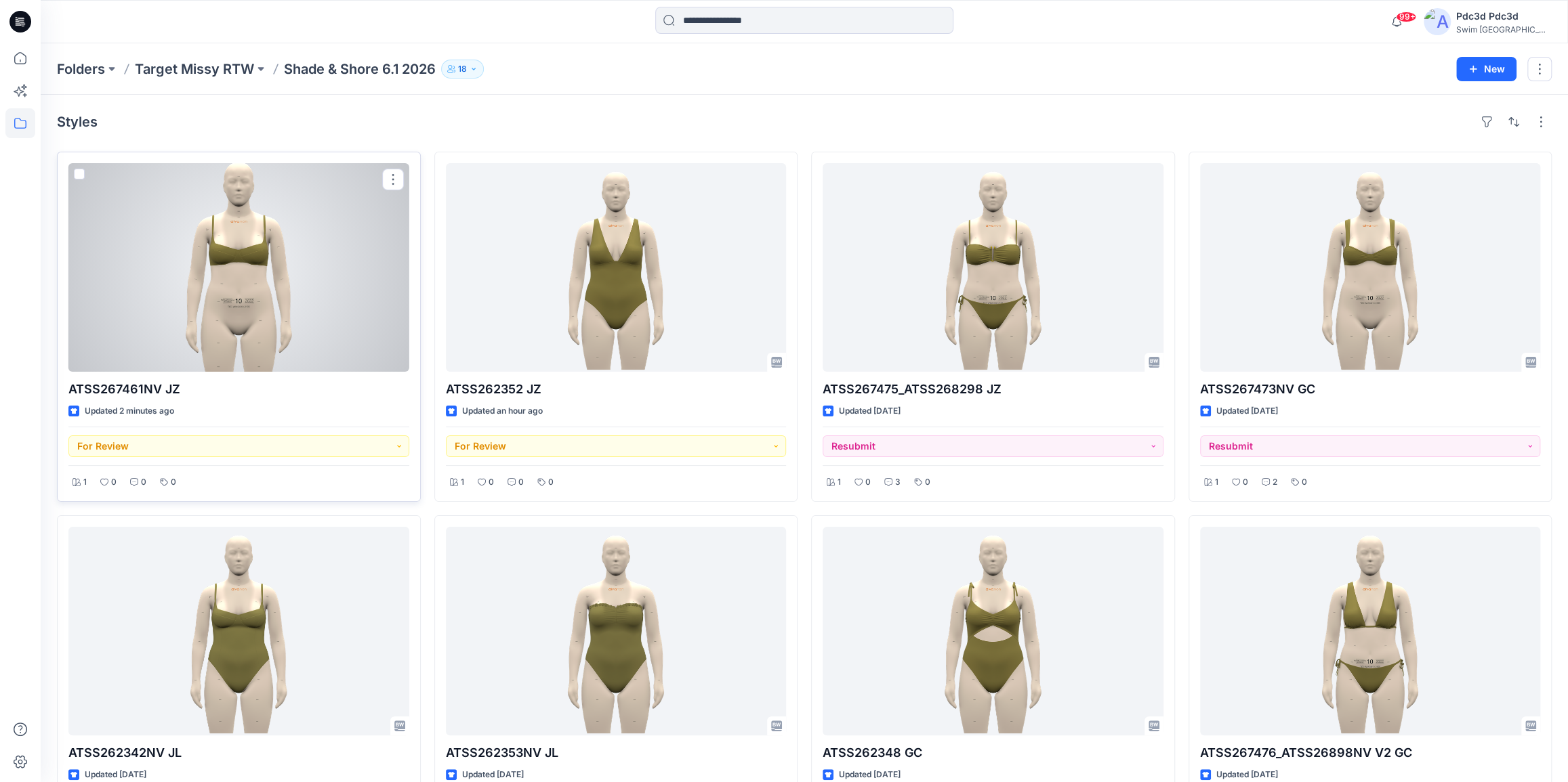
click at [216, 262] on div at bounding box center [239, 267] width 341 height 208
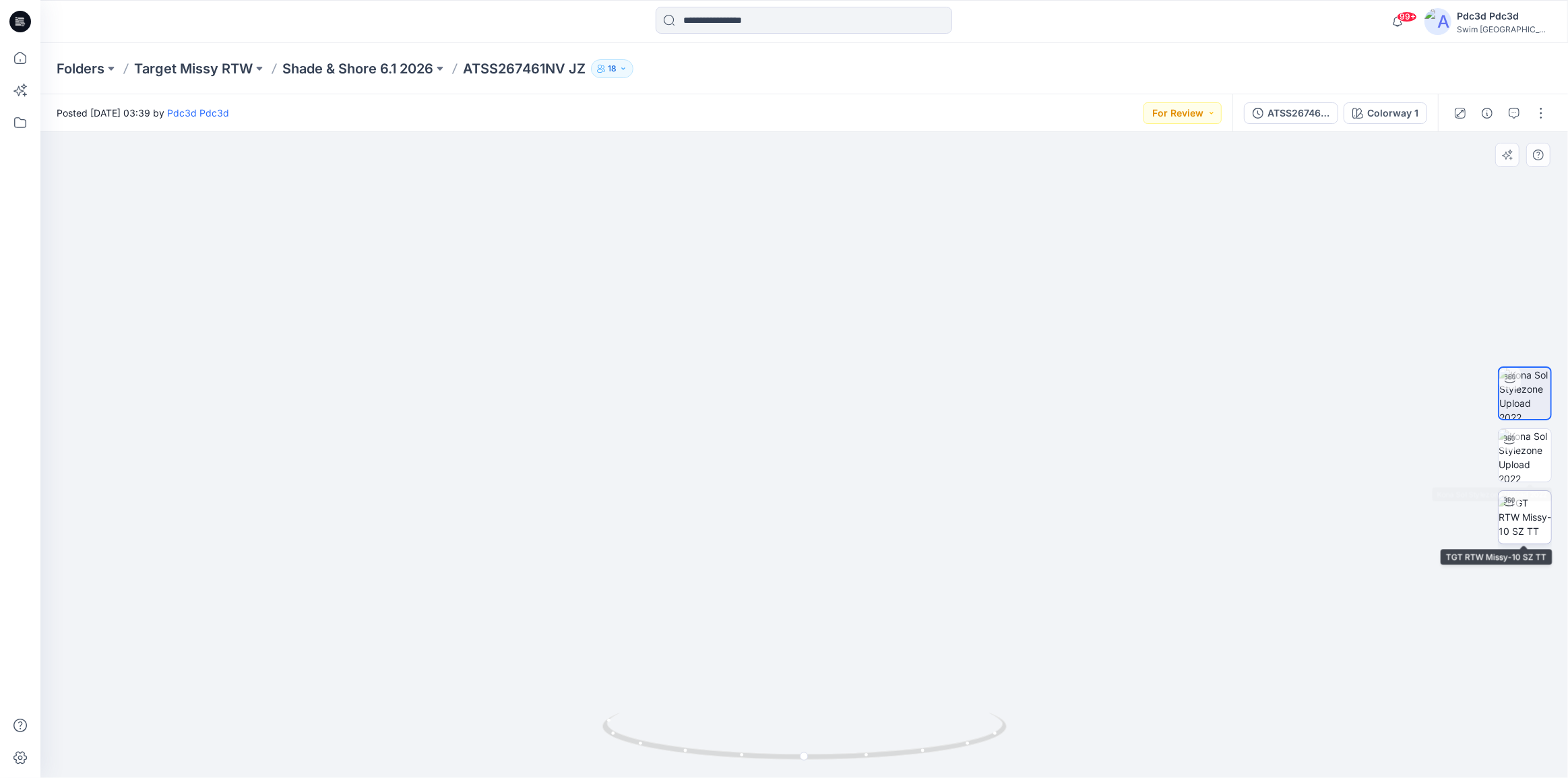
click at [1529, 508] on img at bounding box center [1524, 516] width 52 height 42
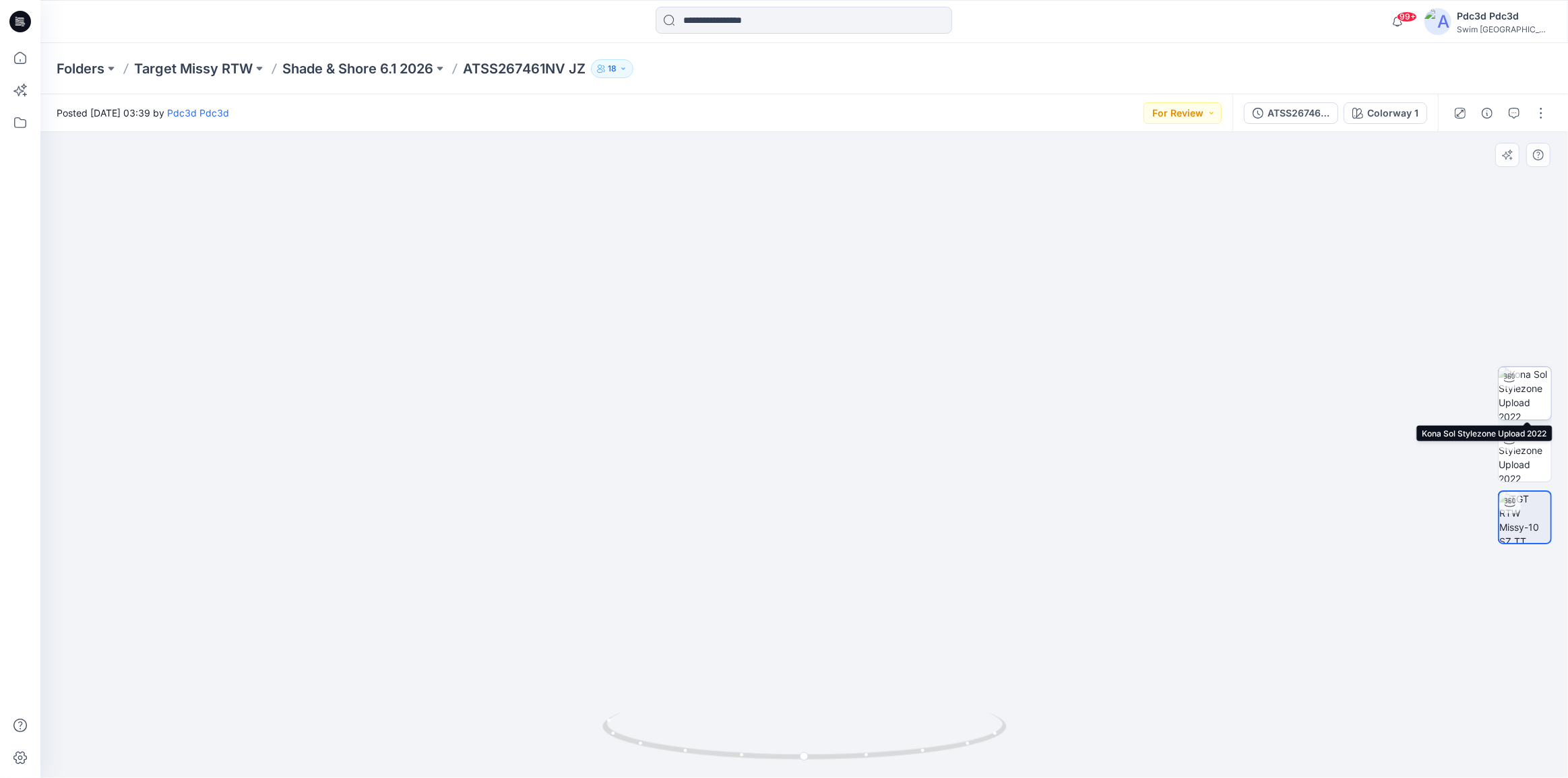
click at [1528, 393] on img at bounding box center [1524, 393] width 52 height 52
click at [1540, 108] on button "button" at bounding box center [1540, 113] width 22 height 22
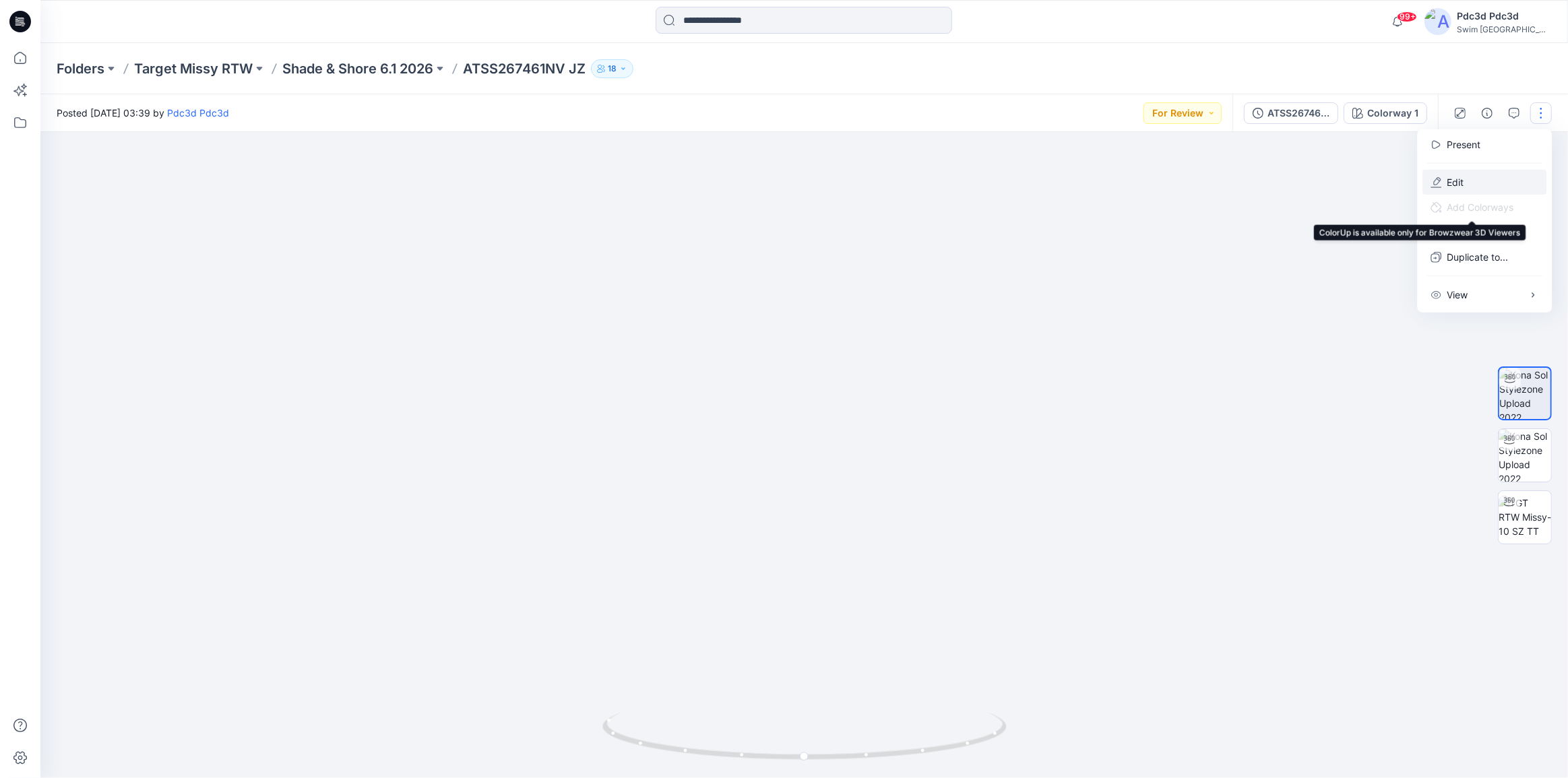
click at [1466, 188] on button "Edit" at bounding box center [1485, 182] width 124 height 25
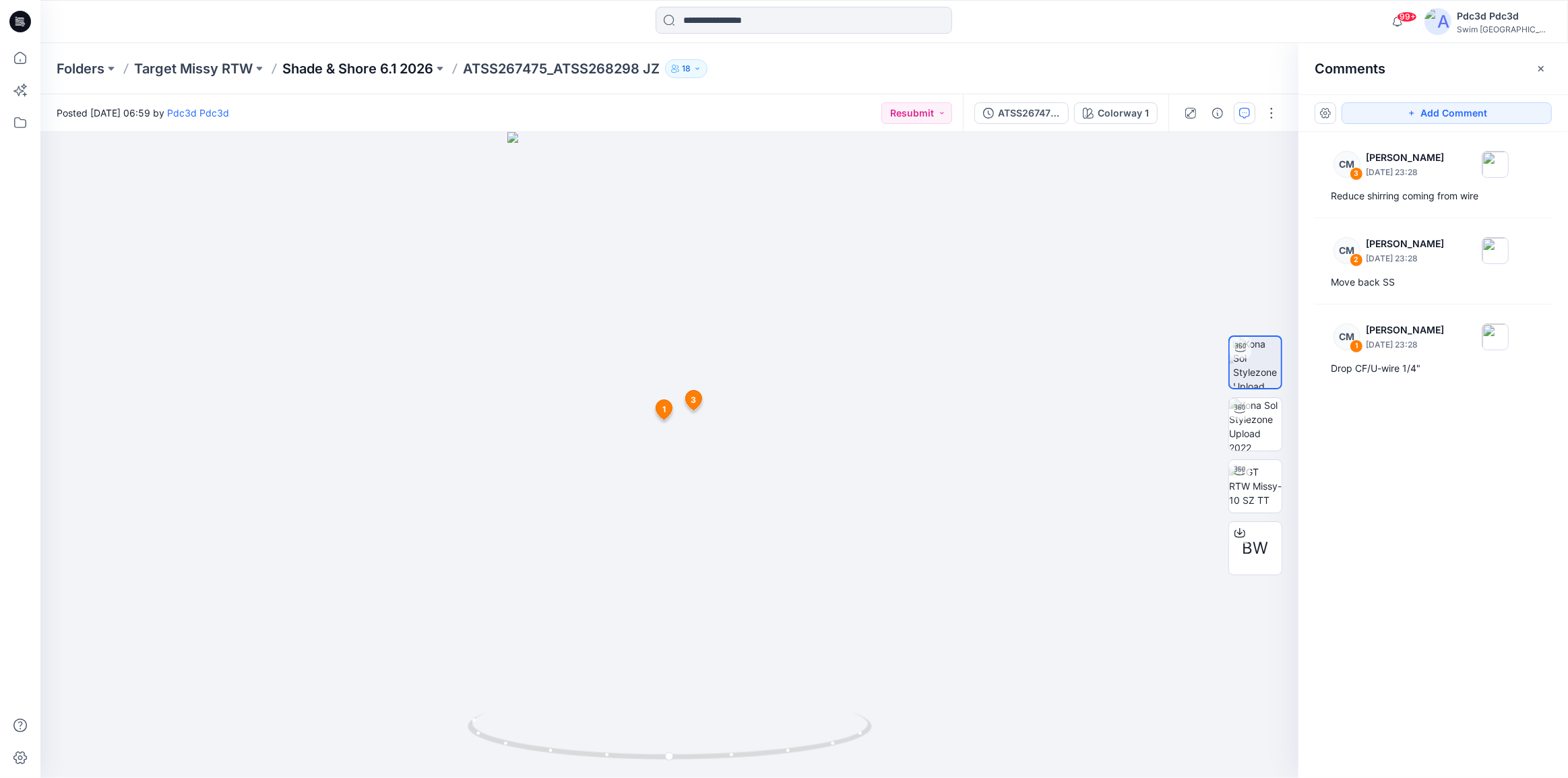
click at [373, 75] on p "Shade & Shore 6.1 2026" at bounding box center [357, 69] width 151 height 19
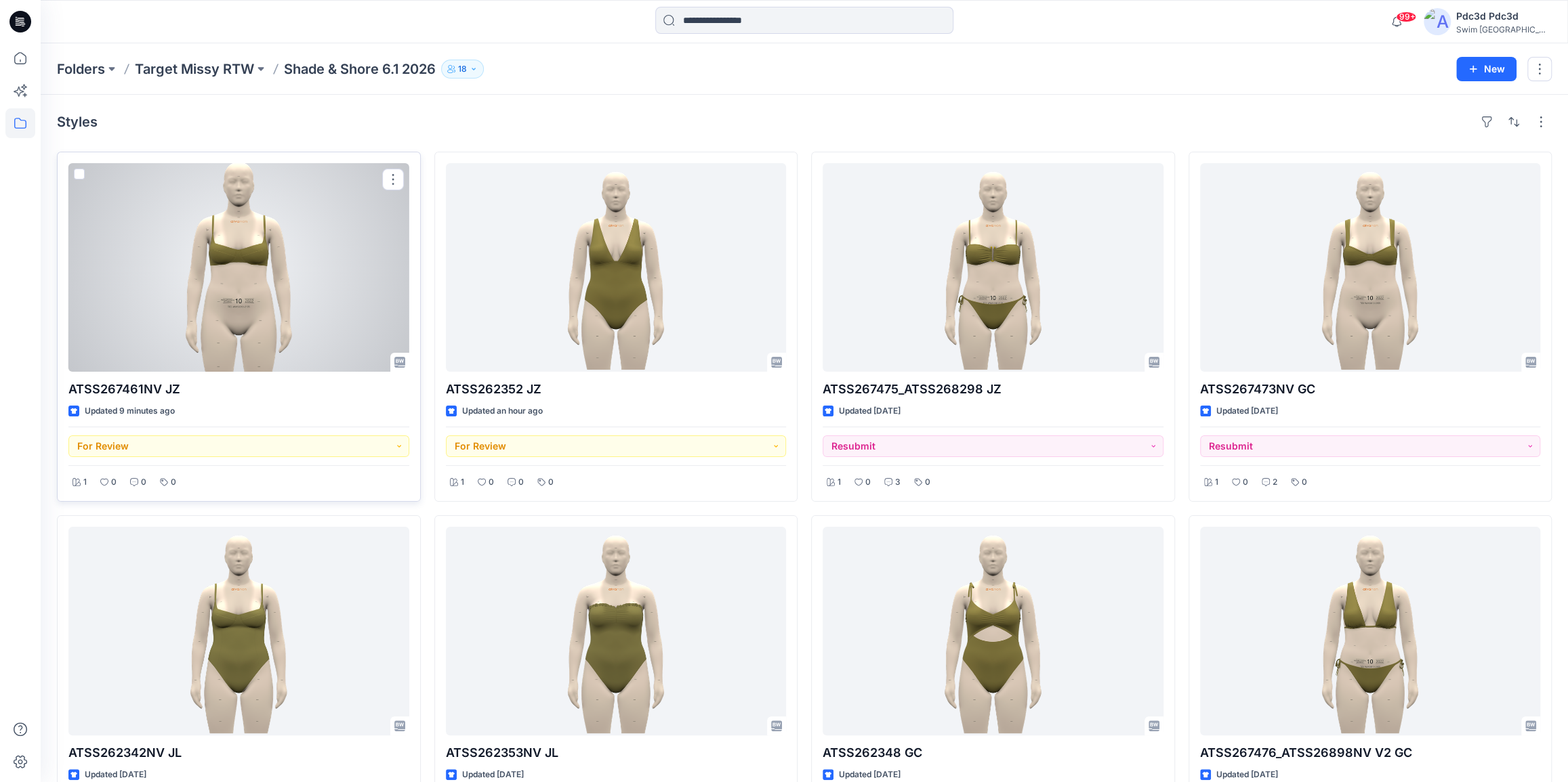
click at [240, 278] on div at bounding box center [239, 267] width 341 height 208
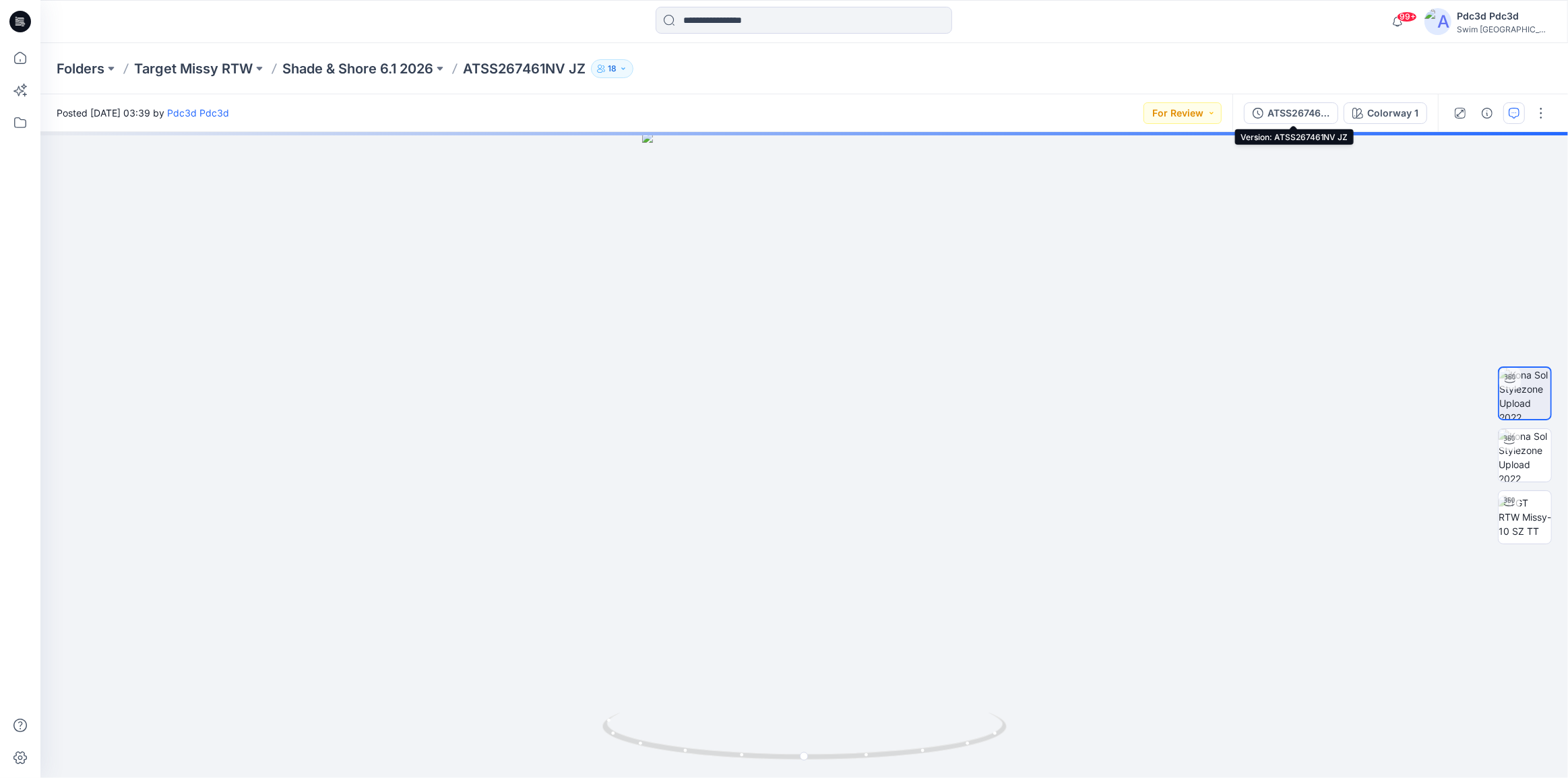
click at [1246, 114] on button "ATSS267461NV JZ" at bounding box center [1291, 113] width 95 height 22
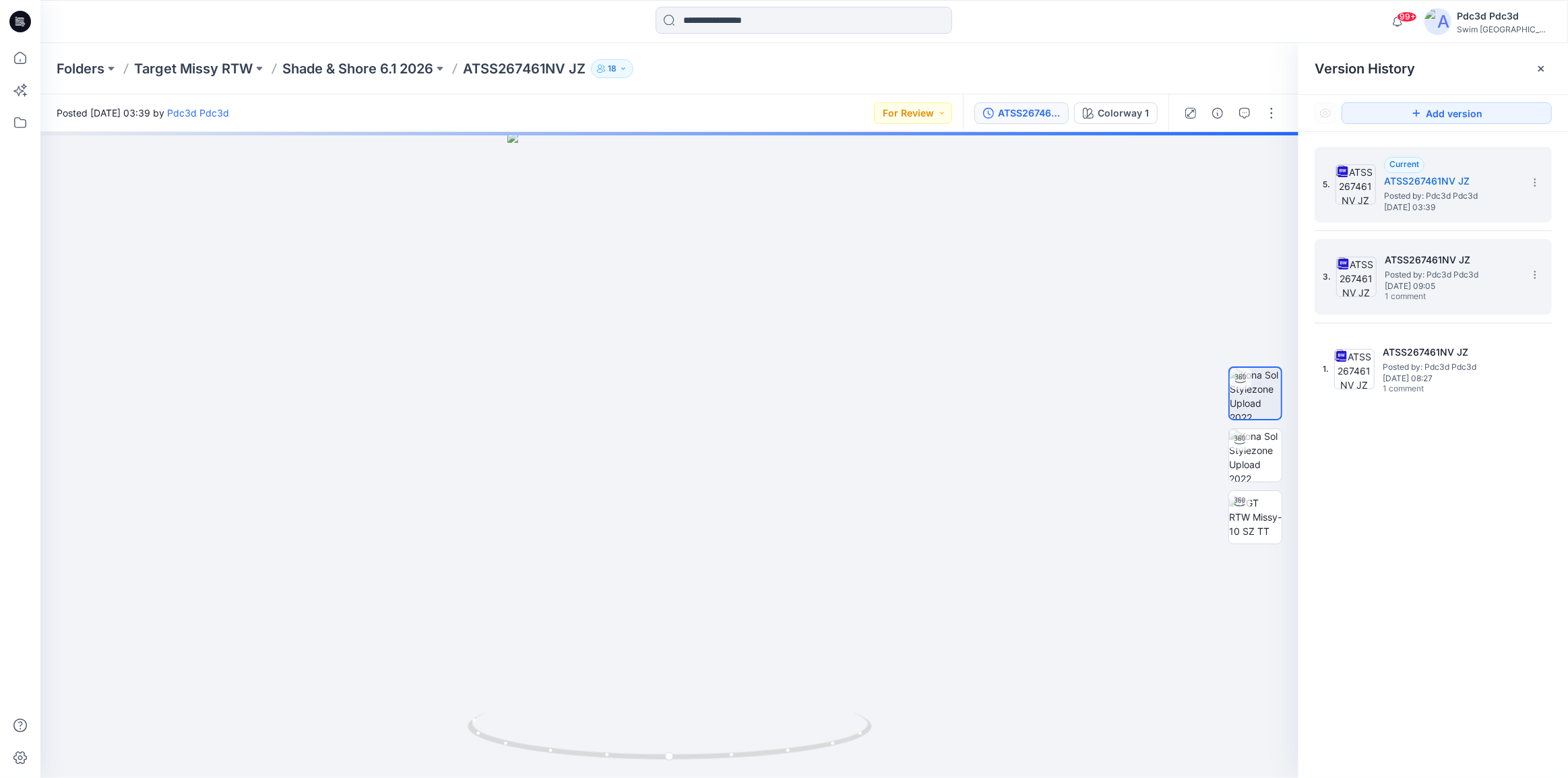
click at [1395, 293] on span "1 comment" at bounding box center [1432, 297] width 95 height 11
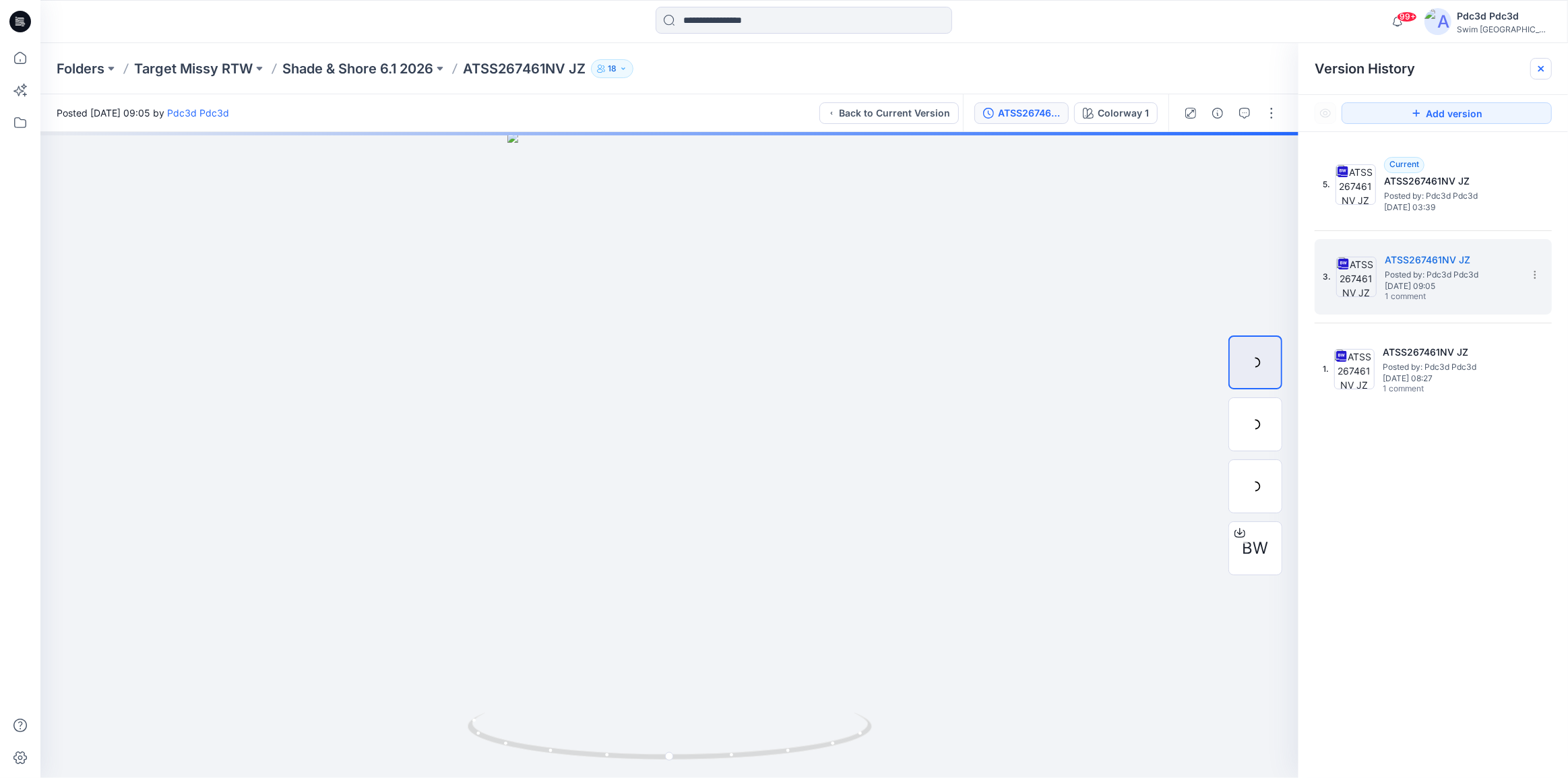
click at [1545, 67] on icon at bounding box center [1540, 69] width 11 height 11
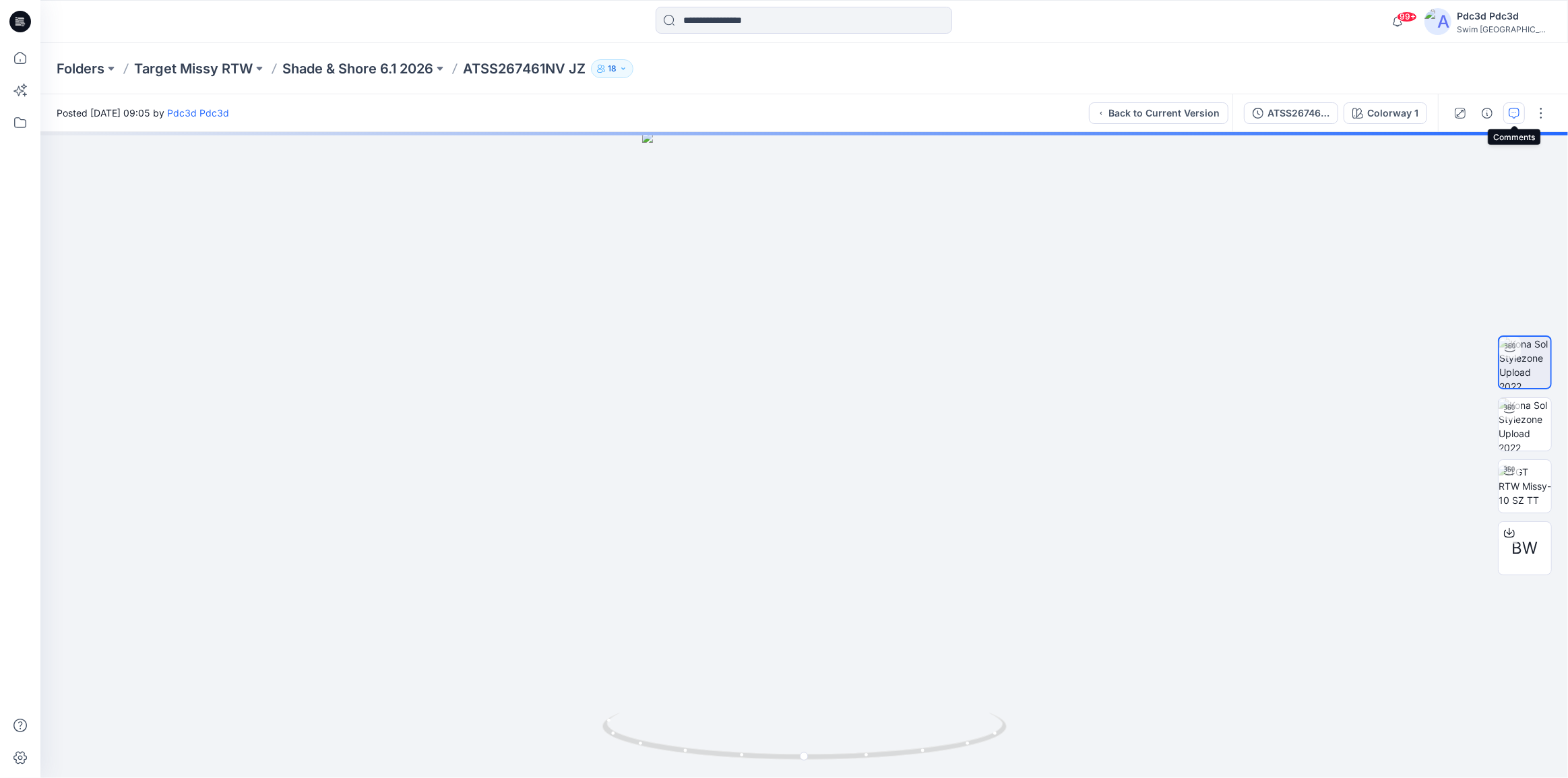
click at [1513, 113] on icon "button" at bounding box center [1514, 113] width 11 height 11
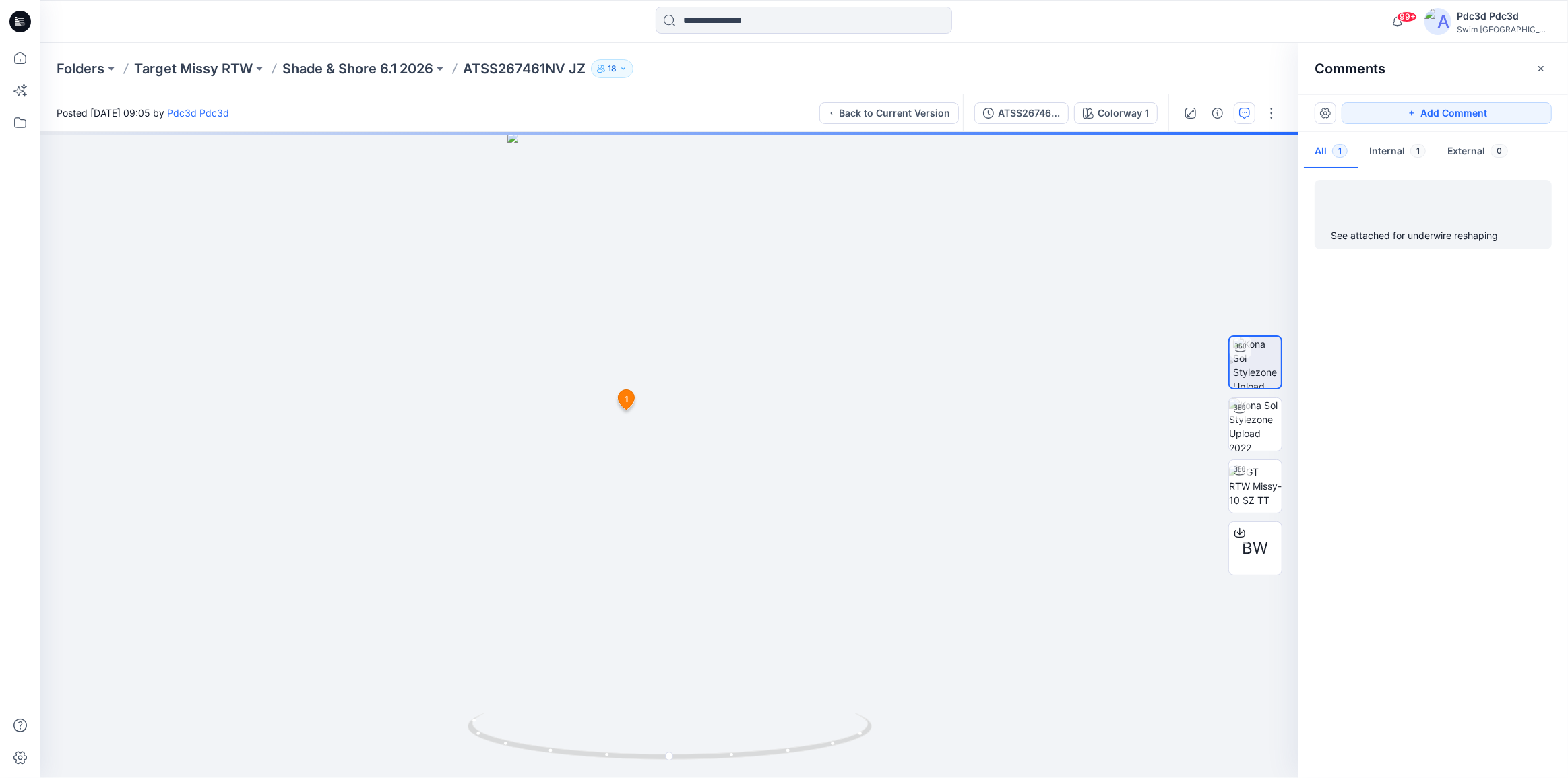
click at [1390, 225] on div "See attached for underwire reshaping" at bounding box center [1434, 214] width 238 height 70
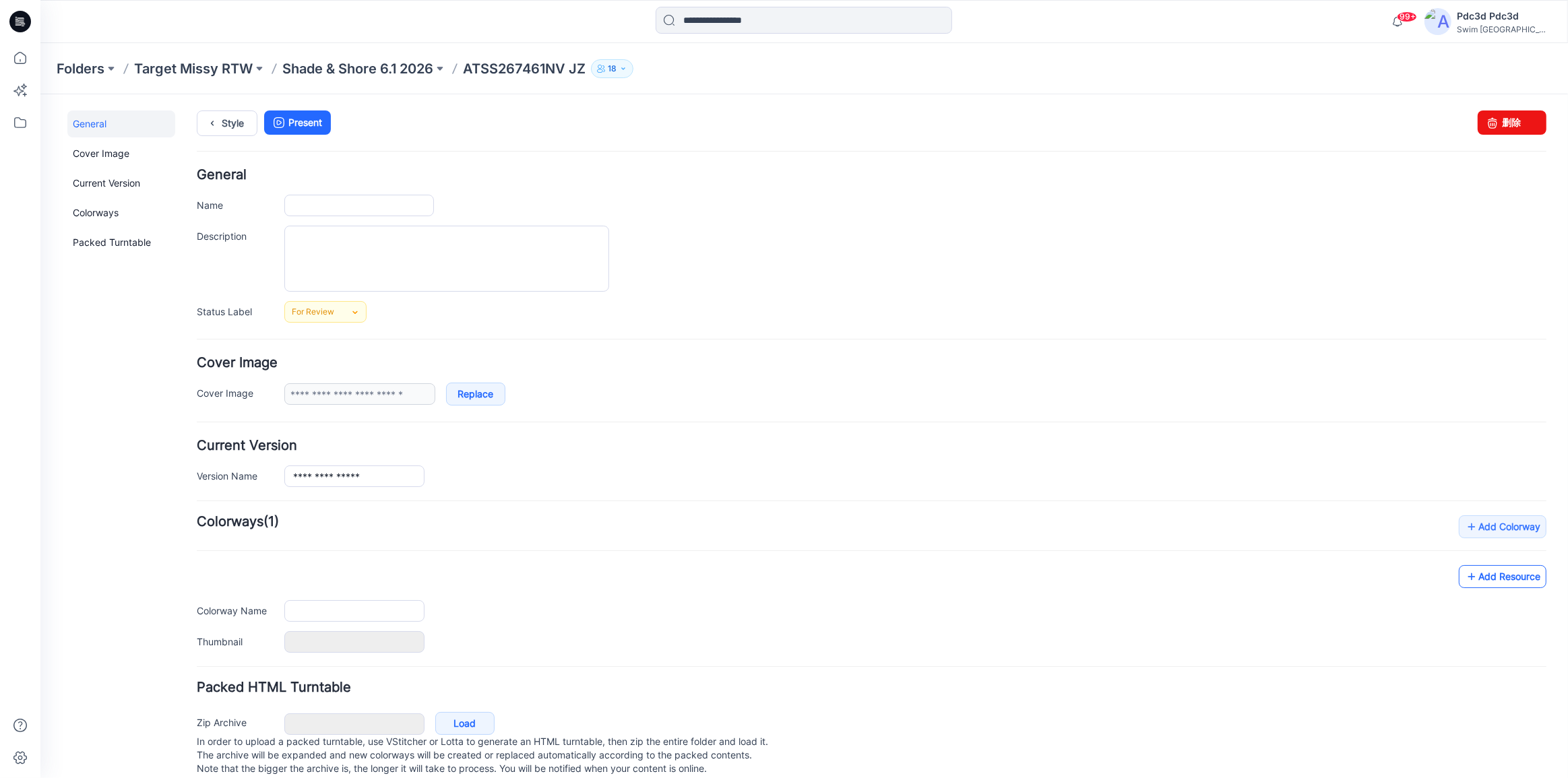
type input "**********"
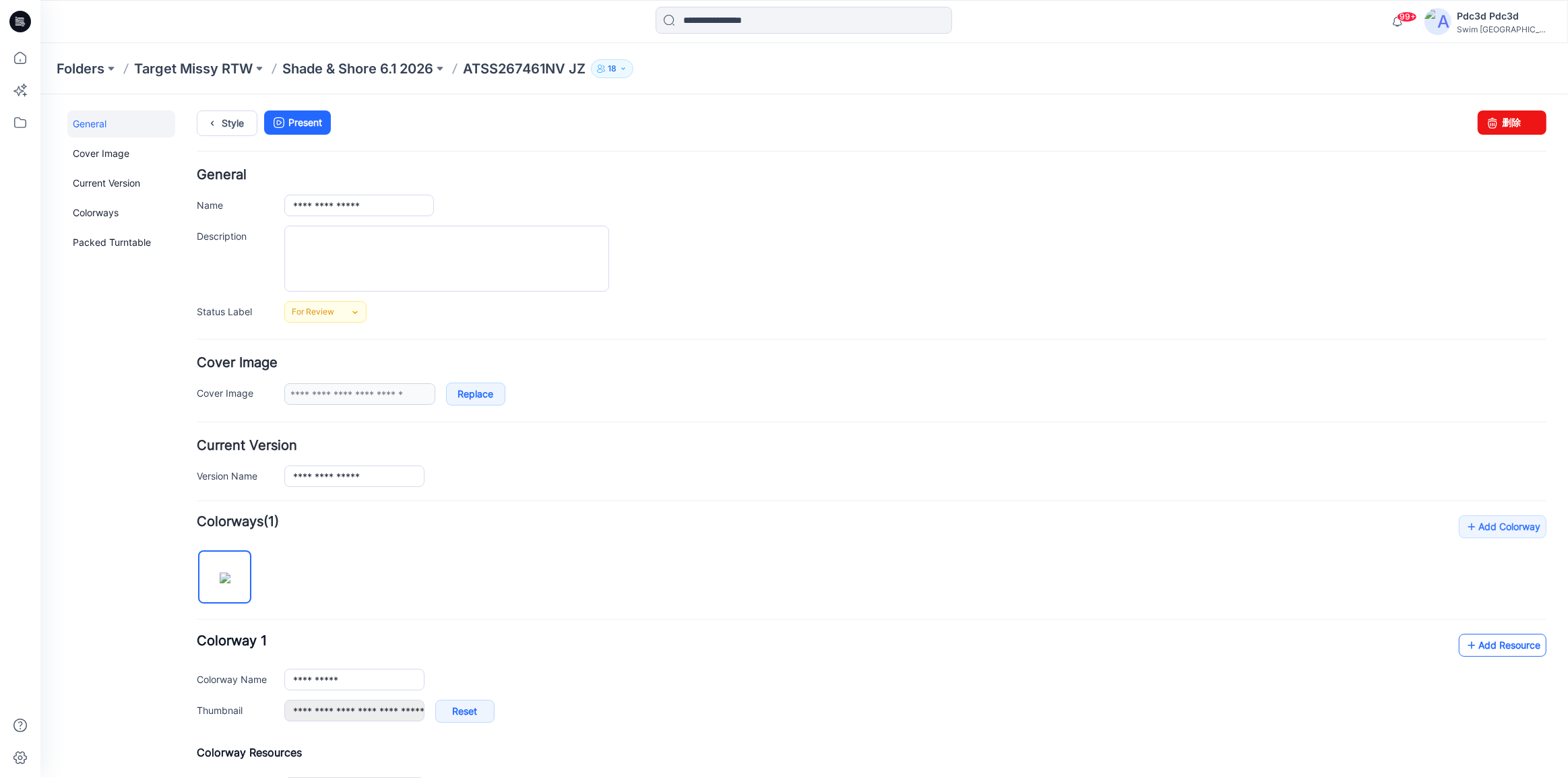
click at [1465, 648] on icon at bounding box center [1472, 645] width 14 height 22
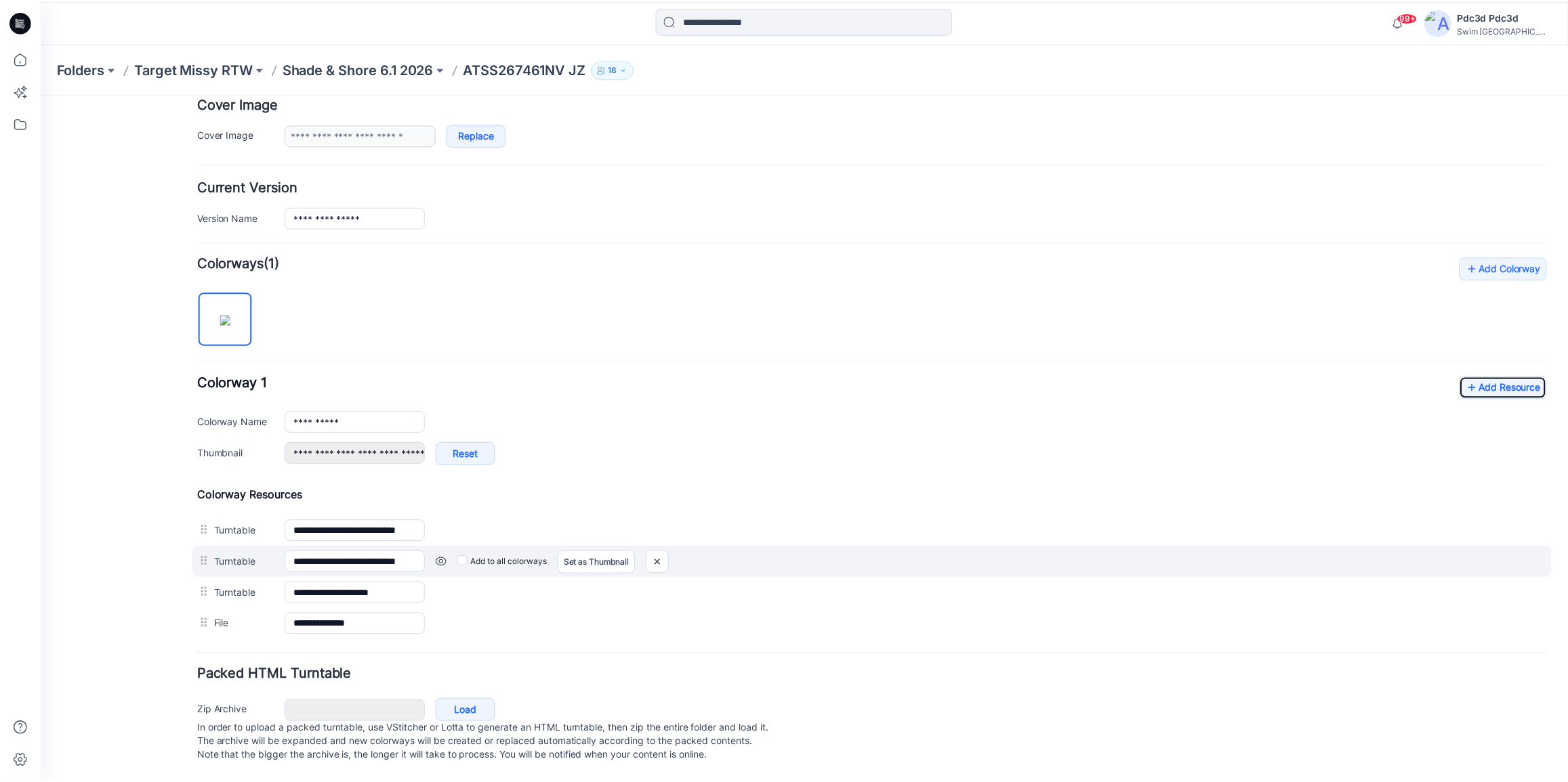
scroll to position [273, 0]
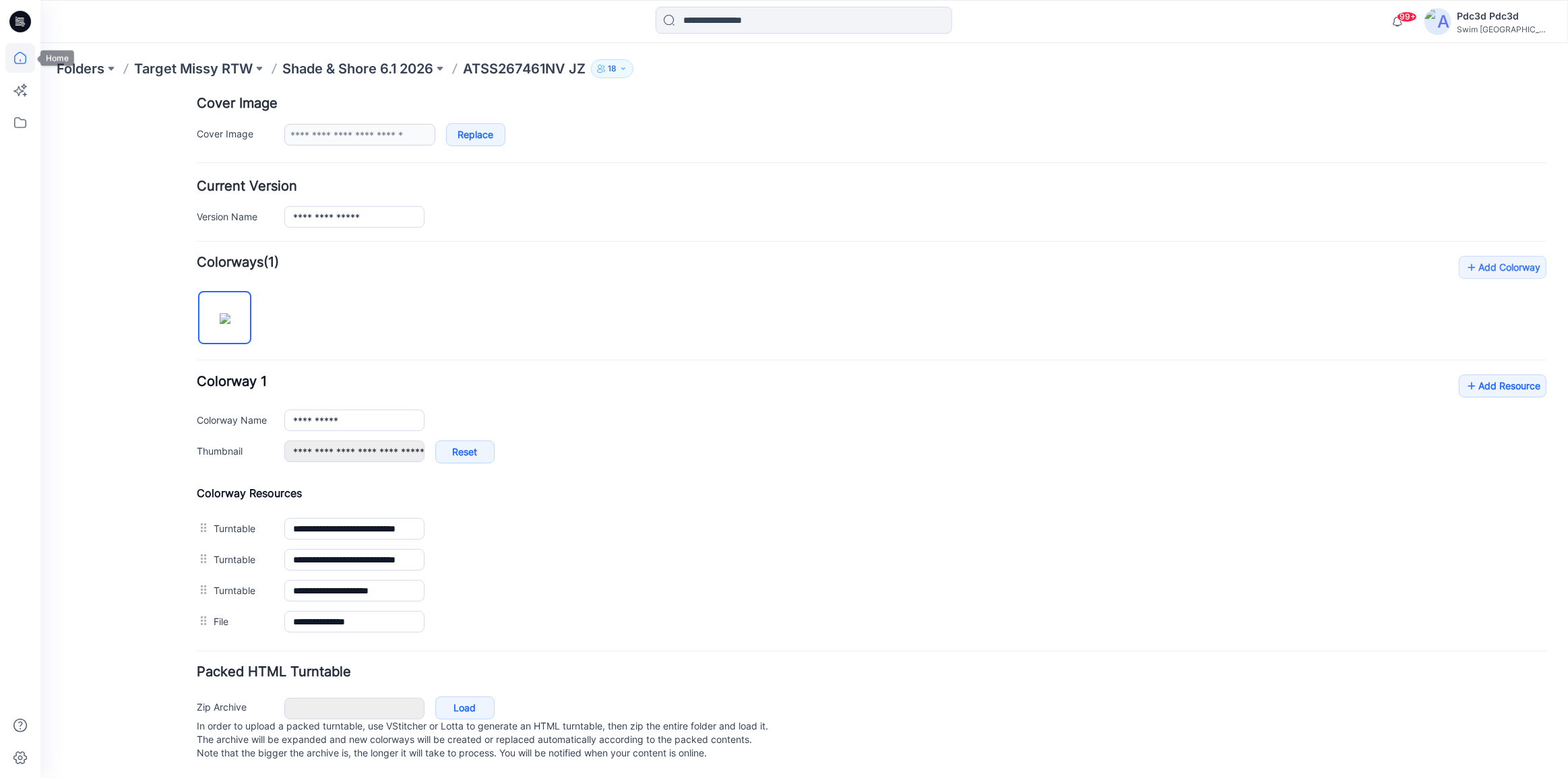
click at [20, 60] on icon at bounding box center [20, 58] width 29 height 29
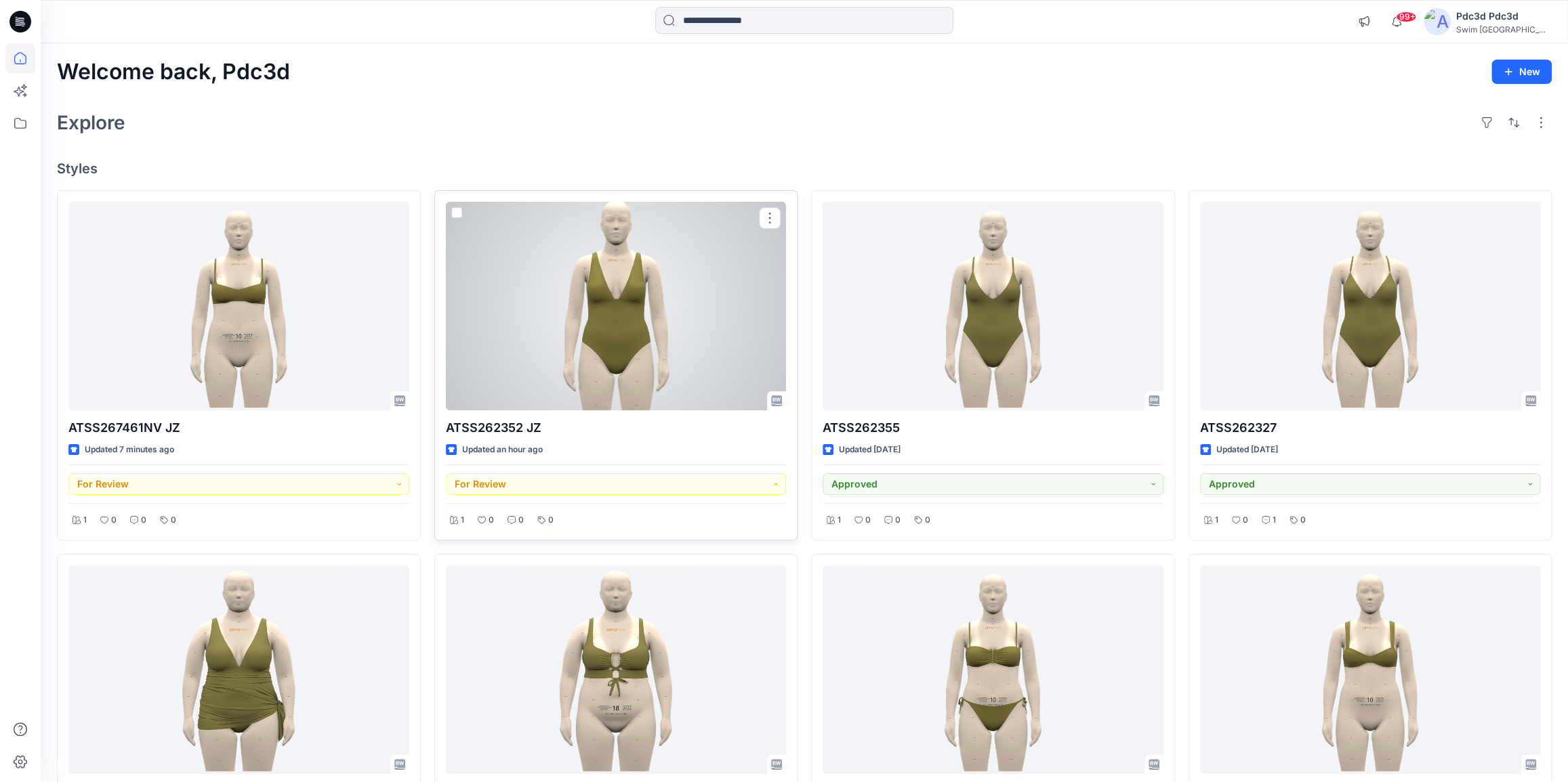
click at [607, 300] on div at bounding box center [616, 305] width 341 height 208
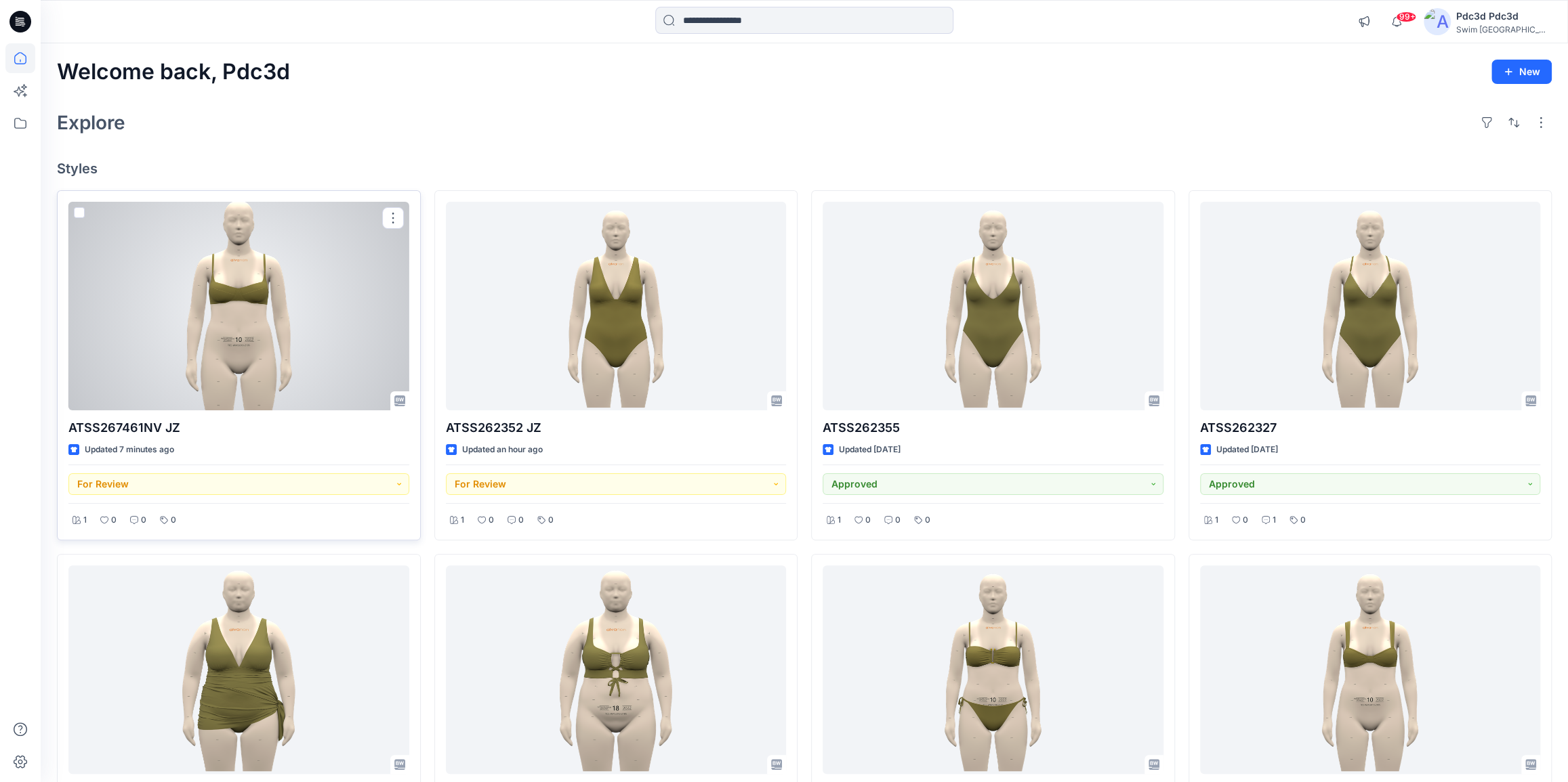
click at [264, 269] on div at bounding box center [239, 305] width 341 height 208
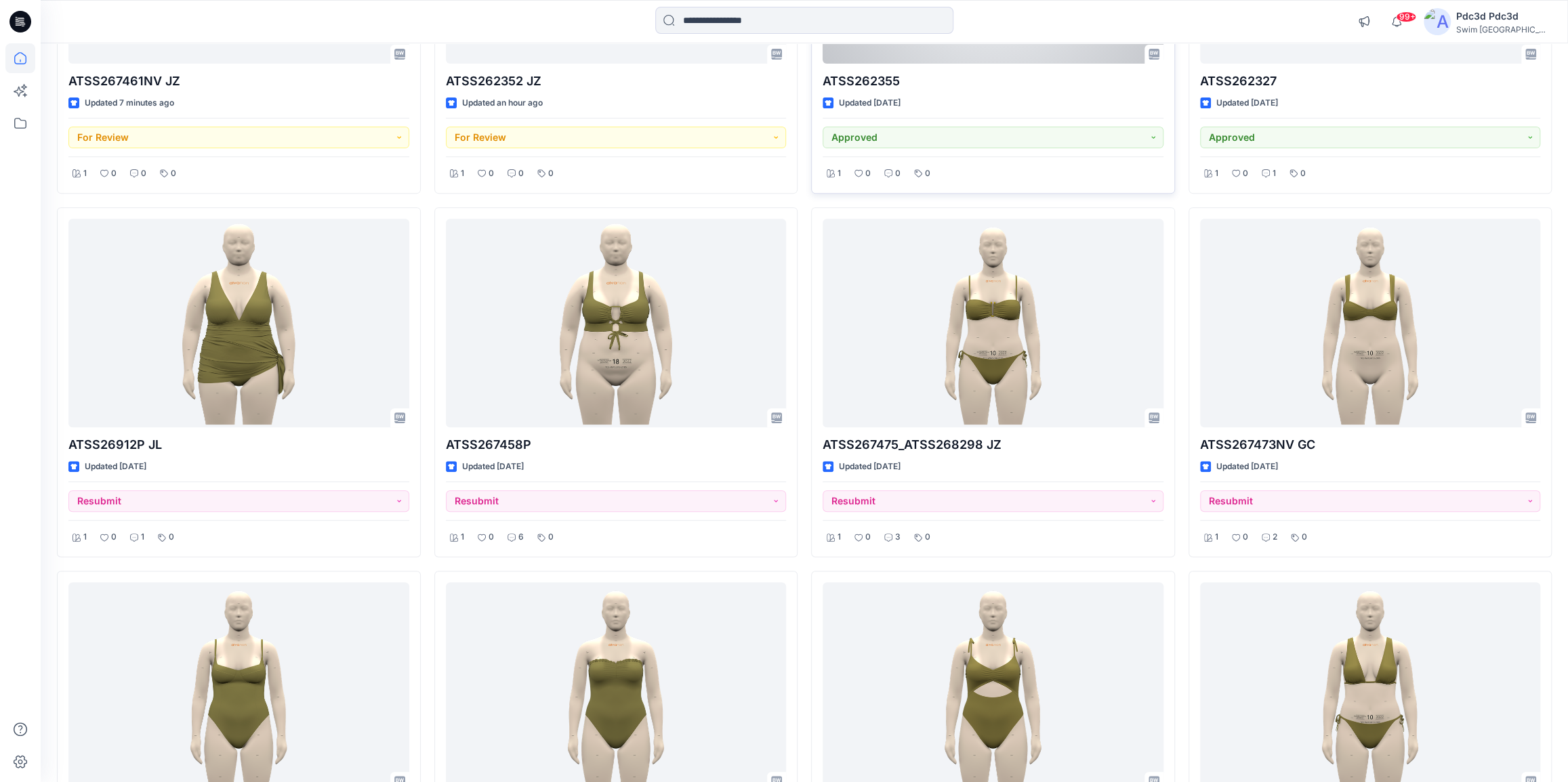
scroll to position [369, 0]
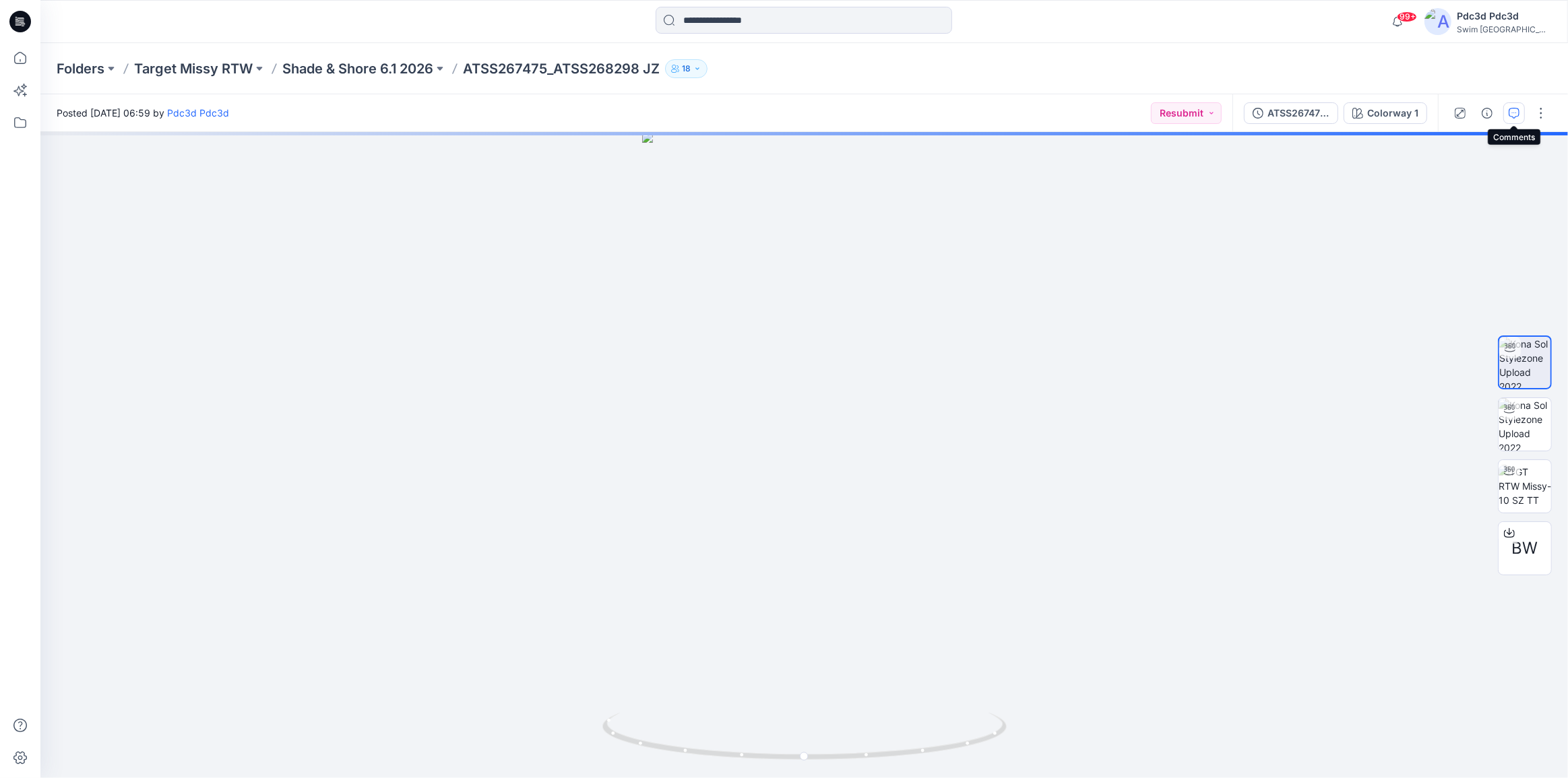
click at [1510, 115] on icon "button" at bounding box center [1514, 113] width 11 height 11
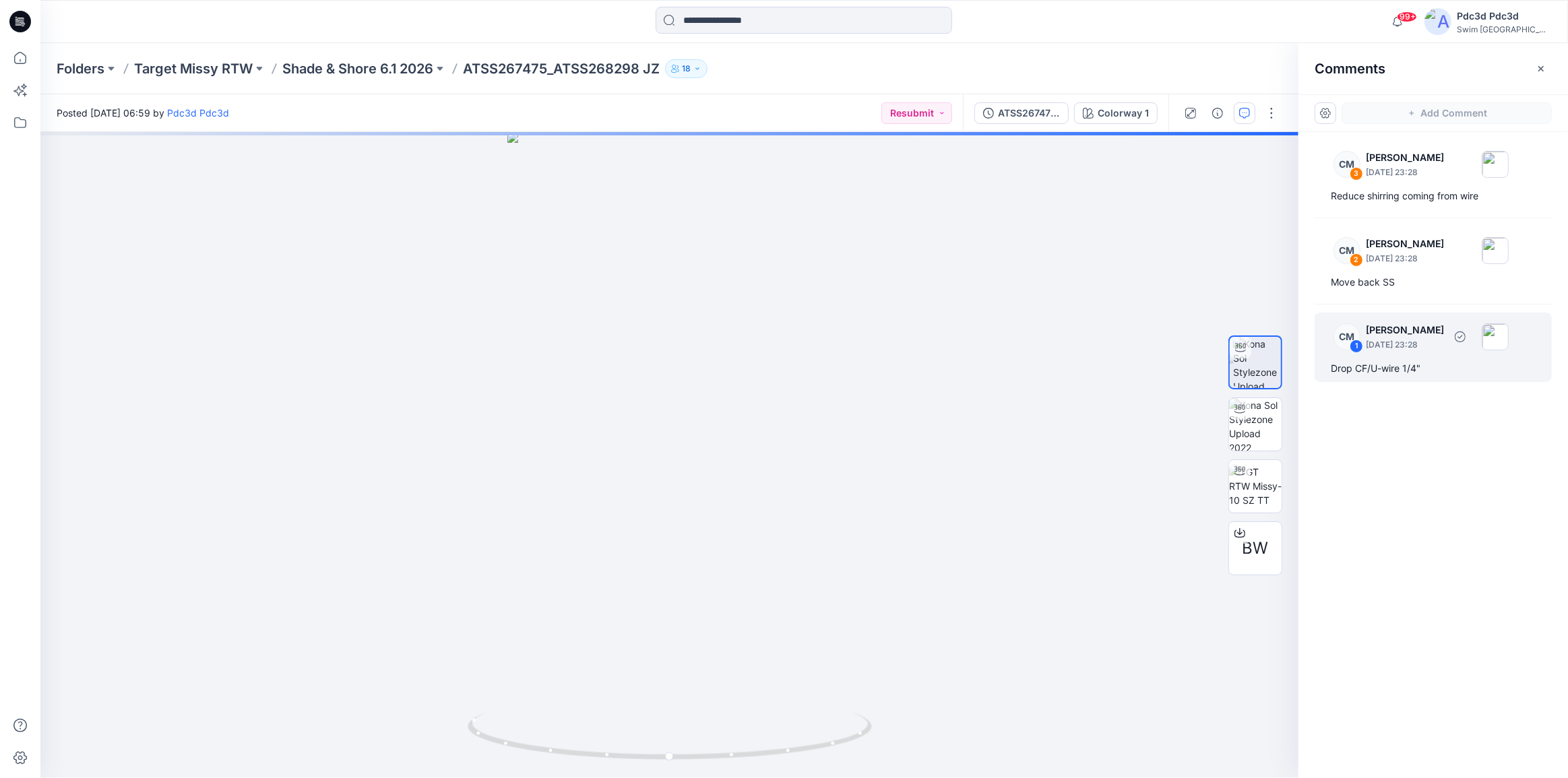
click at [1360, 367] on div "Drop CF/U-wire 1/4"" at bounding box center [1433, 368] width 205 height 16
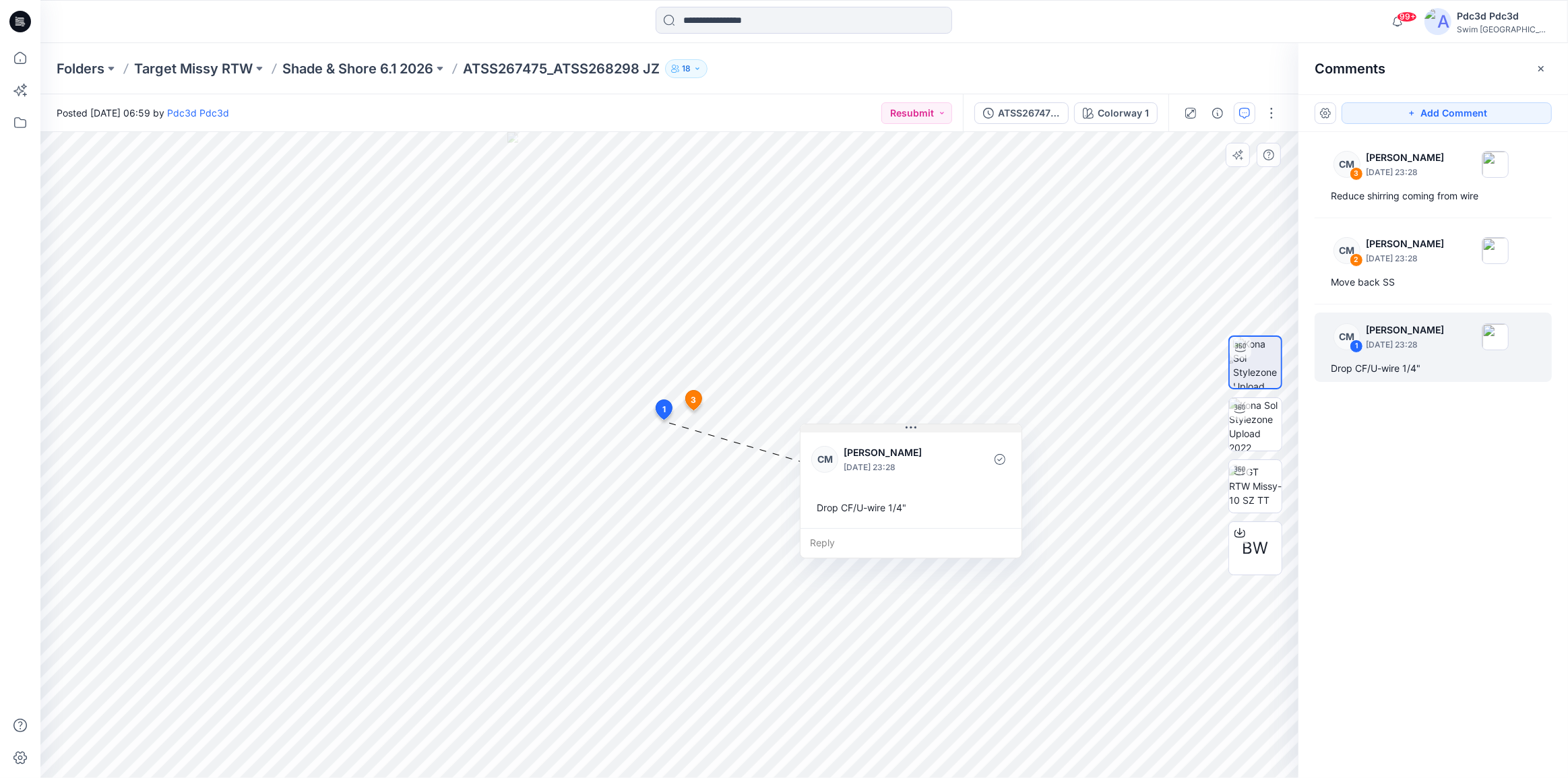
drag, startPoint x: 694, startPoint y: 434, endPoint x: 849, endPoint y: 429, distance: 155.1
click at [849, 429] on button at bounding box center [911, 428] width 221 height 8
click at [1390, 286] on div "Move back SS" at bounding box center [1433, 282] width 205 height 16
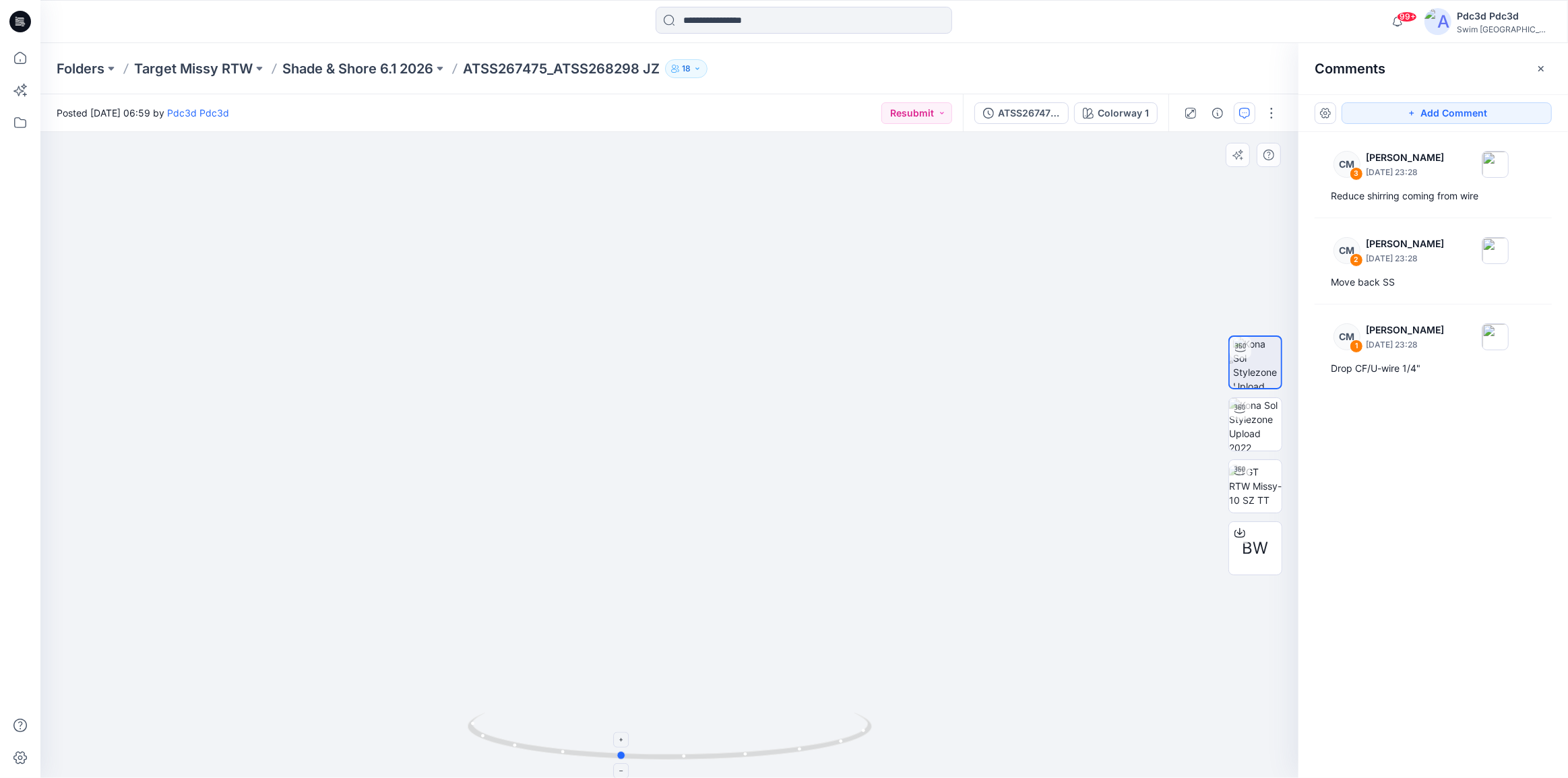
drag, startPoint x: 795, startPoint y: 759, endPoint x: 769, endPoint y: 756, distance: 26.2
click at [769, 756] on icon at bounding box center [671, 738] width 408 height 51
click at [1256, 483] on img at bounding box center [1255, 485] width 52 height 42
drag, startPoint x: 818, startPoint y: 738, endPoint x: 707, endPoint y: 740, distance: 111.0
click at [707, 740] on icon at bounding box center [671, 738] width 408 height 51
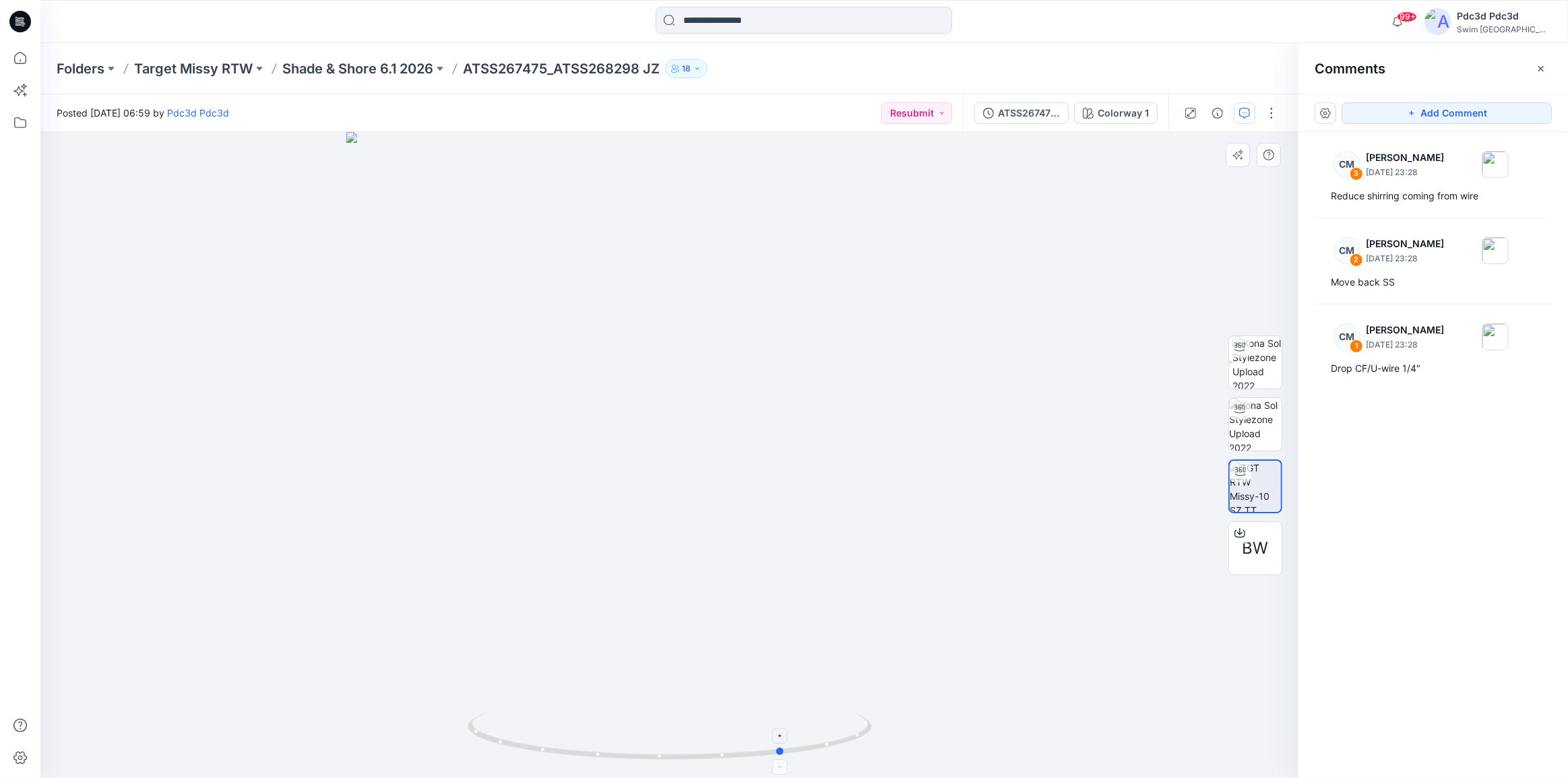
drag, startPoint x: 799, startPoint y: 752, endPoint x: 626, endPoint y: 747, distance: 173.1
click at [622, 748] on icon at bounding box center [671, 738] width 408 height 51
drag, startPoint x: 810, startPoint y: 746, endPoint x: 734, endPoint y: 748, distance: 76.0
click at [734, 748] on icon at bounding box center [671, 738] width 408 height 51
click at [1261, 420] on img at bounding box center [1255, 424] width 52 height 52
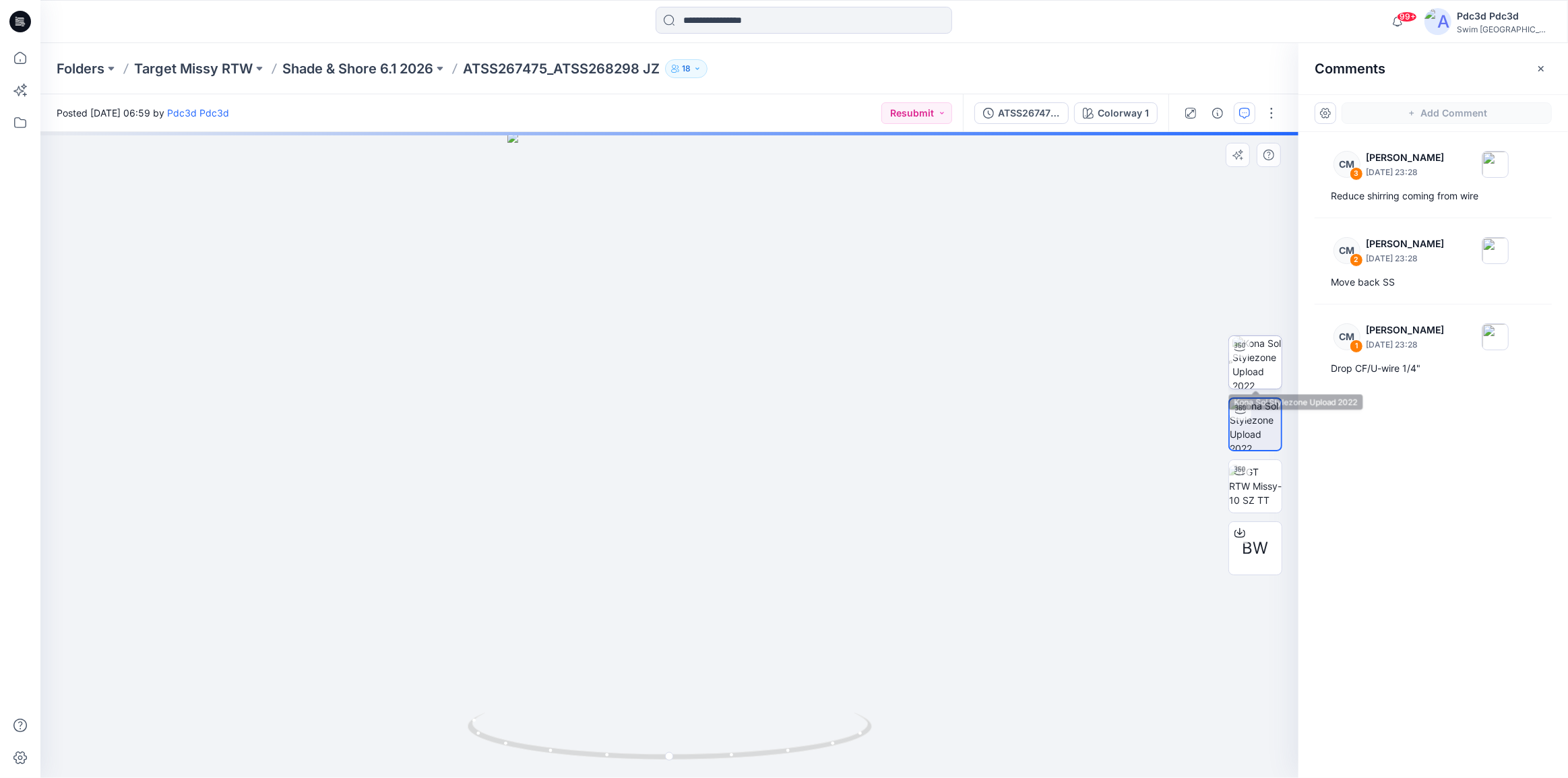
click at [1262, 362] on img at bounding box center [1256, 362] width 49 height 52
